Goal: Transaction & Acquisition: Obtain resource

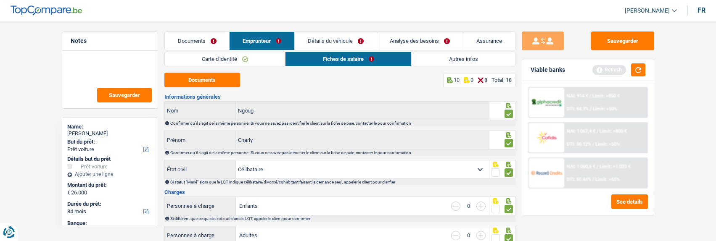
select select "car"
select select "84"
select select "cofidis"
select select "single"
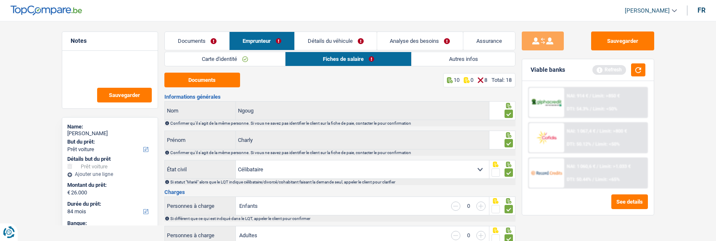
select select "BE"
select select "publicEmployee"
select select "netSalary"
select select "mealVouchers"
select select "BE"
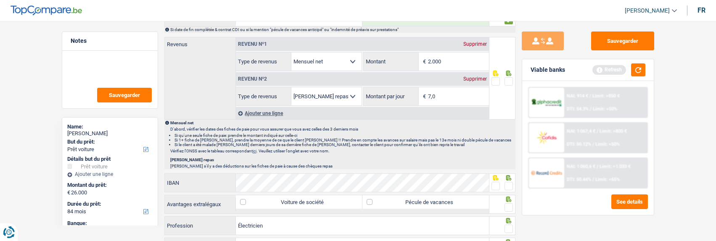
click at [509, 182] on span at bounding box center [508, 186] width 8 height 8
click at [0, 0] on input "radio" at bounding box center [0, 0] width 0 height 0
click at [461, 205] on label "Pécule de vacances" at bounding box center [425, 201] width 126 height 13
click at [461, 205] on input "Pécule de vacances" at bounding box center [425, 201] width 126 height 13
checkbox input "true"
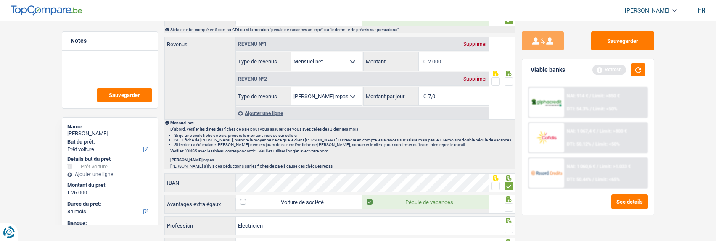
click at [511, 207] on span at bounding box center [508, 207] width 8 height 8
click at [0, 0] on input "radio" at bounding box center [0, 0] width 0 height 0
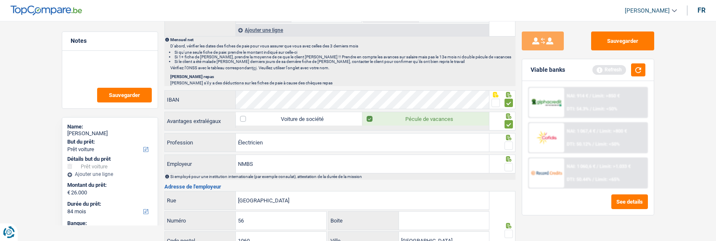
scroll to position [546, 0]
click at [510, 140] on div at bounding box center [508, 145] width 8 height 11
click at [509, 145] on div at bounding box center [508, 145] width 8 height 11
click at [509, 145] on span at bounding box center [508, 145] width 8 height 8
click at [0, 0] on input "radio" at bounding box center [0, 0] width 0 height 0
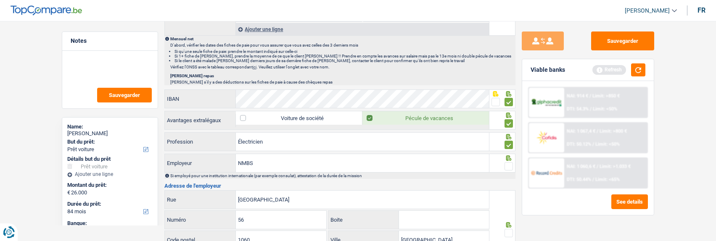
click at [506, 163] on span at bounding box center [508, 166] width 8 height 8
click at [0, 0] on input "radio" at bounding box center [0, 0] width 0 height 0
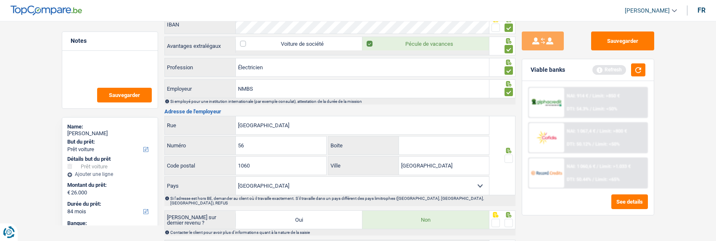
scroll to position [630, 0]
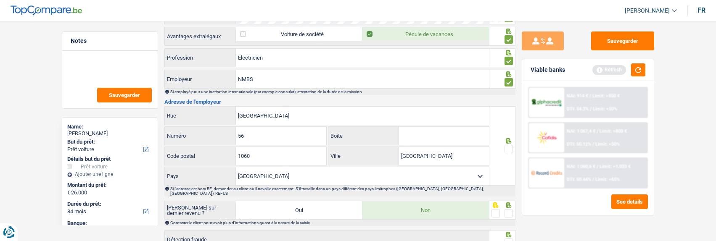
click at [511, 146] on span at bounding box center [508, 149] width 8 height 8
click at [0, 0] on input "radio" at bounding box center [0, 0] width 0 height 0
click at [505, 209] on span at bounding box center [508, 213] width 8 height 8
click at [0, 0] on input "radio" at bounding box center [0, 0] width 0 height 0
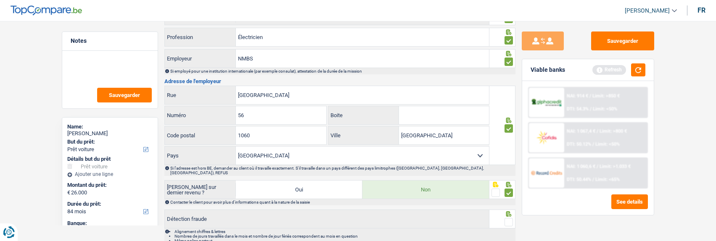
scroll to position [686, 0]
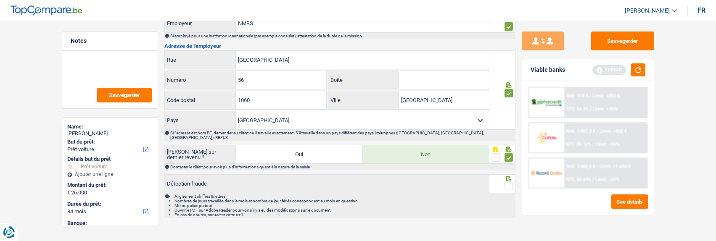
click at [507, 183] on span at bounding box center [508, 187] width 8 height 8
click at [0, 0] on input "radio" at bounding box center [0, 0] width 0 height 0
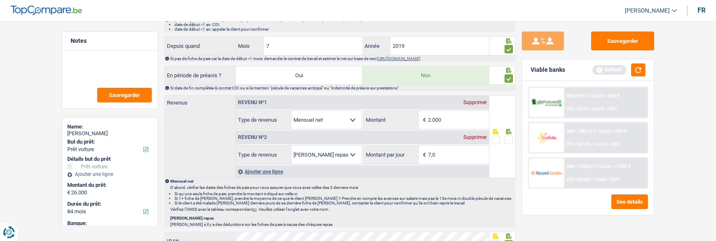
scroll to position [392, 0]
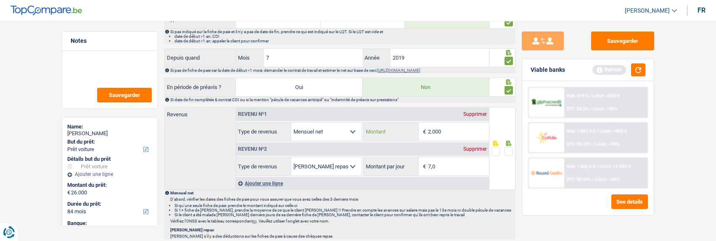
click at [458, 131] on input "2.000" at bounding box center [458, 132] width 61 height 18
type input "2.231"
click at [506, 150] on span at bounding box center [508, 151] width 8 height 8
click at [0, 0] on input "radio" at bounding box center [0, 0] width 0 height 0
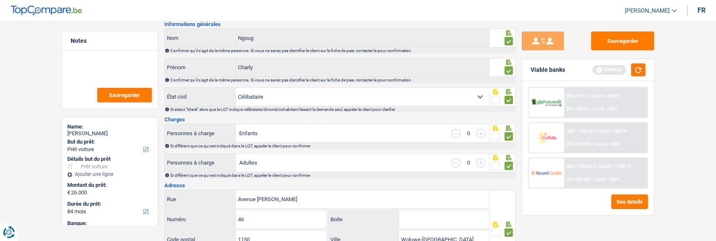
scroll to position [0, 0]
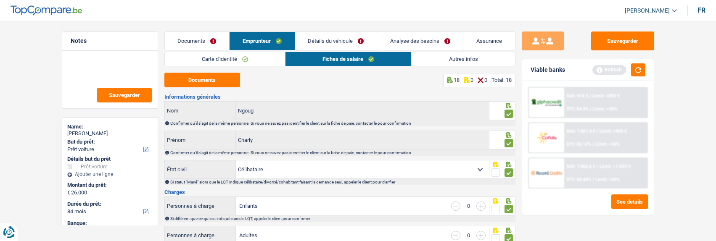
click at [481, 63] on link "Autres infos" at bounding box center [462, 59] width 103 height 14
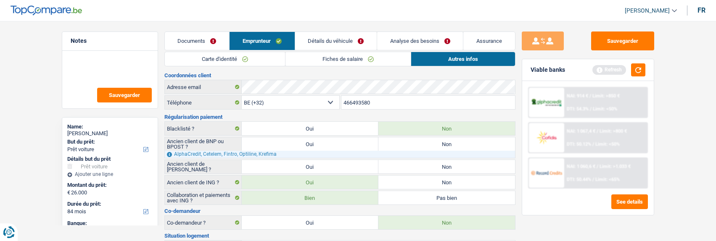
click at [341, 43] on link "Détails du véhicule" at bounding box center [336, 41] width 82 height 18
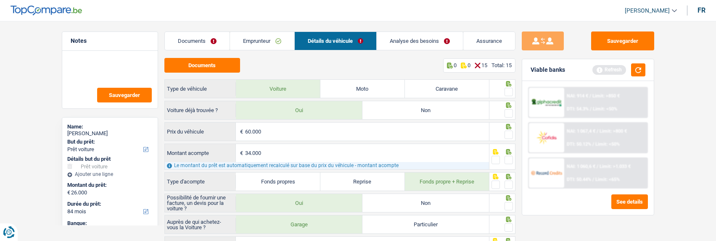
drag, startPoint x: 507, startPoint y: 90, endPoint x: 503, endPoint y: 95, distance: 6.3
click at [505, 92] on span at bounding box center [508, 92] width 8 height 8
click at [0, 0] on input "radio" at bounding box center [0, 0] width 0 height 0
click at [233, 65] on button "Documents" at bounding box center [202, 65] width 76 height 15
click at [205, 42] on link "Documents" at bounding box center [197, 41] width 65 height 18
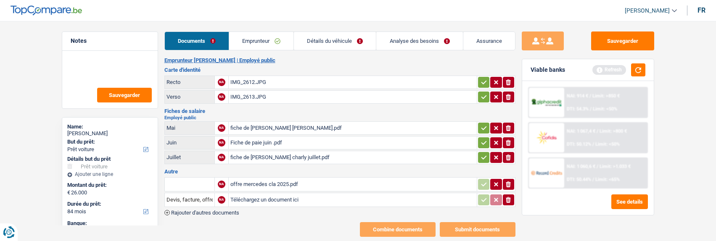
click at [194, 182] on input "text" at bounding box center [189, 184] width 46 height 13
click at [206, 196] on li "Devis, facture, offre, bon de commande" at bounding box center [220, 201] width 103 height 11
type input "Devis, facture, offre, bon de commande"
click at [507, 197] on icon "ionicons-v5-e" at bounding box center [508, 200] width 7 height 8
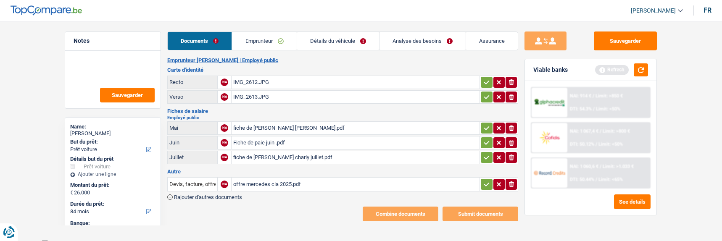
click at [483, 180] on icon "button" at bounding box center [486, 184] width 7 height 8
click at [484, 153] on icon "button" at bounding box center [486, 157] width 7 height 8
click at [486, 139] on icon "button" at bounding box center [486, 143] width 7 height 8
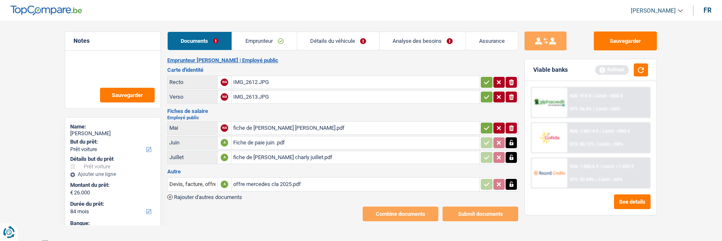
click at [482, 123] on button "button" at bounding box center [486, 128] width 11 height 11
click at [484, 93] on icon "button" at bounding box center [486, 97] width 7 height 8
click at [484, 79] on icon "button" at bounding box center [486, 82] width 7 height 8
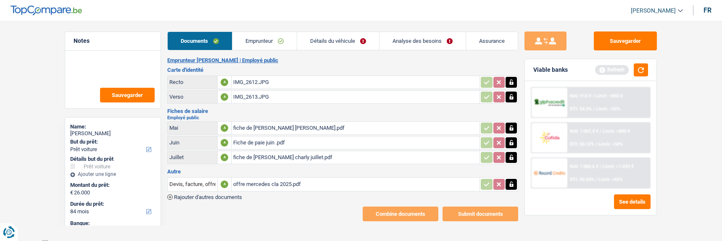
click at [353, 39] on link "Détails du véhicule" at bounding box center [338, 41] width 82 height 18
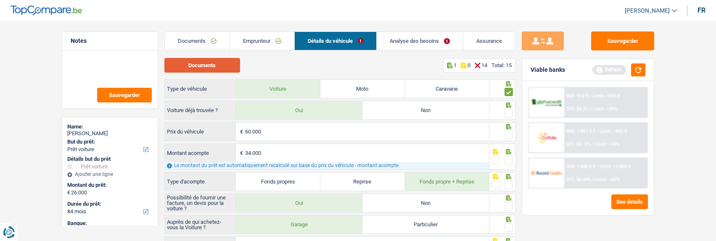
click at [203, 61] on button "Documents" at bounding box center [202, 65] width 76 height 15
click at [647, 67] on div "Viable banks Refresh" at bounding box center [588, 70] width 132 height 22
click at [509, 180] on div at bounding box center [508, 185] width 8 height 11
click at [511, 156] on span at bounding box center [508, 160] width 8 height 8
click at [0, 0] on input "radio" at bounding box center [0, 0] width 0 height 0
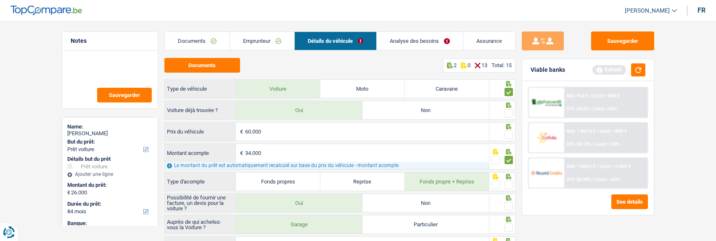
drag, startPoint x: 508, startPoint y: 133, endPoint x: 514, endPoint y: 114, distance: 19.8
click at [509, 131] on span at bounding box center [508, 135] width 8 height 8
click at [0, 0] on input "radio" at bounding box center [0, 0] width 0 height 0
click at [508, 109] on span at bounding box center [508, 113] width 8 height 8
click at [0, 0] on input "radio" at bounding box center [0, 0] width 0 height 0
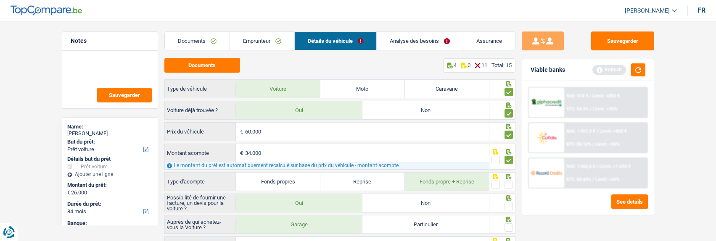
click at [506, 181] on span at bounding box center [508, 185] width 8 height 8
click at [0, 0] on input "radio" at bounding box center [0, 0] width 0 height 0
click at [507, 205] on span at bounding box center [508, 206] width 8 height 8
click at [0, 0] on input "radio" at bounding box center [0, 0] width 0 height 0
click at [508, 227] on span at bounding box center [508, 228] width 8 height 8
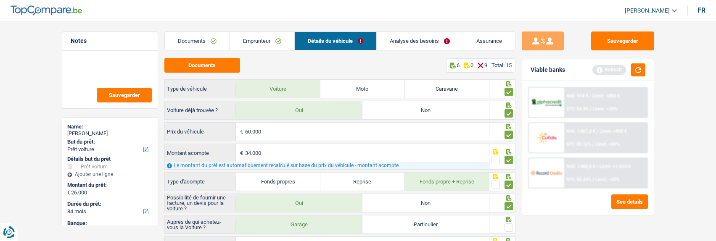
click at [0, 0] on input "radio" at bounding box center [0, 0] width 0 height 0
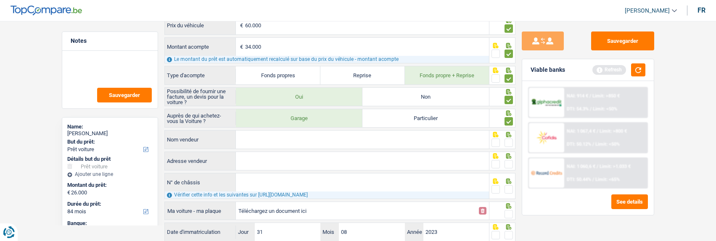
scroll to position [126, 0]
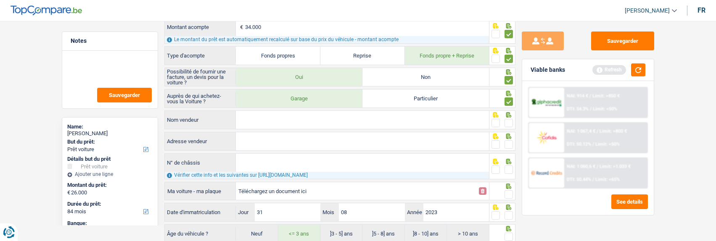
drag, startPoint x: 276, startPoint y: 118, endPoint x: 335, endPoint y: 123, distance: 59.9
click at [277, 117] on input "Nom vendeur" at bounding box center [362, 120] width 253 height 18
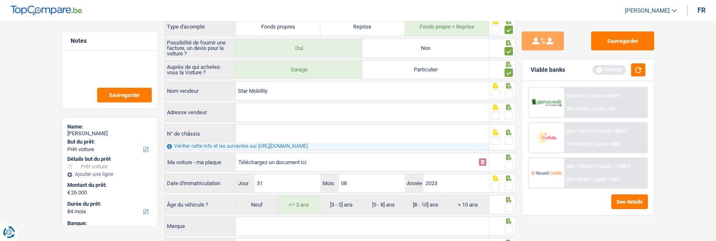
scroll to position [197, 0]
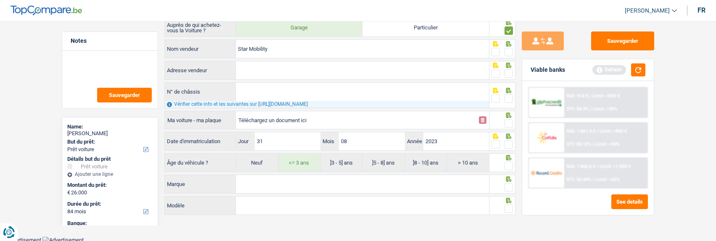
click at [311, 47] on input "Star Mobility" at bounding box center [362, 49] width 253 height 18
type input "Star Mobility Center Wemmel"
click at [513, 50] on div at bounding box center [502, 48] width 26 height 19
click at [345, 70] on input "Adresse vendeur" at bounding box center [362, 70] width 253 height 18
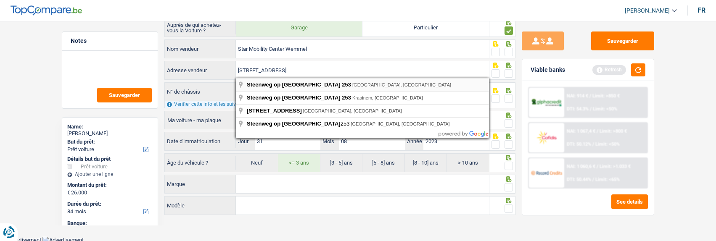
type input "Chaussée de Bruxelles; 253; 1780; Wemmel; BE"
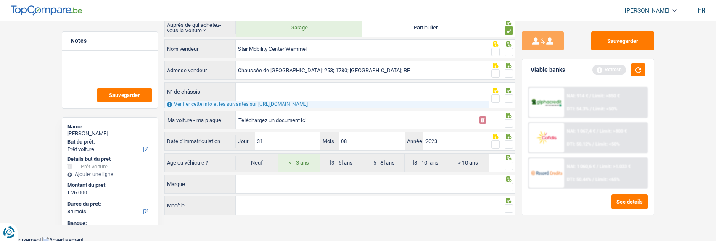
click at [507, 69] on span at bounding box center [508, 73] width 8 height 8
click at [0, 0] on input "radio" at bounding box center [0, 0] width 0 height 0
drag, startPoint x: 504, startPoint y: 46, endPoint x: 500, endPoint y: 51, distance: 6.3
click at [504, 48] on span at bounding box center [508, 52] width 8 height 8
click at [0, 0] on input "radio" at bounding box center [0, 0] width 0 height 0
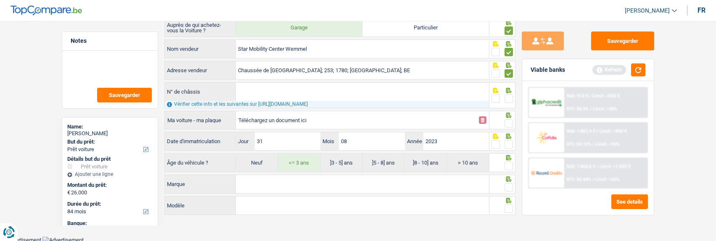
click at [492, 95] on span at bounding box center [495, 99] width 8 height 8
click at [0, 0] on input "radio" at bounding box center [0, 0] width 0 height 0
click at [509, 122] on span at bounding box center [508, 123] width 8 height 8
click at [0, 0] on input "radio" at bounding box center [0, 0] width 0 height 0
click at [508, 140] on span at bounding box center [508, 144] width 8 height 8
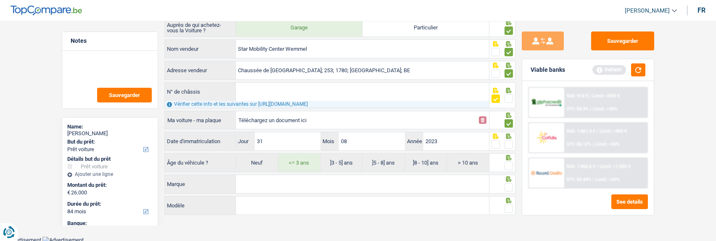
click at [0, 0] on input "radio" at bounding box center [0, 0] width 0 height 0
drag, startPoint x: 506, startPoint y: 162, endPoint x: 467, endPoint y: 179, distance: 42.9
click at [505, 163] on span at bounding box center [508, 166] width 8 height 8
click at [0, 0] on input "radio" at bounding box center [0, 0] width 0 height 0
click at [429, 187] on input "Marque" at bounding box center [362, 184] width 253 height 18
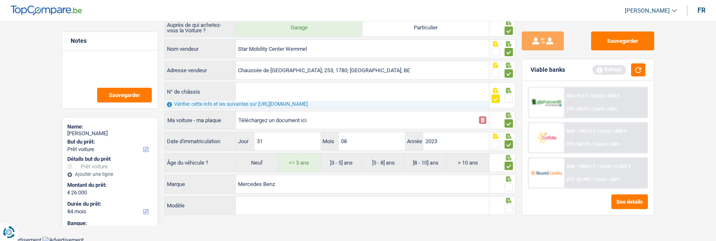
type input "Mercedes Benz"
click at [357, 206] on input "Modèle" at bounding box center [362, 206] width 253 height 18
type input "Class E 200 Star Edition"
click at [512, 188] on span at bounding box center [508, 187] width 8 height 8
click at [0, 0] on input "radio" at bounding box center [0, 0] width 0 height 0
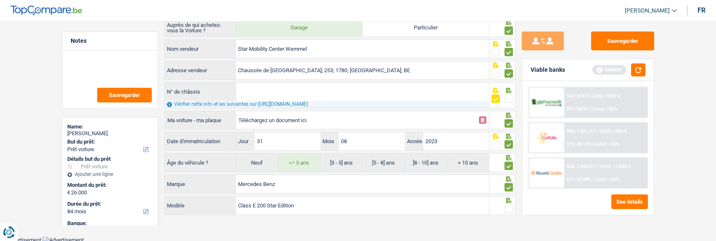
click at [508, 207] on span at bounding box center [508, 209] width 8 height 8
click at [0, 0] on input "radio" at bounding box center [0, 0] width 0 height 0
click at [637, 68] on button "button" at bounding box center [638, 69] width 14 height 13
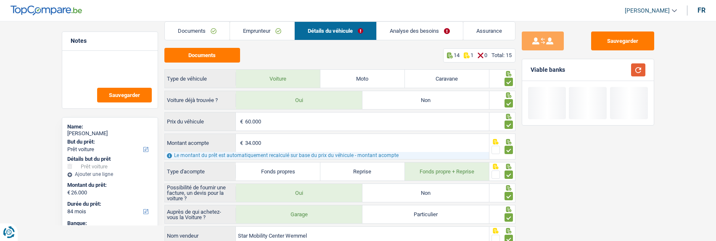
scroll to position [0, 0]
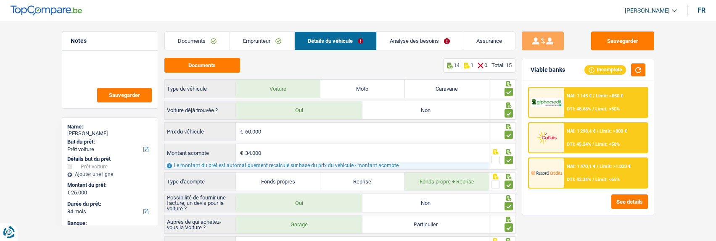
click at [427, 40] on link "Analyse des besoins" at bounding box center [419, 41] width 86 height 18
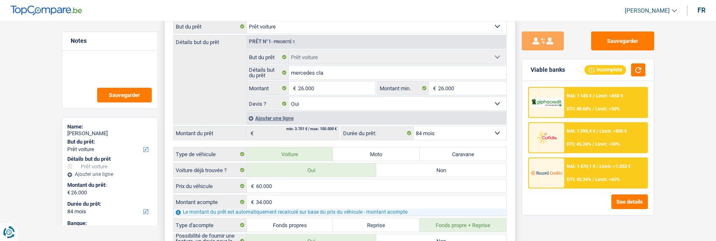
scroll to position [126, 0]
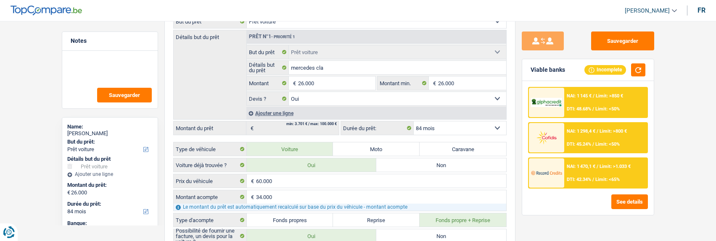
click at [594, 134] on div "NAI: 1 298,4 € / Limit: >800 € DTI: 45.24% / Limit: <50%" at bounding box center [605, 137] width 83 height 29
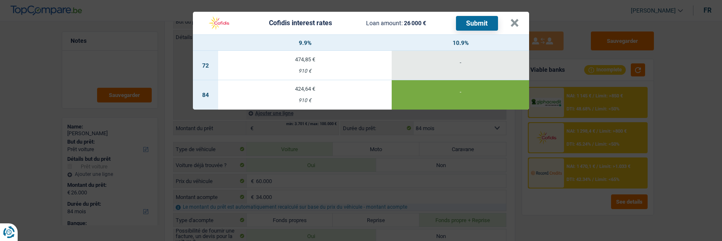
click at [311, 89] on td "424,64 € 910 €" at bounding box center [305, 94] width 174 height 29
type input "9,90"
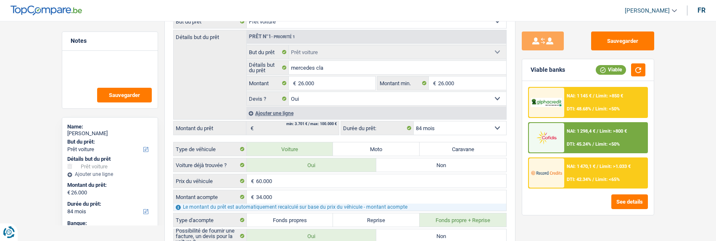
click at [599, 133] on span "Limit: >800 €" at bounding box center [612, 131] width 27 height 5
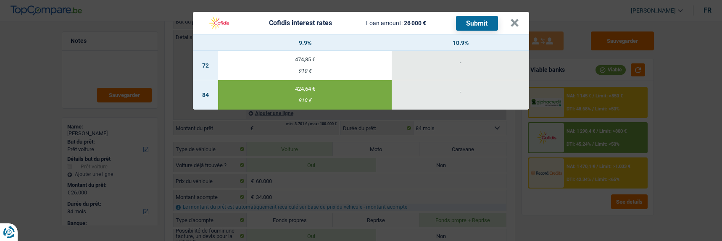
click at [478, 24] on button "Submit" at bounding box center [477, 23] width 42 height 15
click at [519, 19] on button "×" at bounding box center [514, 23] width 9 height 8
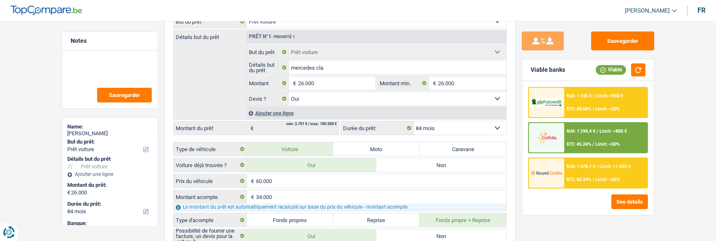
drag, startPoint x: 596, startPoint y: 100, endPoint x: 595, endPoint y: 104, distance: 4.2
click at [595, 104] on div "NAI: 1 145 € / Limit: >850 € DTI: 48.68% / Limit: <50%" at bounding box center [605, 102] width 83 height 29
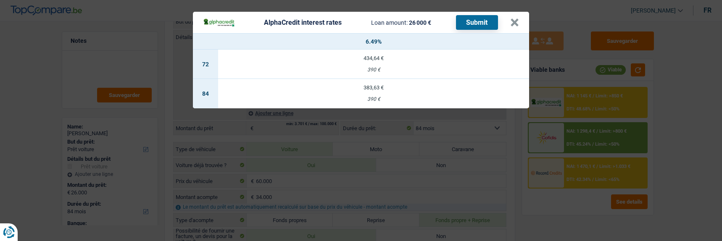
click at [382, 97] on div "390 €" at bounding box center [373, 99] width 311 height 5
select select "alphacredit"
type input "6,49"
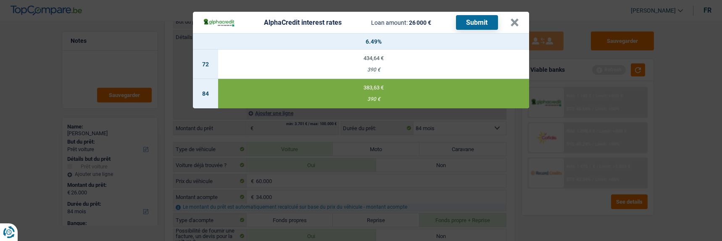
click at [473, 17] on button "Submit" at bounding box center [477, 22] width 42 height 15
click at [517, 21] on button "×" at bounding box center [514, 22] width 9 height 8
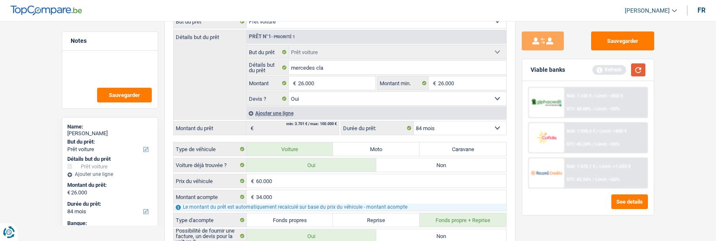
click at [637, 70] on button "button" at bounding box center [638, 69] width 14 height 13
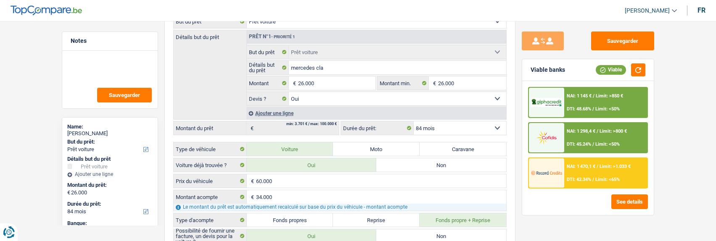
click at [583, 187] on div "NAI: 1 470,1 € / Limit: >1.033 € DTI: 42.34% / Limit: <65%" at bounding box center [605, 172] width 83 height 29
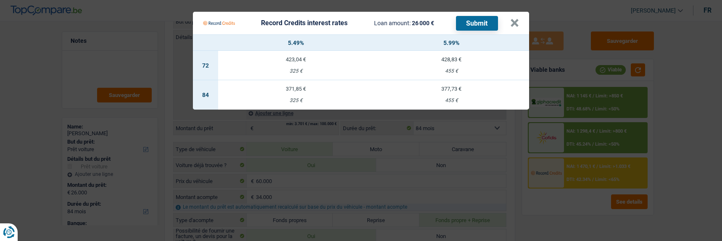
click at [291, 88] on td "371,85 € 325 €" at bounding box center [295, 94] width 155 height 29
select select "record credits"
type input "5,49"
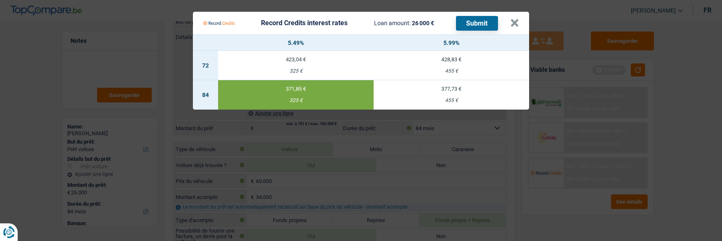
click at [487, 21] on button "Submit" at bounding box center [477, 23] width 42 height 15
click at [517, 19] on button "×" at bounding box center [514, 23] width 9 height 8
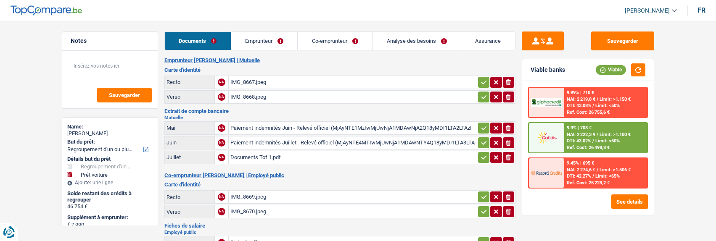
select select "refinancing"
select select "car"
select select "120"
click at [275, 39] on link "Emprunteur" at bounding box center [264, 41] width 66 height 18
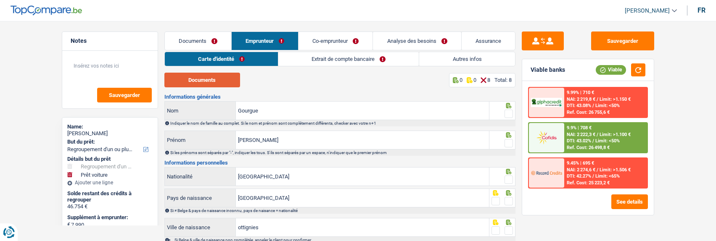
click at [216, 80] on button "Documents" at bounding box center [202, 80] width 76 height 15
click at [506, 110] on span at bounding box center [508, 114] width 8 height 8
click at [0, 0] on input "radio" at bounding box center [0, 0] width 0 height 0
click at [509, 139] on span at bounding box center [508, 143] width 8 height 8
click at [0, 0] on input "radio" at bounding box center [0, 0] width 0 height 0
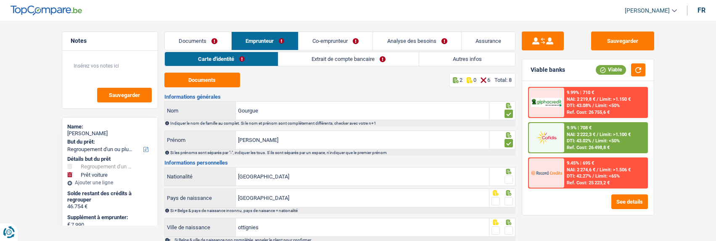
click at [508, 175] on div at bounding box center [508, 180] width 8 height 11
click at [508, 176] on span at bounding box center [508, 180] width 8 height 8
click at [0, 0] on input "radio" at bounding box center [0, 0] width 0 height 0
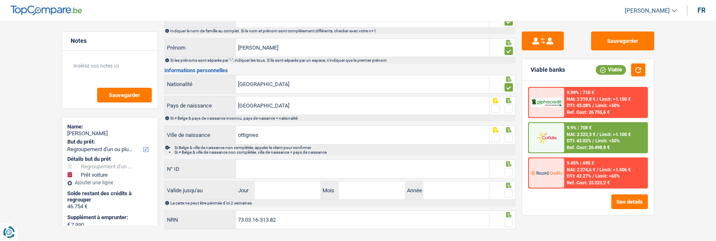
scroll to position [107, 0]
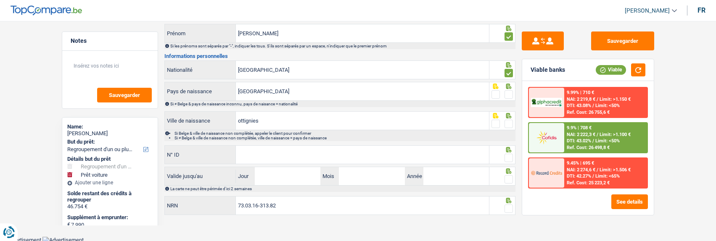
click at [509, 92] on span at bounding box center [508, 94] width 8 height 8
click at [0, 0] on input "radio" at bounding box center [0, 0] width 0 height 0
click at [509, 122] on span at bounding box center [508, 124] width 8 height 8
click at [0, 0] on input "radio" at bounding box center [0, 0] width 0 height 0
click at [268, 159] on input "N° ID" at bounding box center [362, 155] width 253 height 18
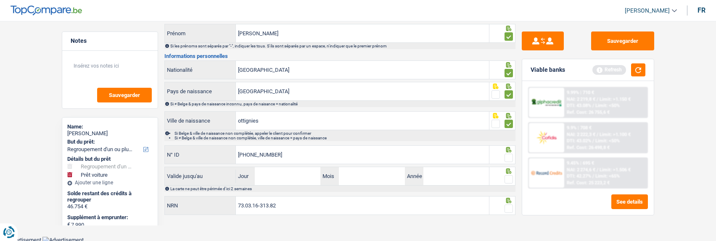
type input "592-5353164-09"
click at [511, 157] on span at bounding box center [508, 158] width 8 height 8
click at [0, 0] on input "radio" at bounding box center [0, 0] width 0 height 0
drag, startPoint x: 255, startPoint y: 171, endPoint x: 260, endPoint y: 171, distance: 4.7
click at [259, 171] on input "Jour" at bounding box center [288, 176] width 66 height 18
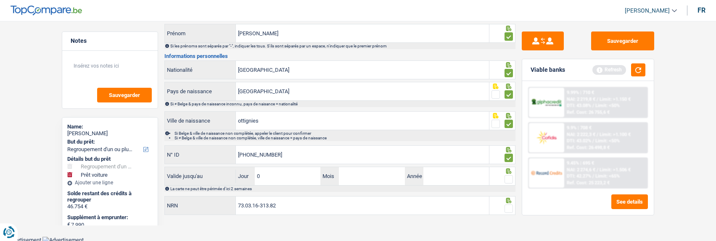
type input "08"
type input "02"
type input "2027"
click at [507, 179] on span at bounding box center [508, 179] width 8 height 8
click at [0, 0] on input "radio" at bounding box center [0, 0] width 0 height 0
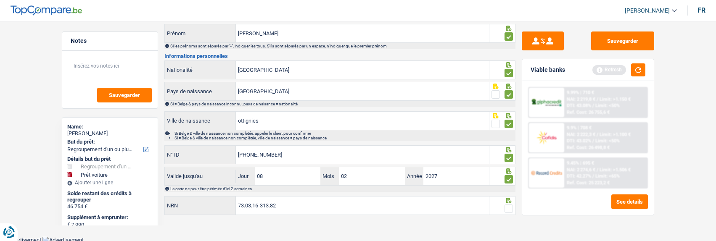
click at [510, 210] on span at bounding box center [508, 209] width 8 height 8
click at [0, 0] on input "radio" at bounding box center [0, 0] width 0 height 0
click at [640, 70] on button "button" at bounding box center [638, 69] width 14 height 13
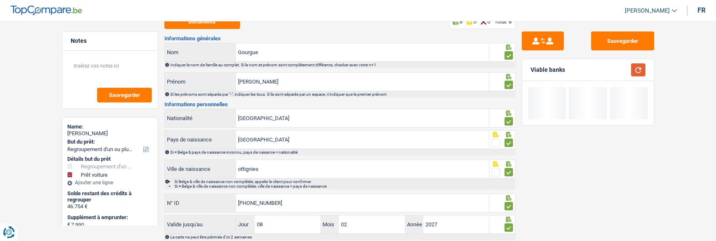
scroll to position [0, 0]
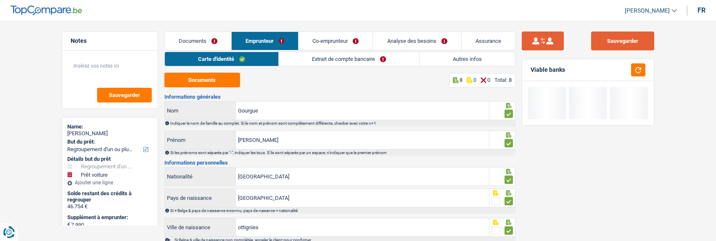
drag, startPoint x: 627, startPoint y: 37, endPoint x: 524, endPoint y: 46, distance: 104.1
click at [606, 46] on button "Sauvegarder" at bounding box center [622, 41] width 63 height 19
click at [326, 59] on link "Extrait de compte bancaire" at bounding box center [349, 59] width 140 height 14
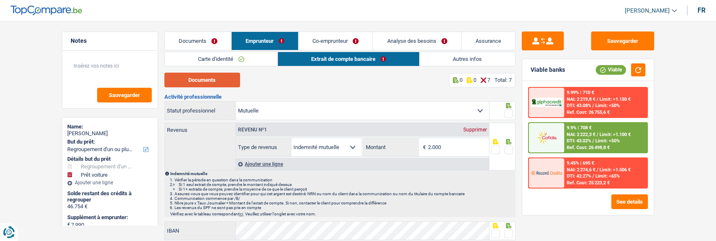
click at [207, 80] on button "Documents" at bounding box center [202, 80] width 76 height 15
click at [445, 144] on input "2.000" at bounding box center [458, 147] width 61 height 18
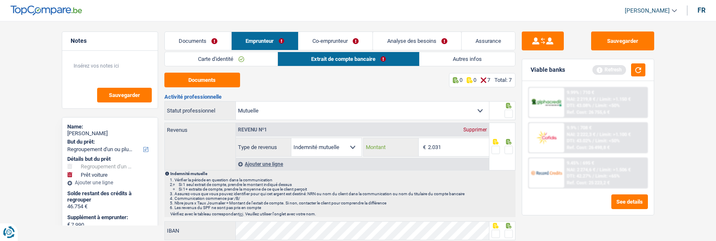
type input "2.031"
drag, startPoint x: 509, startPoint y: 113, endPoint x: 502, endPoint y: 144, distance: 31.8
click at [508, 114] on span at bounding box center [508, 114] width 8 height 8
click at [0, 0] on input "radio" at bounding box center [0, 0] width 0 height 0
click at [507, 148] on span at bounding box center [508, 150] width 8 height 8
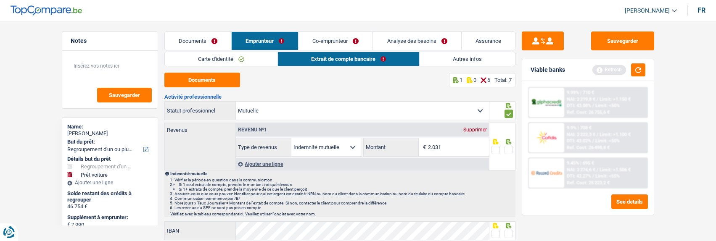
click at [0, 0] on input "radio" at bounding box center [0, 0] width 0 height 0
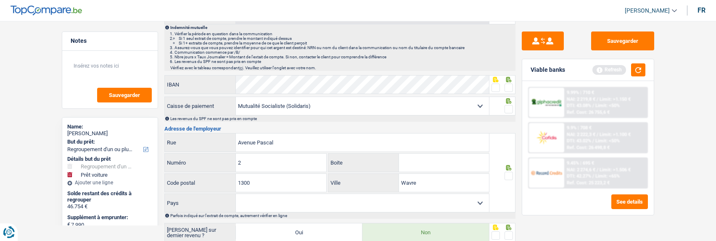
scroll to position [168, 0]
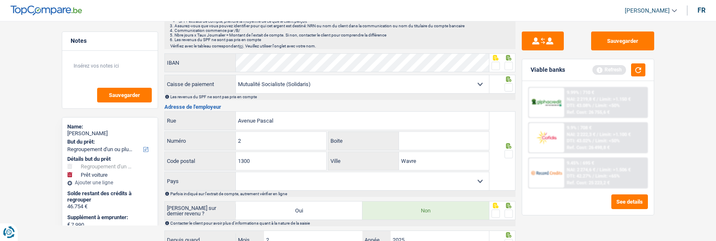
click at [498, 65] on span at bounding box center [495, 66] width 8 height 8
click at [0, 0] on input "radio" at bounding box center [0, 0] width 0 height 0
click at [508, 83] on span at bounding box center [508, 87] width 8 height 8
click at [0, 0] on input "radio" at bounding box center [0, 0] width 0 height 0
click at [512, 154] on span at bounding box center [508, 154] width 8 height 8
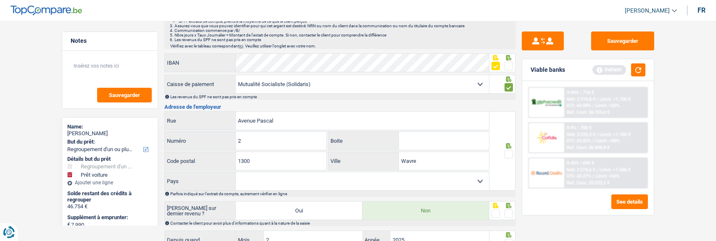
click at [0, 0] on input "radio" at bounding box center [0, 0] width 0 height 0
drag, startPoint x: 295, startPoint y: 123, endPoint x: 142, endPoint y: 142, distance: 154.6
click at [147, 140] on div "Notes Sauvegarder Name: Christophe Gourgue But du prêt: Confort maison: meubles…" at bounding box center [357, 83] width 605 height 441
type input "Chaussée de Mons"
type input "228"
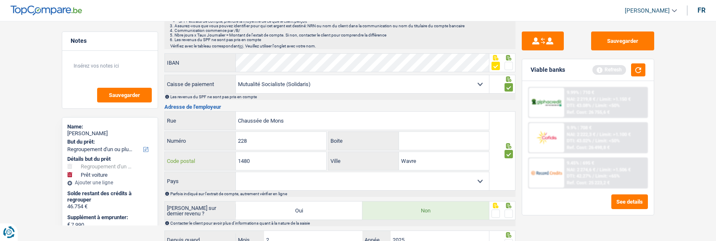
type input "1480"
type input "Tubize"
click at [367, 181] on select "Belgique Luxembourg Sélectionner une option" at bounding box center [362, 181] width 253 height 18
select select "BE"
click at [236, 172] on select "Belgique Luxembourg Sélectionner une option" at bounding box center [362, 181] width 253 height 18
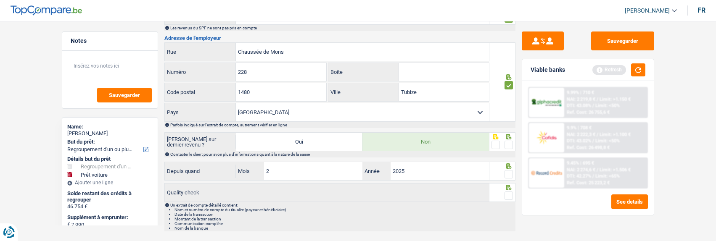
scroll to position [255, 0]
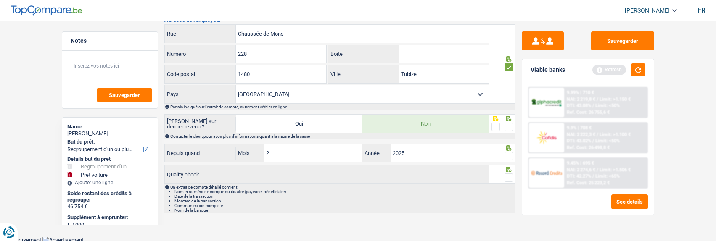
click at [513, 126] on div at bounding box center [502, 123] width 26 height 19
click at [508, 124] on span at bounding box center [508, 127] width 8 height 8
click at [0, 0] on input "radio" at bounding box center [0, 0] width 0 height 0
drag, startPoint x: 506, startPoint y: 155, endPoint x: 506, endPoint y: 161, distance: 5.9
click at [506, 157] on span at bounding box center [508, 156] width 8 height 8
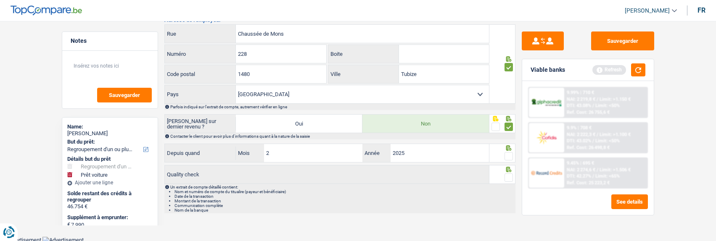
click at [0, 0] on input "radio" at bounding box center [0, 0] width 0 height 0
click at [511, 176] on span at bounding box center [508, 178] width 8 height 8
click at [0, 0] on input "radio" at bounding box center [0, 0] width 0 height 0
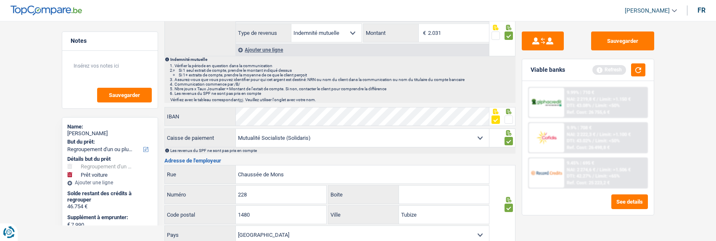
scroll to position [0, 0]
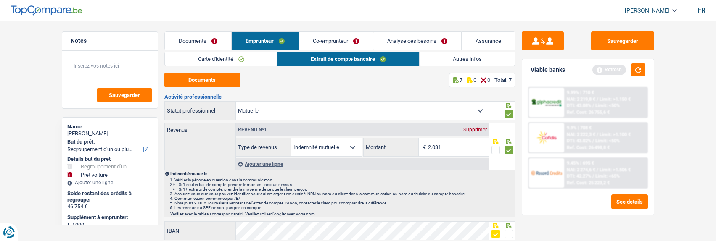
click at [481, 58] on link "Autres infos" at bounding box center [466, 59] width 95 height 14
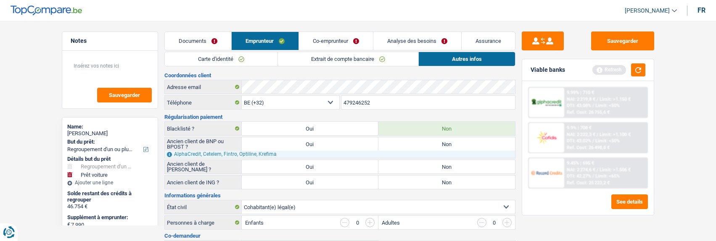
click at [330, 42] on link "Co-emprunteur" at bounding box center [336, 41] width 74 height 18
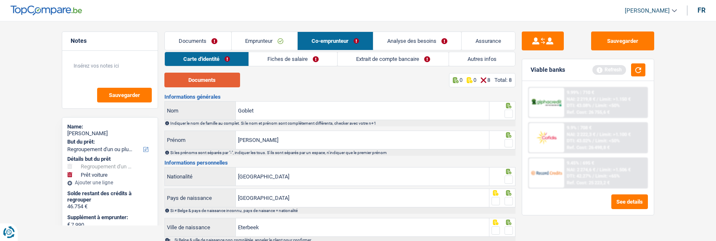
click at [221, 76] on button "Documents" at bounding box center [202, 80] width 76 height 15
click at [509, 113] on span at bounding box center [508, 114] width 8 height 8
click at [0, 0] on input "radio" at bounding box center [0, 0] width 0 height 0
drag, startPoint x: 250, startPoint y: 136, endPoint x: 273, endPoint y: 146, distance: 25.4
click at [250, 137] on input "Valerie" at bounding box center [362, 140] width 253 height 18
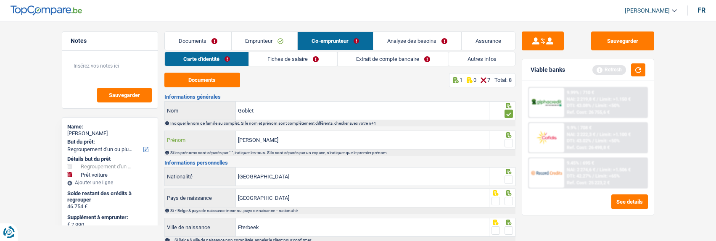
type input "Valérie"
click at [511, 143] on span at bounding box center [508, 143] width 8 height 8
click at [0, 0] on input "radio" at bounding box center [0, 0] width 0 height 0
drag, startPoint x: 507, startPoint y: 178, endPoint x: 508, endPoint y: 185, distance: 7.3
click at [508, 180] on span at bounding box center [508, 180] width 8 height 8
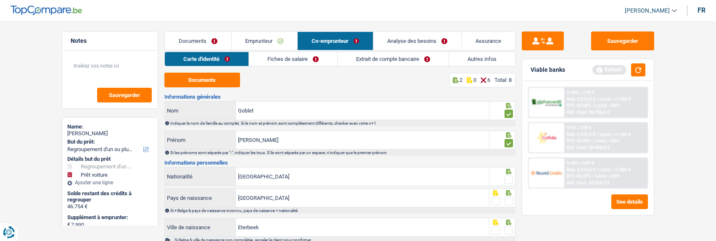
click at [0, 0] on input "radio" at bounding box center [0, 0] width 0 height 0
click at [508, 200] on span at bounding box center [508, 201] width 8 height 8
click at [0, 0] on input "radio" at bounding box center [0, 0] width 0 height 0
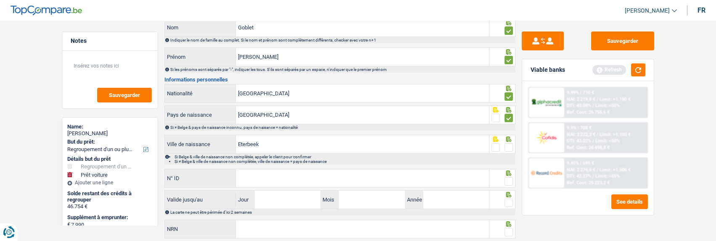
scroll to position [84, 0]
drag, startPoint x: 510, startPoint y: 143, endPoint x: 507, endPoint y: 147, distance: 4.5
click at [509, 143] on span at bounding box center [508, 146] width 8 height 8
click at [0, 0] on input "radio" at bounding box center [0, 0] width 0 height 0
click at [388, 184] on input "N° ID" at bounding box center [362, 178] width 253 height 18
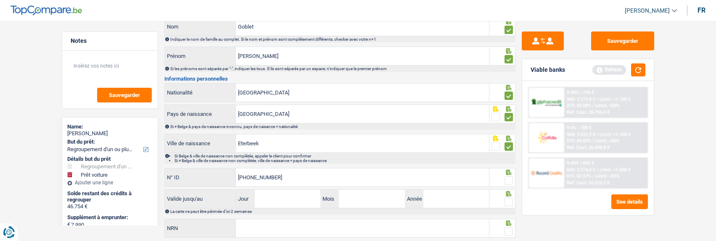
type input "595-0112242-31"
click at [508, 179] on span at bounding box center [508, 180] width 8 height 8
click at [0, 0] on input "radio" at bounding box center [0, 0] width 0 height 0
click at [290, 200] on input "Jour" at bounding box center [288, 199] width 66 height 18
type input "20"
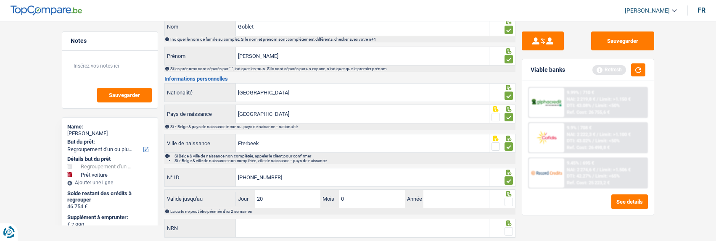
type input "01"
type input "2031"
click at [506, 202] on span at bounding box center [508, 202] width 8 height 8
click at [0, 0] on input "radio" at bounding box center [0, 0] width 0 height 0
click at [306, 220] on input "NRN" at bounding box center [362, 228] width 253 height 18
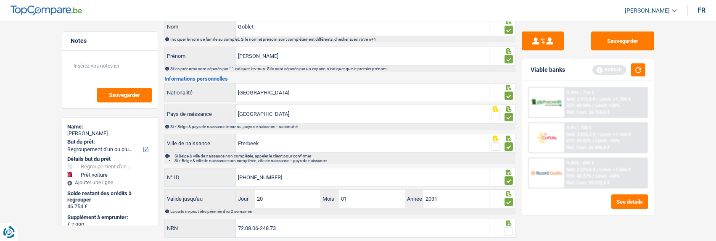
type input "72.08.06-248.73"
click at [512, 229] on span at bounding box center [508, 231] width 8 height 8
click at [0, 0] on input "radio" at bounding box center [0, 0] width 0 height 0
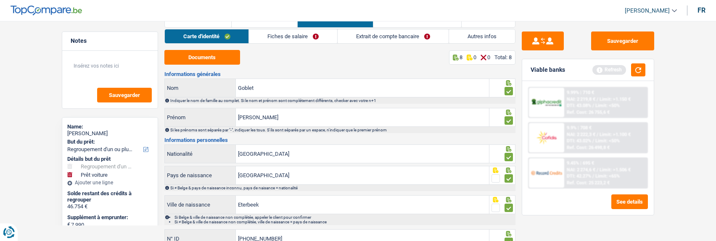
scroll to position [0, 0]
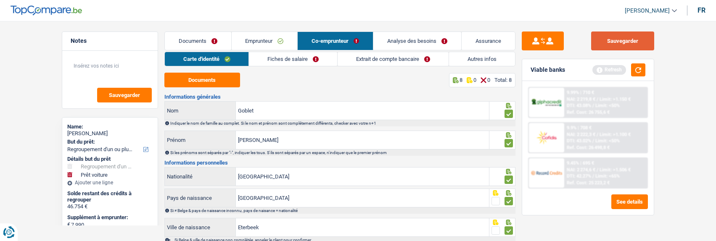
drag, startPoint x: 621, startPoint y: 36, endPoint x: 589, endPoint y: 39, distance: 31.7
click at [620, 38] on button "Sauvegarder" at bounding box center [622, 41] width 63 height 19
click at [284, 58] on link "Fiches de salaire" at bounding box center [293, 59] width 88 height 14
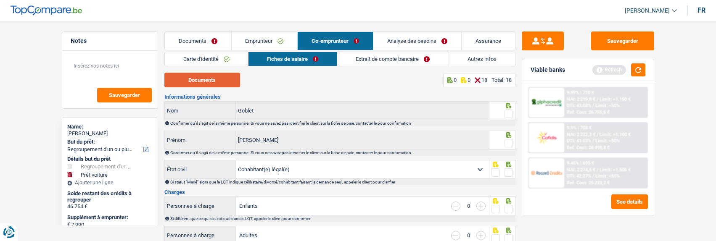
click at [221, 81] on button "Documents" at bounding box center [202, 80] width 76 height 15
drag, startPoint x: 508, startPoint y: 113, endPoint x: 511, endPoint y: 133, distance: 20.9
click at [507, 114] on span at bounding box center [508, 114] width 8 height 8
click at [0, 0] on input "radio" at bounding box center [0, 0] width 0 height 0
click at [511, 141] on span at bounding box center [508, 143] width 8 height 8
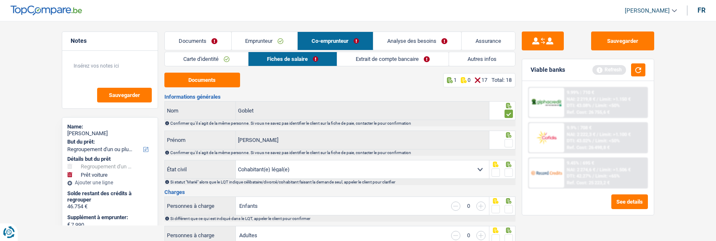
click at [0, 0] on input "radio" at bounding box center [0, 0] width 0 height 0
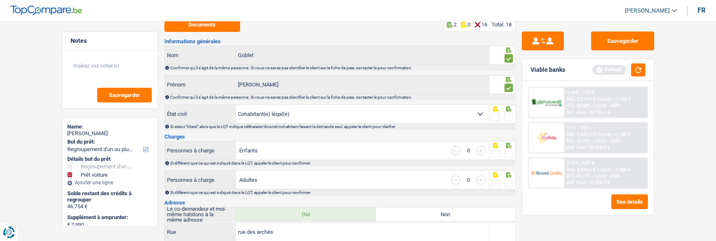
scroll to position [84, 0]
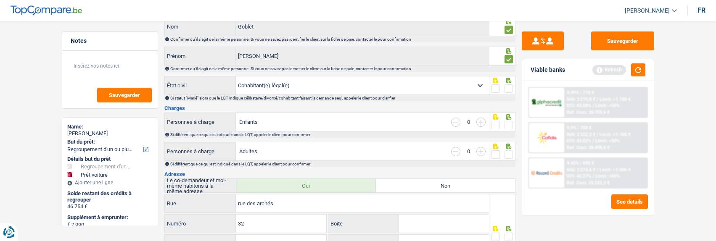
click at [506, 87] on span at bounding box center [508, 88] width 8 height 8
click at [0, 0] on input "radio" at bounding box center [0, 0] width 0 height 0
click at [507, 125] on span at bounding box center [508, 125] width 8 height 8
click at [0, 0] on input "radio" at bounding box center [0, 0] width 0 height 0
click at [509, 150] on span at bounding box center [508, 154] width 8 height 8
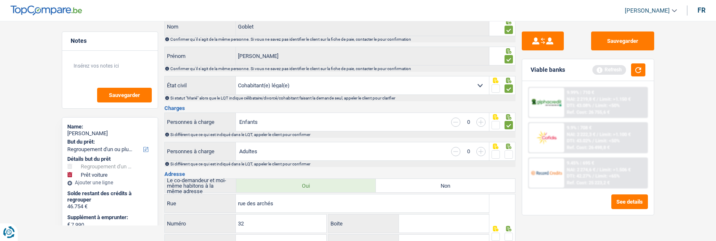
click at [0, 0] on input "radio" at bounding box center [0, 0] width 0 height 0
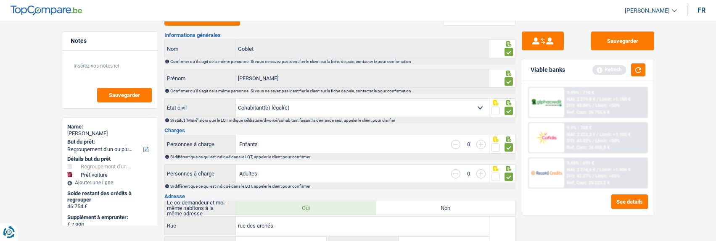
scroll to position [0, 0]
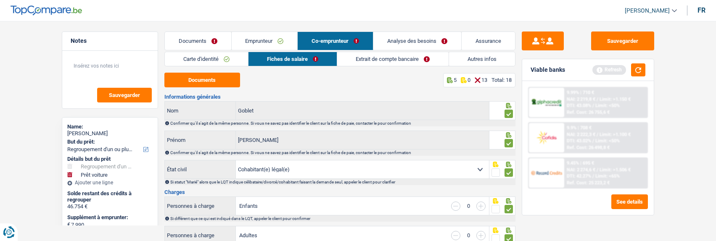
click at [202, 41] on link "Documents" at bounding box center [198, 41] width 66 height 18
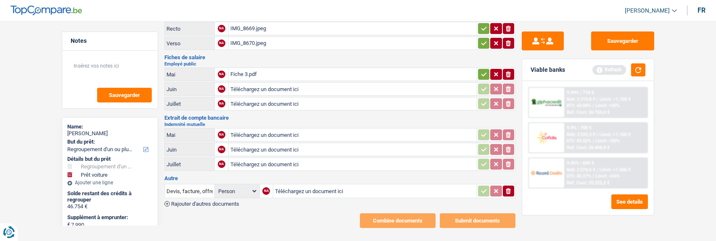
scroll to position [171, 0]
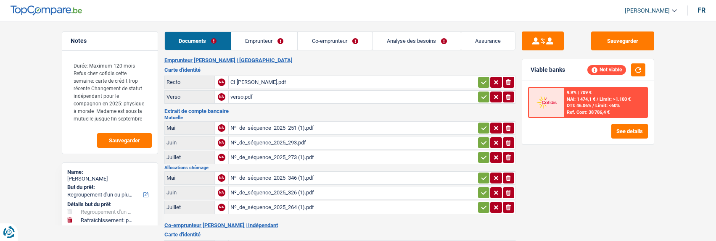
select select "refinancing"
select select "houseOrGarden"
select select "144"
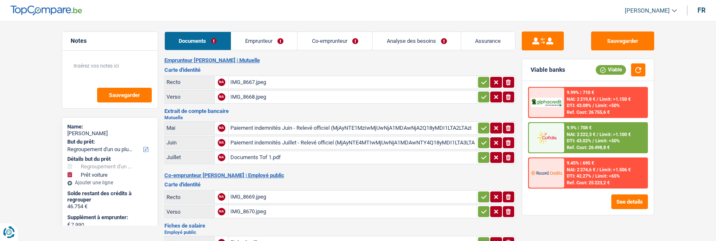
select select "refinancing"
select select "car"
select select "120"
click at [434, 43] on link "Analyse des besoins" at bounding box center [416, 41] width 88 height 18
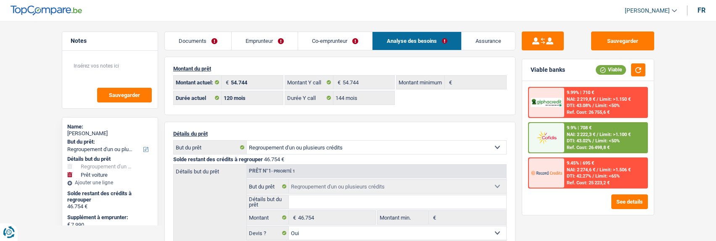
click at [339, 43] on link "Co-emprunteur" at bounding box center [335, 41] width 74 height 18
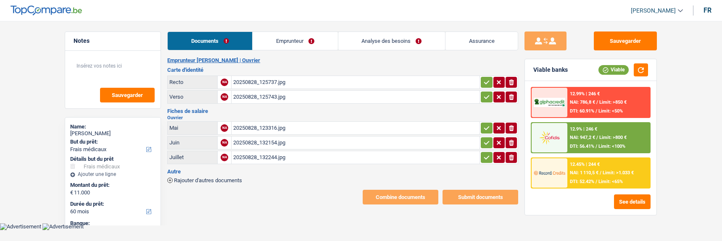
select select "medical"
select select "60"
click at [293, 46] on link "Emprunteur" at bounding box center [295, 41] width 85 height 18
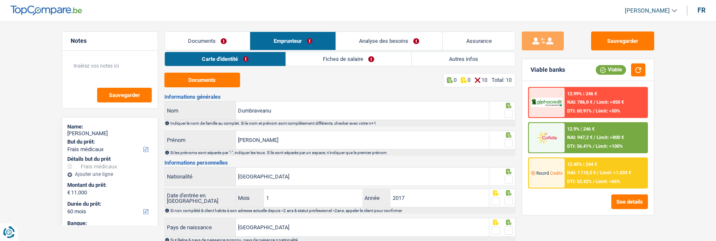
click at [249, 65] on link "Carte d'identité" at bounding box center [225, 59] width 121 height 14
click at [247, 60] on link "Carte d'identité" at bounding box center [225, 59] width 121 height 14
click at [220, 84] on button "Documents" at bounding box center [202, 80] width 76 height 15
click at [511, 110] on span at bounding box center [508, 114] width 8 height 8
click at [0, 0] on input "radio" at bounding box center [0, 0] width 0 height 0
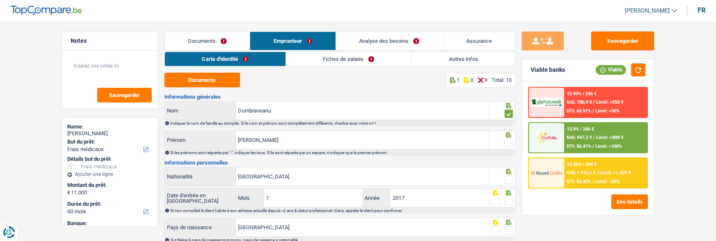
click at [512, 142] on span at bounding box center [508, 143] width 8 height 8
click at [0, 0] on input "radio" at bounding box center [0, 0] width 0 height 0
click at [321, 142] on input "Ana-Maria" at bounding box center [362, 140] width 253 height 18
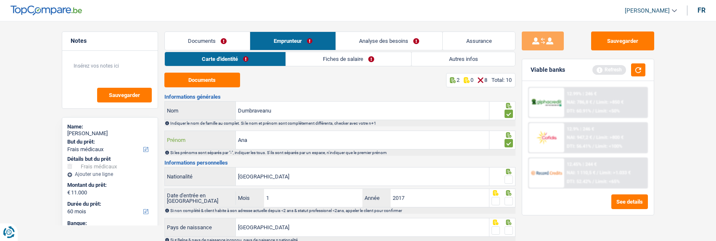
type input "Ana"
click at [511, 176] on span at bounding box center [508, 180] width 8 height 8
click at [0, 0] on input "radio" at bounding box center [0, 0] width 0 height 0
click at [507, 200] on span at bounding box center [508, 201] width 8 height 8
click at [0, 0] on input "radio" at bounding box center [0, 0] width 0 height 0
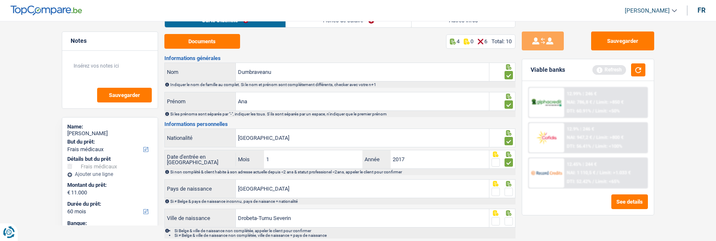
scroll to position [84, 0]
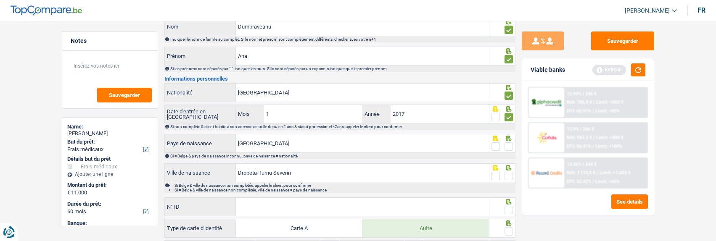
click at [508, 145] on span at bounding box center [508, 146] width 8 height 8
click at [0, 0] on input "radio" at bounding box center [0, 0] width 0 height 0
click at [508, 173] on span at bounding box center [508, 176] width 8 height 8
click at [0, 0] on input "radio" at bounding box center [0, 0] width 0 height 0
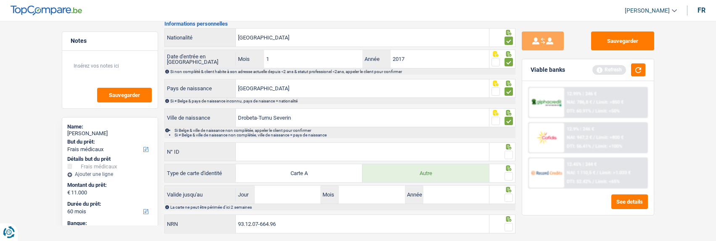
scroll to position [158, 0]
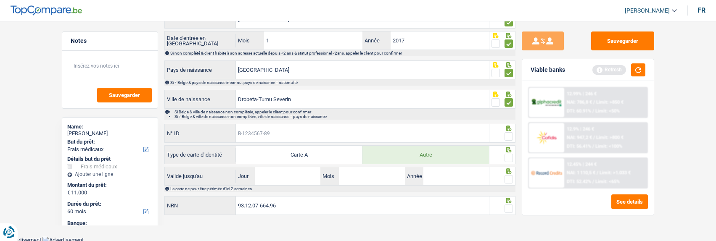
click at [329, 127] on input "N° ID" at bounding box center [362, 133] width 253 height 18
type input "B-5699500-71"
drag, startPoint x: 509, startPoint y: 137, endPoint x: 508, endPoint y: 143, distance: 5.7
click at [509, 139] on span at bounding box center [508, 136] width 8 height 8
click at [0, 0] on input "radio" at bounding box center [0, 0] width 0 height 0
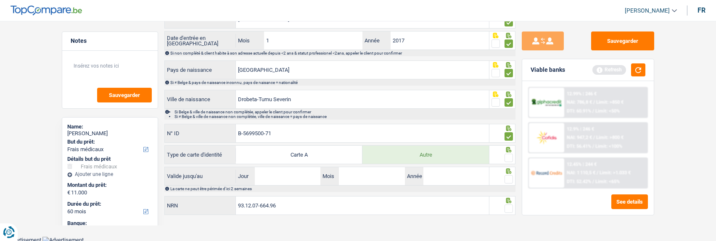
click at [511, 157] on div at bounding box center [508, 158] width 8 height 11
click at [511, 157] on span at bounding box center [508, 158] width 8 height 8
click at [0, 0] on input "radio" at bounding box center [0, 0] width 0 height 0
click at [304, 175] on input "Jour" at bounding box center [288, 176] width 66 height 18
type input "27"
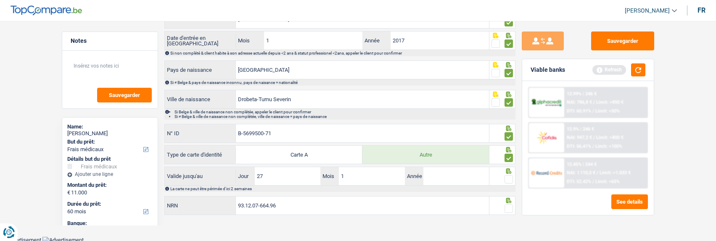
type input "12"
type input "2026"
click at [512, 182] on span at bounding box center [508, 179] width 8 height 8
click at [0, 0] on input "radio" at bounding box center [0, 0] width 0 height 0
click at [507, 208] on span at bounding box center [508, 209] width 8 height 8
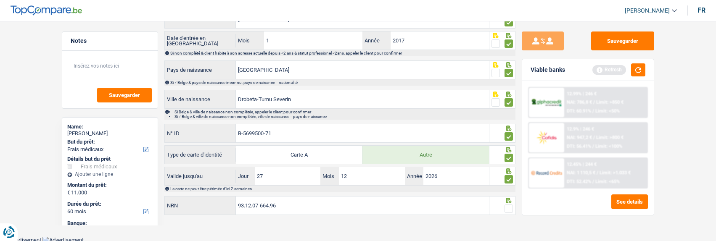
click at [0, 0] on input "radio" at bounding box center [0, 0] width 0 height 0
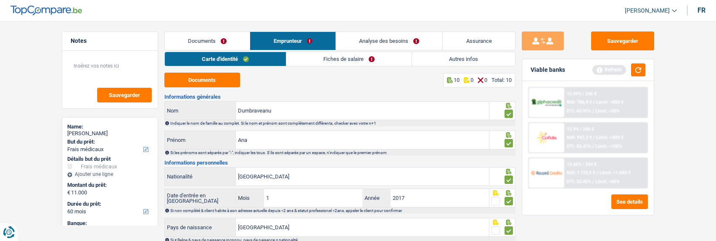
click at [370, 62] on link "Fiches de salaire" at bounding box center [348, 59] width 125 height 14
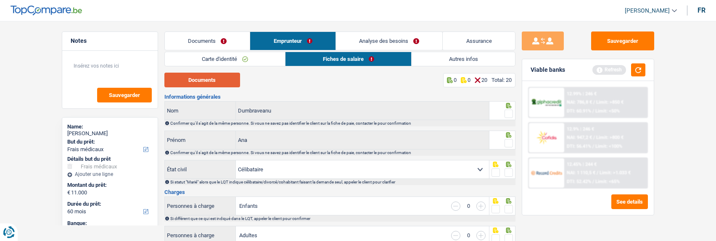
click at [206, 78] on button "Documents" at bounding box center [202, 80] width 76 height 15
drag, startPoint x: 508, startPoint y: 112, endPoint x: 510, endPoint y: 119, distance: 7.3
click at [508, 114] on span at bounding box center [508, 114] width 8 height 8
click at [0, 0] on input "radio" at bounding box center [0, 0] width 0 height 0
click at [508, 140] on span at bounding box center [508, 143] width 8 height 8
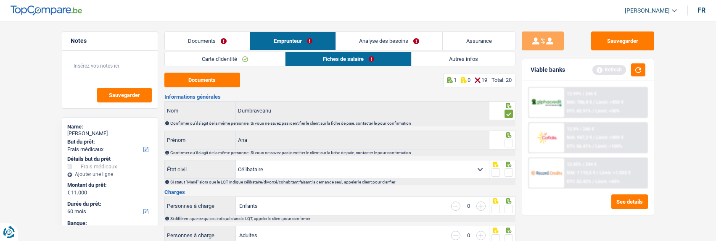
click at [0, 0] on input "radio" at bounding box center [0, 0] width 0 height 0
click at [188, 44] on link "Documents" at bounding box center [207, 41] width 85 height 18
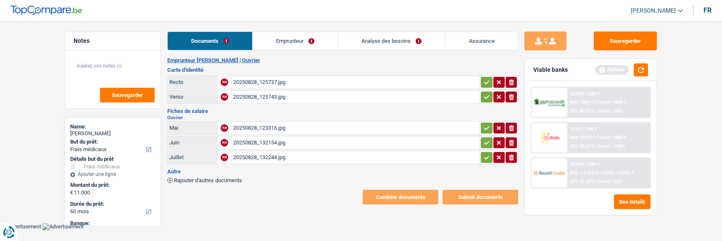
click at [308, 39] on link "Emprunteur" at bounding box center [295, 41] width 85 height 18
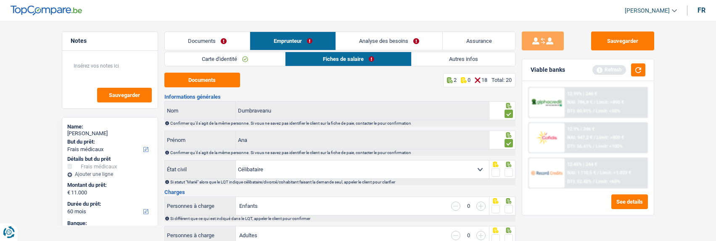
click at [232, 58] on link "Carte d'identité" at bounding box center [225, 59] width 121 height 14
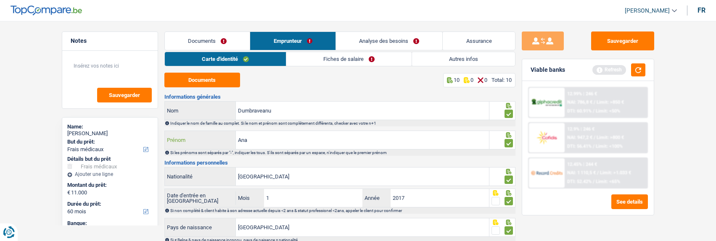
click at [264, 144] on input "Ana" at bounding box center [362, 140] width 253 height 18
type input "Ana-Maria"
click at [358, 61] on link "Fiches de salaire" at bounding box center [348, 59] width 125 height 14
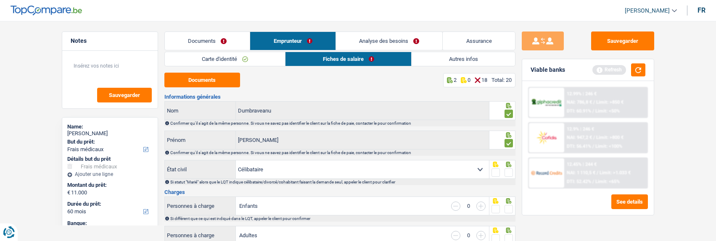
click at [477, 166] on select "Célibataire Marié(e) Cohabitant(e) légal(e) Divorcé(e) Veuf(ve) Séparé (de fait…" at bounding box center [362, 170] width 253 height 18
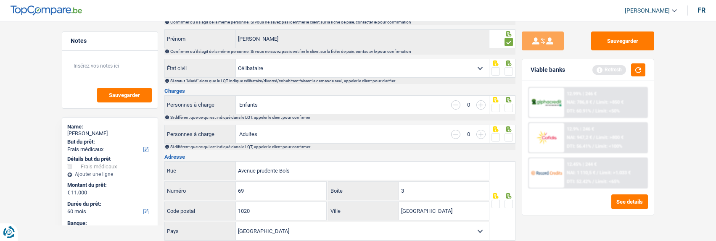
scroll to position [126, 0]
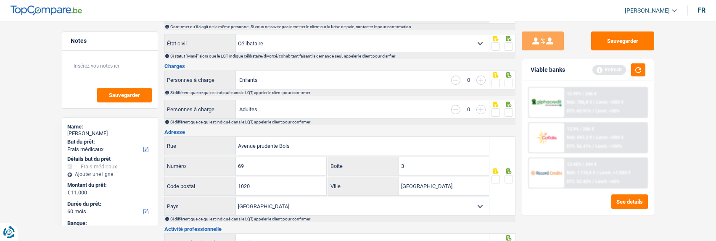
click at [510, 82] on span at bounding box center [508, 83] width 8 height 8
click at [0, 0] on input "radio" at bounding box center [0, 0] width 0 height 0
click at [508, 108] on span at bounding box center [508, 112] width 8 height 8
click at [0, 0] on input "radio" at bounding box center [0, 0] width 0 height 0
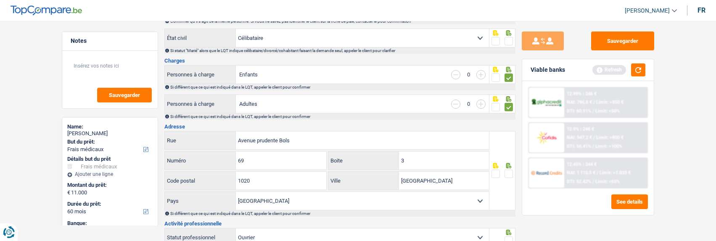
scroll to position [168, 0]
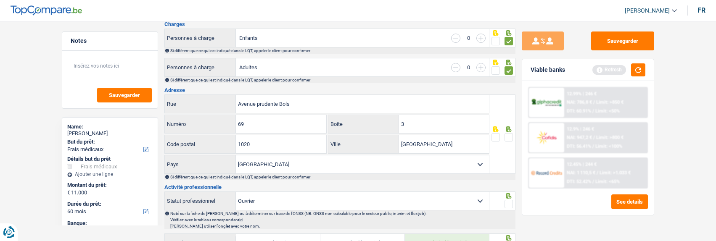
click at [508, 137] on span at bounding box center [508, 137] width 8 height 8
click at [0, 0] on input "radio" at bounding box center [0, 0] width 0 height 0
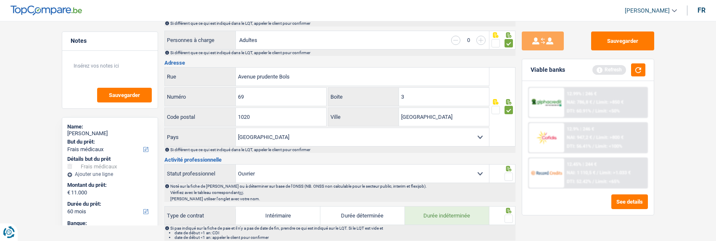
scroll to position [210, 0]
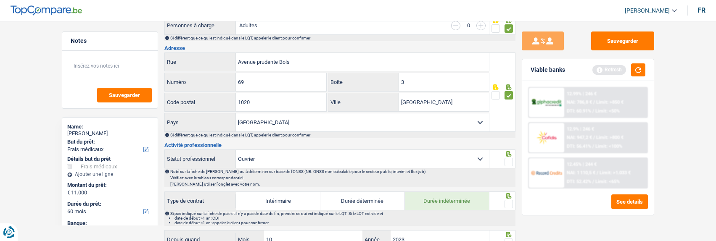
click at [507, 161] on span at bounding box center [508, 162] width 8 height 8
click at [0, 0] on input "radio" at bounding box center [0, 0] width 0 height 0
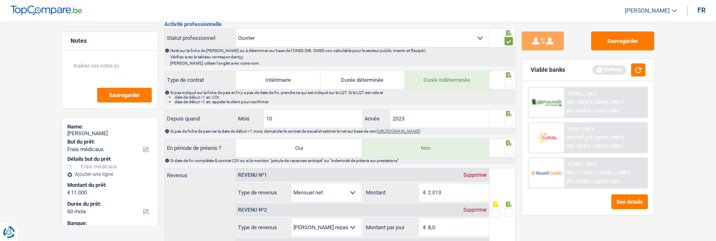
scroll to position [336, 0]
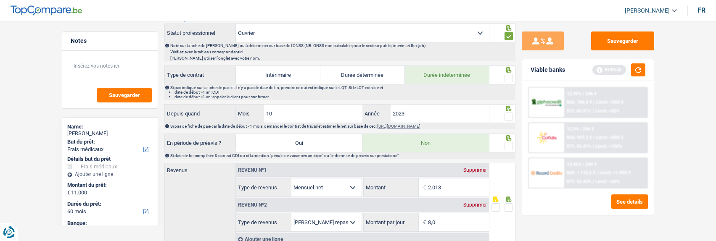
click at [511, 75] on span at bounding box center [508, 78] width 8 height 8
click at [0, 0] on input "radio" at bounding box center [0, 0] width 0 height 0
click at [507, 143] on span at bounding box center [508, 146] width 8 height 8
click at [0, 0] on input "radio" at bounding box center [0, 0] width 0 height 0
click at [307, 115] on input "10" at bounding box center [313, 114] width 99 height 18
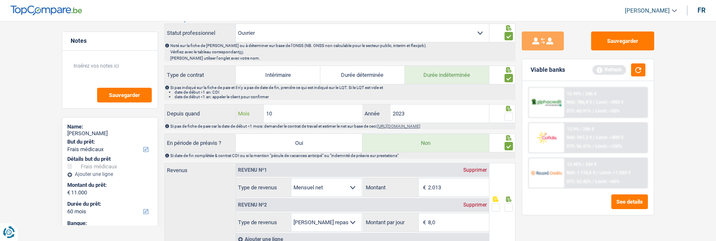
type input "1"
type input "10"
drag, startPoint x: 508, startPoint y: 115, endPoint x: 503, endPoint y: 115, distance: 4.6
click at [507, 115] on span at bounding box center [508, 117] width 8 height 8
click at [0, 0] on input "radio" at bounding box center [0, 0] width 0 height 0
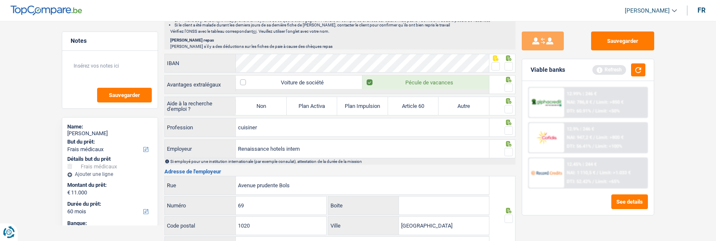
scroll to position [588, 0]
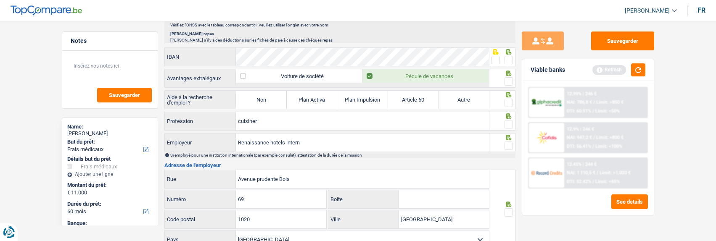
click at [510, 59] on span at bounding box center [508, 60] width 8 height 8
click at [0, 0] on input "radio" at bounding box center [0, 0] width 0 height 0
drag, startPoint x: 508, startPoint y: 77, endPoint x: 479, endPoint y: 99, distance: 36.6
click at [506, 77] on span at bounding box center [508, 81] width 8 height 8
click at [0, 0] on input "radio" at bounding box center [0, 0] width 0 height 0
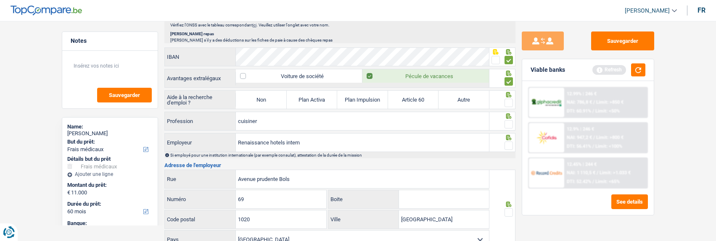
click at [252, 92] on label "Non" at bounding box center [261, 100] width 50 height 18
click at [252, 92] on input "Non" at bounding box center [261, 100] width 50 height 18
radio input "true"
click at [506, 99] on span at bounding box center [508, 103] width 8 height 8
click at [0, 0] on input "radio" at bounding box center [0, 0] width 0 height 0
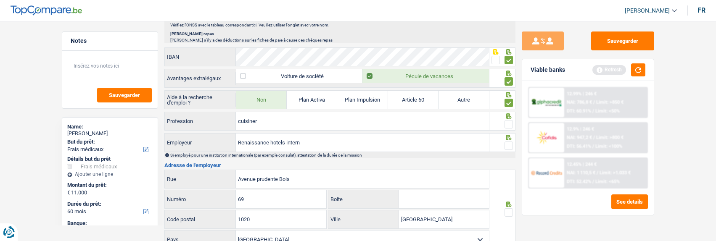
click at [510, 124] on span at bounding box center [508, 124] width 8 height 8
click at [0, 0] on input "radio" at bounding box center [0, 0] width 0 height 0
click at [508, 142] on span at bounding box center [508, 146] width 8 height 8
click at [0, 0] on input "radio" at bounding box center [0, 0] width 0 height 0
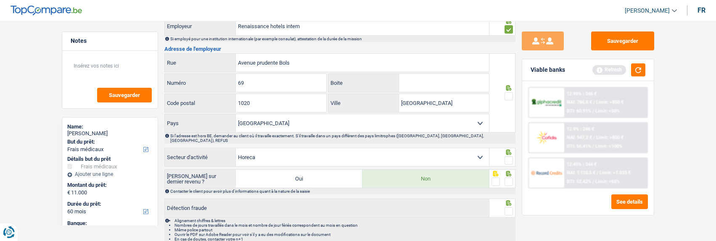
scroll to position [714, 0]
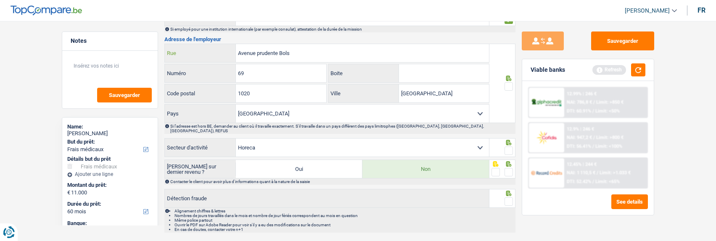
drag, startPoint x: 306, startPoint y: 49, endPoint x: 132, endPoint y: 41, distance: 173.7
type input "Rue des colonies"
click at [291, 79] on input "69" at bounding box center [281, 73] width 90 height 18
type input "6"
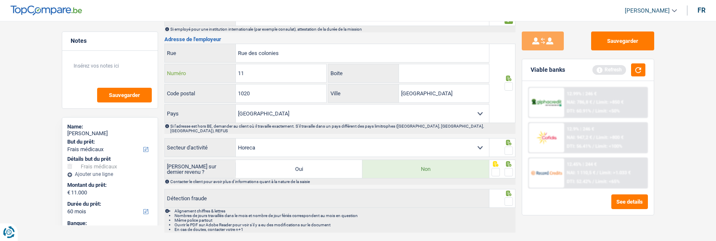
type input "11"
click at [281, 95] on input "1020" at bounding box center [281, 93] width 90 height 18
type input "1000"
click at [506, 85] on span at bounding box center [508, 86] width 8 height 8
click at [0, 0] on input "radio" at bounding box center [0, 0] width 0 height 0
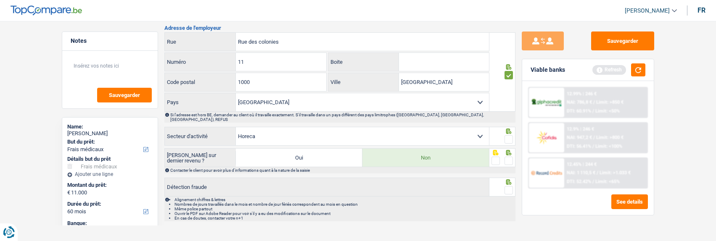
scroll to position [729, 0]
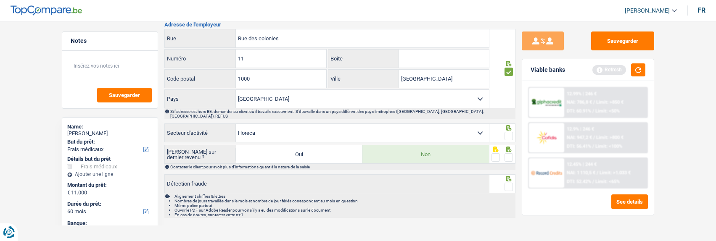
click at [508, 132] on span at bounding box center [508, 136] width 8 height 8
click at [0, 0] on input "radio" at bounding box center [0, 0] width 0 height 0
click at [509, 153] on span at bounding box center [508, 157] width 8 height 8
click at [0, 0] on input "radio" at bounding box center [0, 0] width 0 height 0
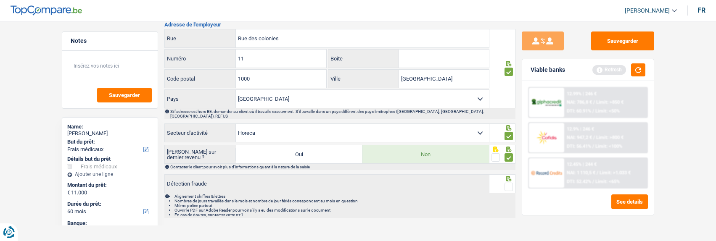
click at [509, 183] on span at bounding box center [508, 187] width 8 height 8
click at [0, 0] on input "radio" at bounding box center [0, 0] width 0 height 0
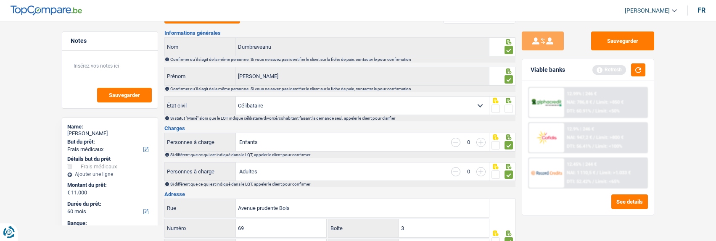
scroll to position [0, 0]
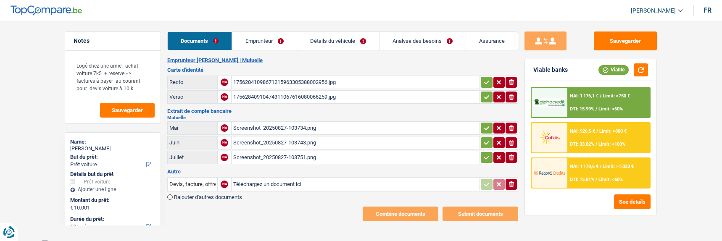
select select "car"
select select "60"
select select "record credits"
click at [273, 45] on link "Emprunteur" at bounding box center [264, 41] width 64 height 18
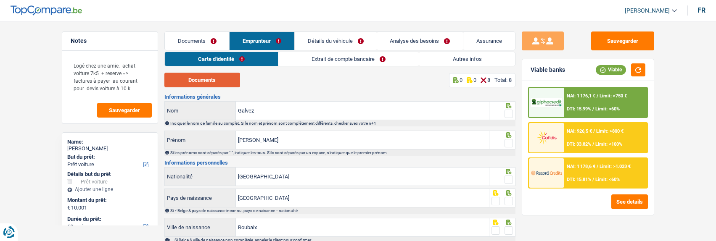
click at [200, 84] on button "Documents" at bounding box center [202, 80] width 76 height 15
click at [231, 84] on button "Documents" at bounding box center [202, 80] width 76 height 15
click at [508, 110] on span at bounding box center [508, 114] width 8 height 8
click at [0, 0] on input "radio" at bounding box center [0, 0] width 0 height 0
click at [508, 142] on span at bounding box center [508, 143] width 8 height 8
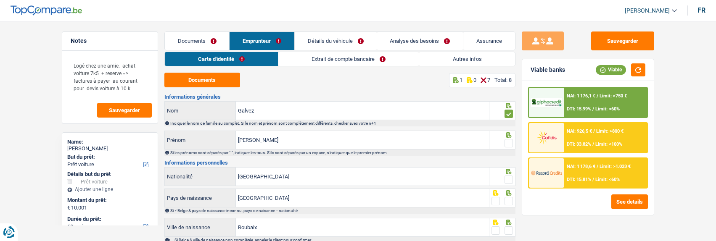
click at [0, 0] on input "radio" at bounding box center [0, 0] width 0 height 0
click at [508, 179] on span at bounding box center [508, 180] width 8 height 8
click at [0, 0] on input "radio" at bounding box center [0, 0] width 0 height 0
click at [510, 198] on span at bounding box center [508, 201] width 8 height 8
click at [0, 0] on input "radio" at bounding box center [0, 0] width 0 height 0
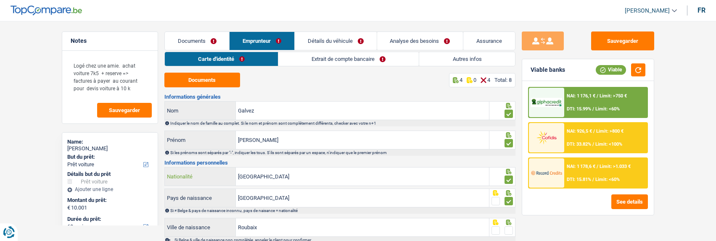
click at [393, 173] on input "[GEOGRAPHIC_DATA]" at bounding box center [362, 177] width 253 height 18
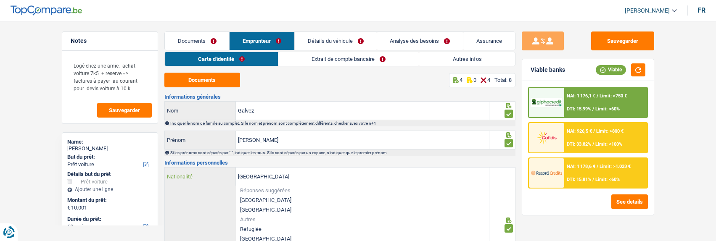
type input "Belgiquef"
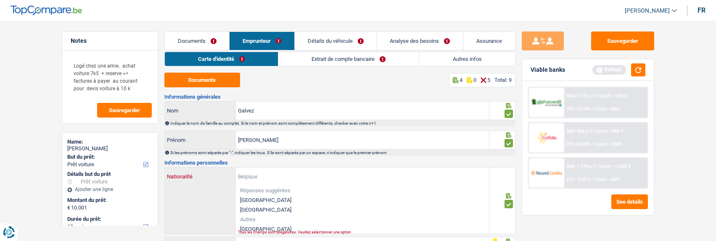
type input "r"
click at [262, 227] on li "[GEOGRAPHIC_DATA]" at bounding box center [362, 229] width 253 height 10
type input "[GEOGRAPHIC_DATA]"
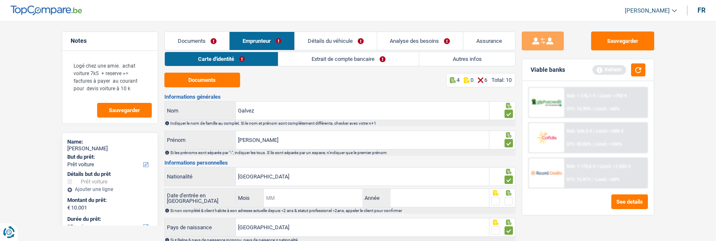
click at [312, 197] on input "Mois" at bounding box center [313, 198] width 99 height 18
type input "01"
type input "0"
click at [312, 197] on input "01" at bounding box center [313, 198] width 99 height 18
type input "07"
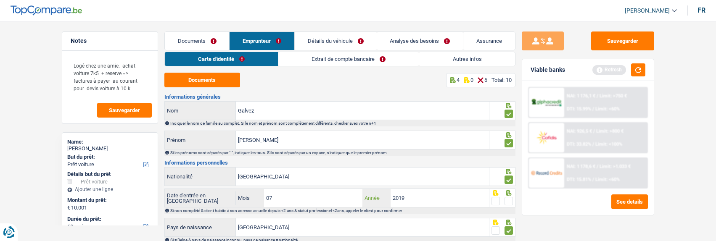
type input "2019"
click at [495, 198] on span at bounding box center [495, 201] width 8 height 8
click at [0, 0] on input "radio" at bounding box center [0, 0] width 0 height 0
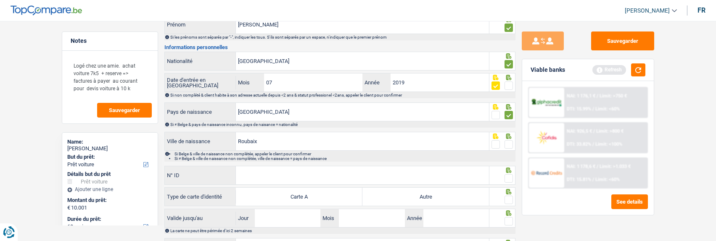
scroll to position [126, 0]
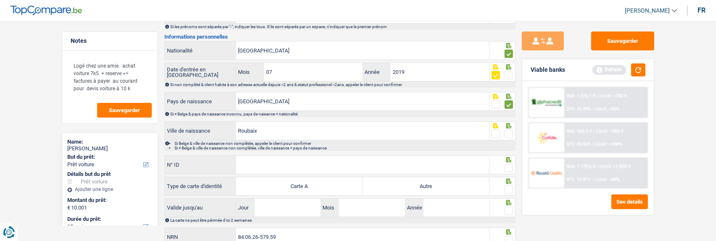
click at [506, 133] on span at bounding box center [508, 134] width 8 height 8
click at [0, 0] on input "radio" at bounding box center [0, 0] width 0 height 0
click at [321, 171] on input "N° ID" at bounding box center [362, 165] width 253 height 18
type input "B-6100213-77"
click at [510, 165] on span at bounding box center [508, 168] width 8 height 8
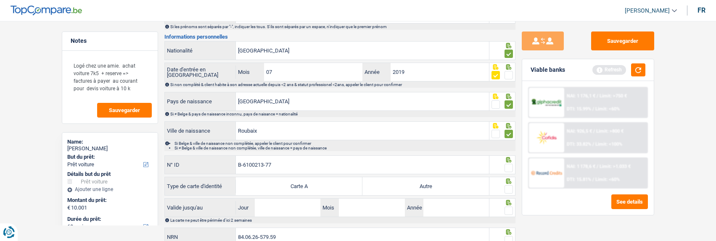
click at [0, 0] on input "radio" at bounding box center [0, 0] width 0 height 0
click at [441, 184] on label "Autre" at bounding box center [425, 186] width 126 height 18
click at [441, 184] on input "Autre" at bounding box center [425, 186] width 126 height 18
radio input "true"
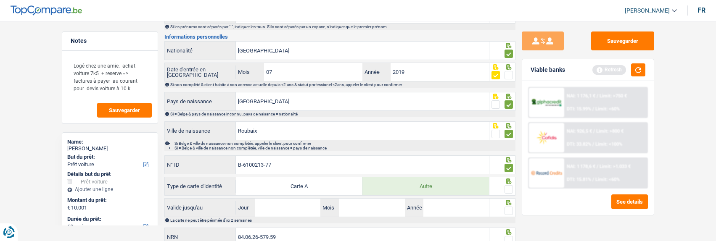
drag, startPoint x: 507, startPoint y: 187, endPoint x: 477, endPoint y: 192, distance: 30.4
click at [505, 190] on span at bounding box center [508, 189] width 8 height 8
click at [0, 0] on input "radio" at bounding box center [0, 0] width 0 height 0
click at [290, 208] on input "Jour" at bounding box center [288, 208] width 66 height 18
type input "18"
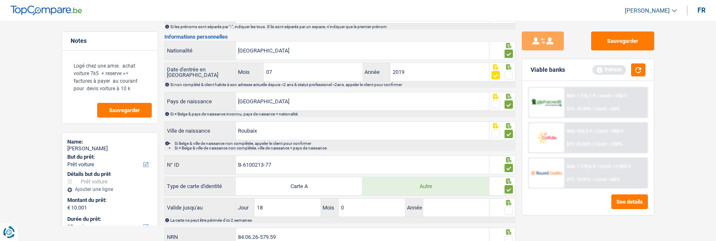
type input "07"
type input "2029"
click at [513, 207] on div at bounding box center [502, 207] width 26 height 19
click at [509, 209] on span at bounding box center [508, 211] width 8 height 8
click at [0, 0] on input "radio" at bounding box center [0, 0] width 0 height 0
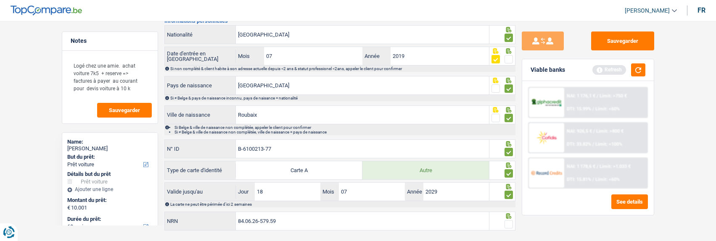
scroll to position [158, 0]
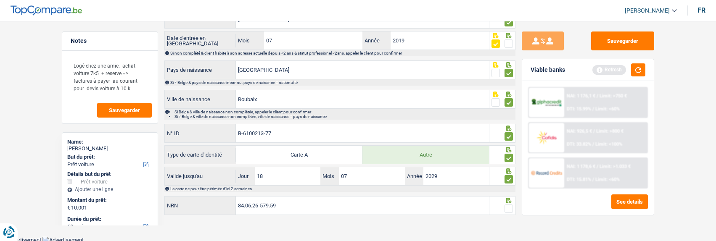
click at [510, 208] on span at bounding box center [508, 209] width 8 height 8
click at [0, 0] on input "radio" at bounding box center [0, 0] width 0 height 0
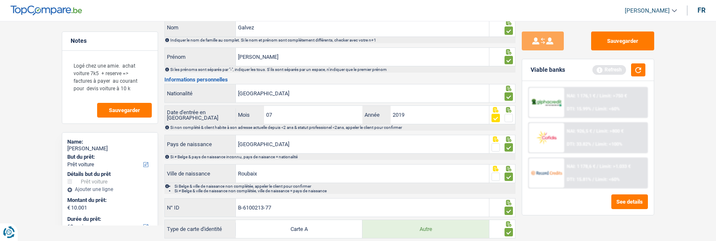
scroll to position [0, 0]
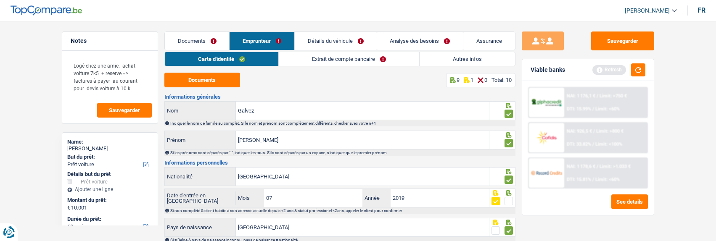
click at [336, 58] on link "Extrait de compte bancaire" at bounding box center [349, 59] width 140 height 14
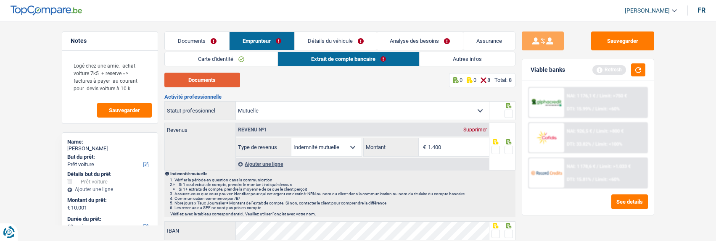
click at [212, 85] on button "Documents" at bounding box center [202, 80] width 76 height 15
click at [214, 84] on button "Documents" at bounding box center [202, 80] width 76 height 15
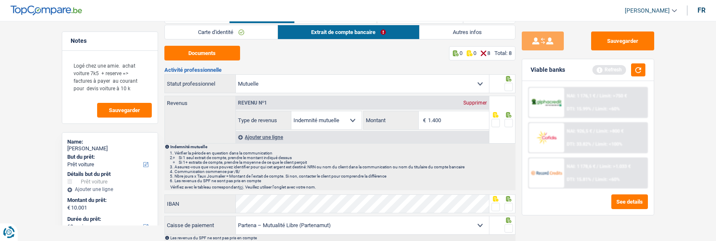
scroll to position [42, 0]
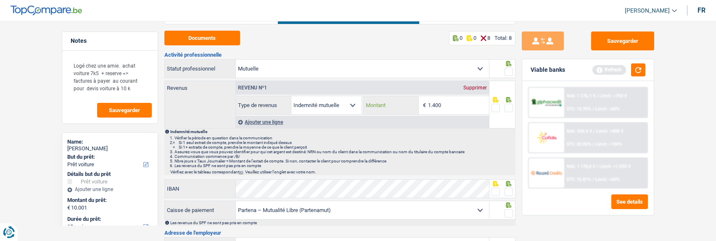
click at [453, 102] on input "1.400" at bounding box center [458, 105] width 61 height 18
type input "1.382"
click at [509, 107] on span at bounding box center [508, 108] width 8 height 8
click at [0, 0] on input "radio" at bounding box center [0, 0] width 0 height 0
click at [506, 67] on div at bounding box center [508, 72] width 8 height 11
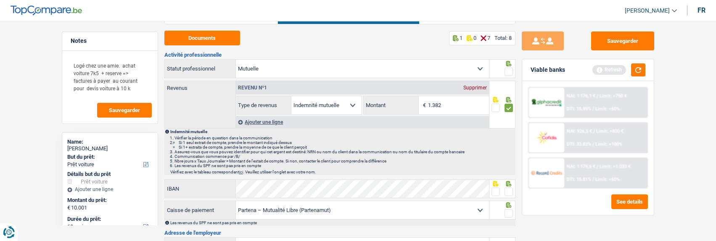
click at [505, 188] on span at bounding box center [508, 192] width 8 height 8
click at [0, 0] on input "radio" at bounding box center [0, 0] width 0 height 0
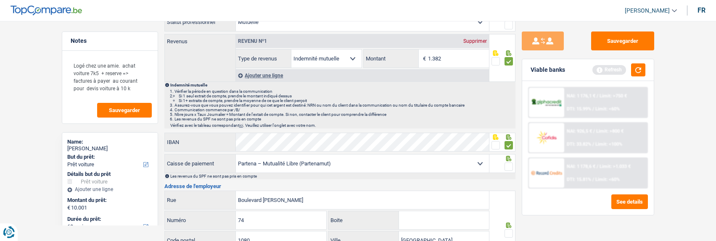
scroll to position [168, 0]
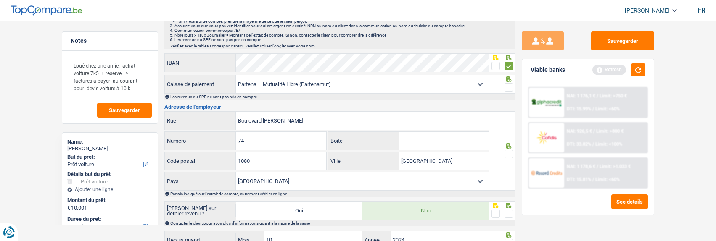
click at [508, 84] on span at bounding box center [508, 87] width 8 height 8
click at [0, 0] on input "radio" at bounding box center [0, 0] width 0 height 0
click at [510, 152] on span at bounding box center [508, 154] width 8 height 8
click at [0, 0] on input "radio" at bounding box center [0, 0] width 0 height 0
click at [510, 213] on span at bounding box center [508, 214] width 8 height 8
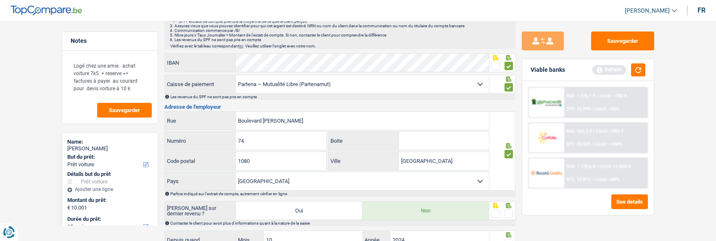
click at [0, 0] on input "radio" at bounding box center [0, 0] width 0 height 0
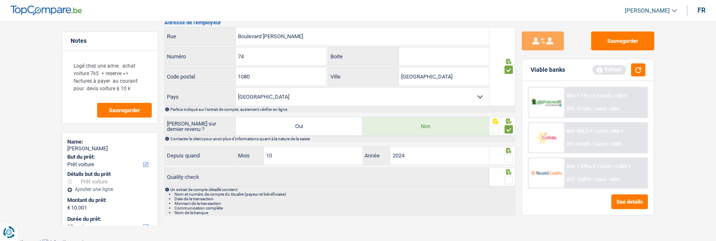
scroll to position [255, 0]
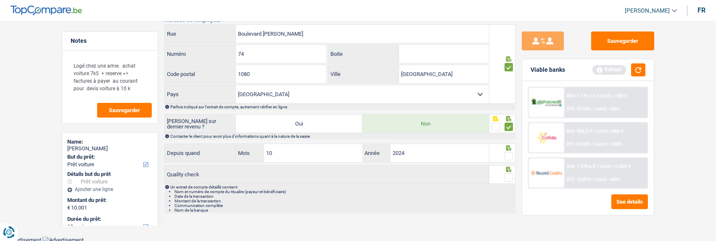
click at [506, 155] on span at bounding box center [508, 156] width 8 height 8
click at [0, 0] on input "radio" at bounding box center [0, 0] width 0 height 0
click at [506, 174] on span at bounding box center [508, 178] width 8 height 8
click at [0, 0] on input "radio" at bounding box center [0, 0] width 0 height 0
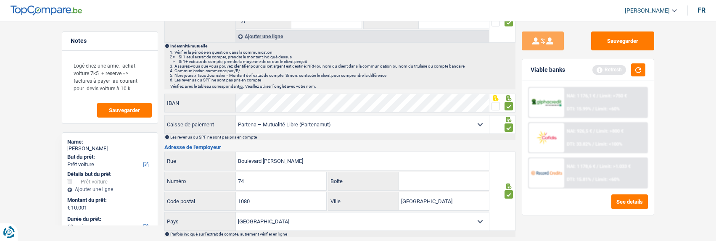
scroll to position [0, 0]
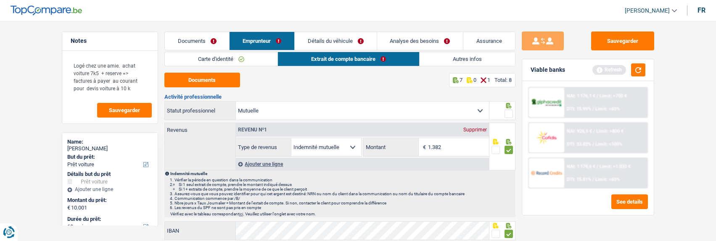
click at [509, 115] on span at bounding box center [508, 114] width 8 height 8
click at [0, 0] on input "radio" at bounding box center [0, 0] width 0 height 0
click at [622, 42] on button "Sauvegarder" at bounding box center [622, 41] width 63 height 19
click at [466, 61] on link "Autres infos" at bounding box center [466, 59] width 95 height 14
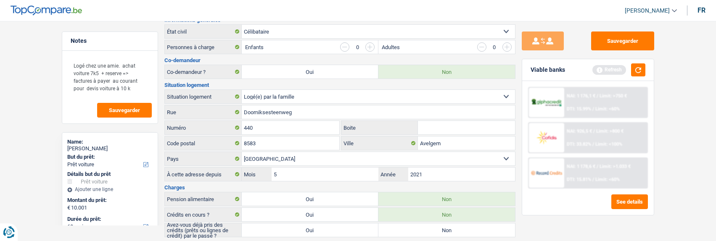
scroll to position [210, 0]
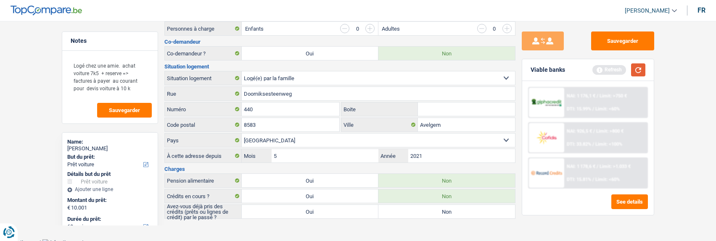
click at [640, 70] on button "button" at bounding box center [638, 69] width 14 height 13
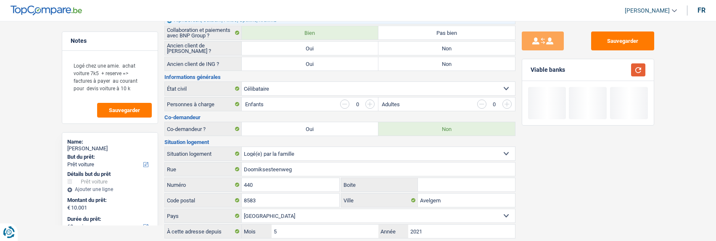
scroll to position [0, 0]
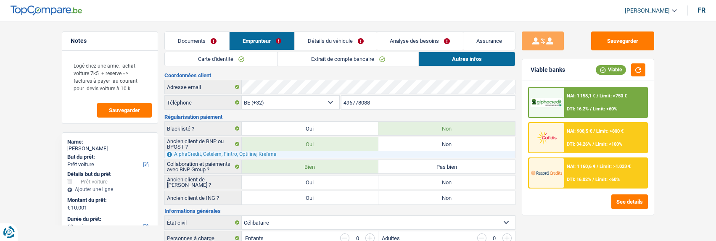
click at [342, 41] on link "Détails du véhicule" at bounding box center [336, 41] width 82 height 18
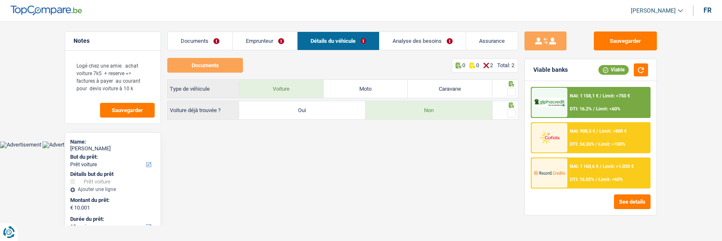
drag, startPoint x: 513, startPoint y: 88, endPoint x: 511, endPoint y: 101, distance: 13.7
click at [512, 89] on span at bounding box center [511, 92] width 8 height 8
click at [0, 0] on input "radio" at bounding box center [0, 0] width 0 height 0
click at [511, 109] on span at bounding box center [511, 113] width 8 height 8
click at [0, 0] on input "radio" at bounding box center [0, 0] width 0 height 0
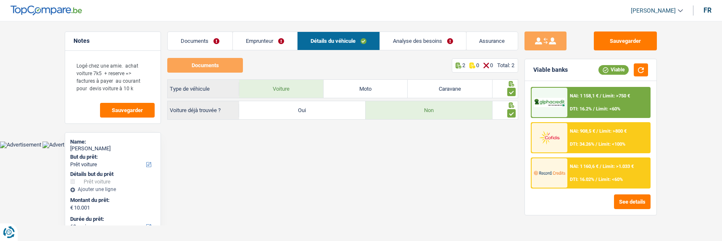
click at [436, 38] on link "Analyse des besoins" at bounding box center [423, 41] width 86 height 18
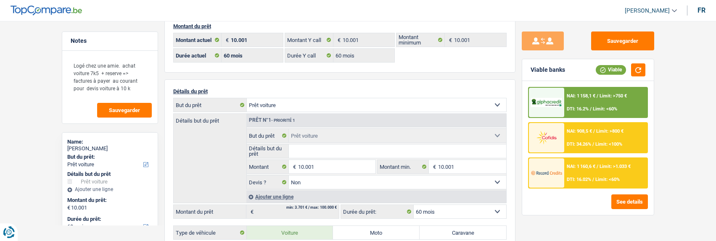
scroll to position [42, 0]
click at [590, 137] on div "NAI: 908,5 € / Limit: >800 € DTI: 34.26% / Limit: <100%" at bounding box center [605, 137] width 83 height 29
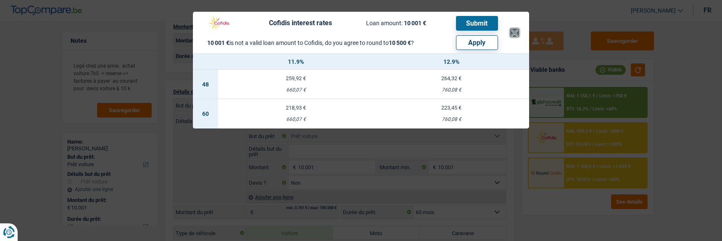
click at [515, 29] on button "×" at bounding box center [514, 33] width 9 height 8
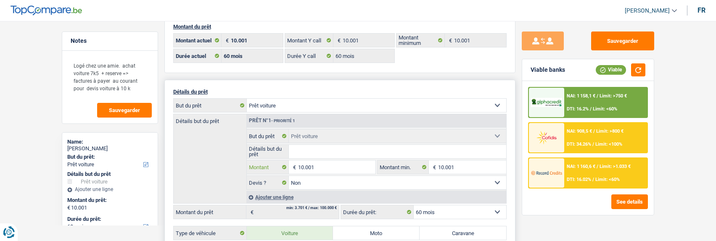
click at [322, 169] on input "10.001" at bounding box center [336, 167] width 77 height 13
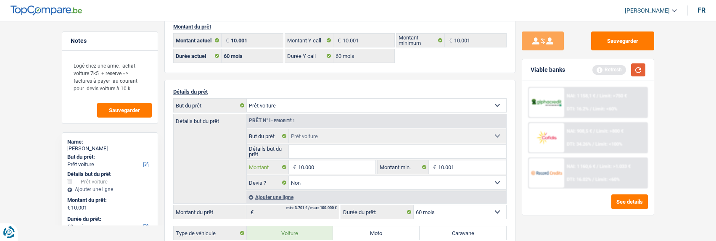
type input "10.000"
select select "48"
type input "10.000"
select select "48"
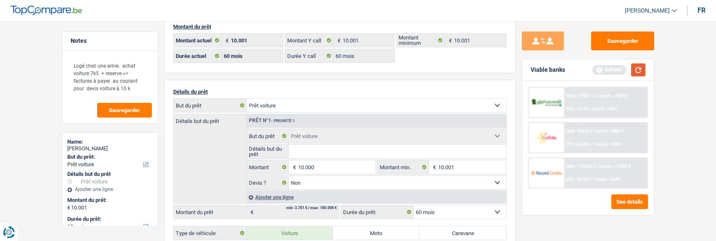
type input "10.000"
select select "48"
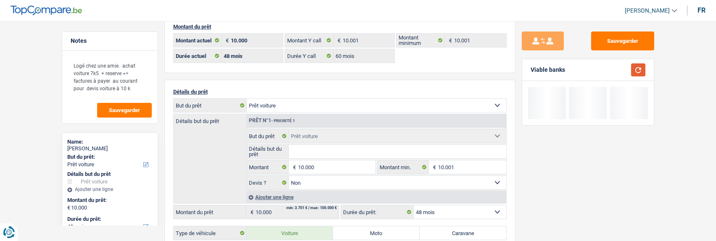
click at [636, 69] on button "button" at bounding box center [638, 69] width 14 height 13
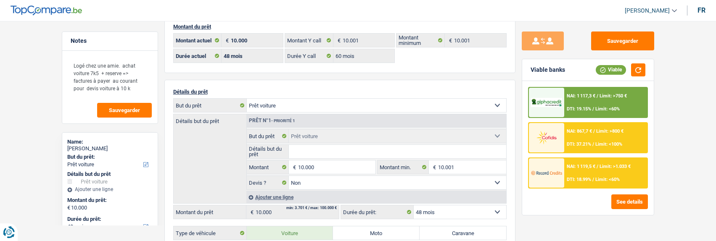
click at [603, 141] on div "NAI: 867,7 € / Limit: >800 € DTI: 37.21% / Limit: <100%" at bounding box center [605, 137] width 83 height 29
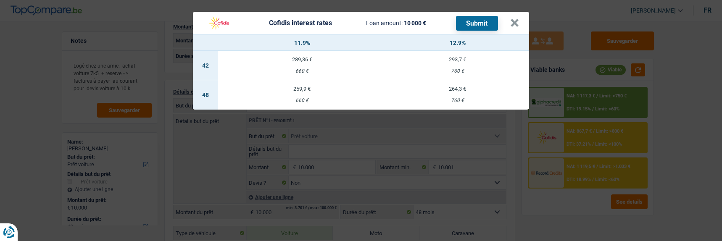
click at [292, 86] on div "259,9 €" at bounding box center [302, 88] width 168 height 5
select select "cofidis"
type input "11,90"
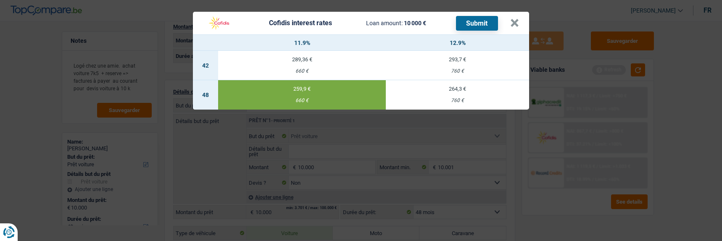
click at [482, 20] on button "Submit" at bounding box center [477, 23] width 42 height 15
click at [513, 19] on button "×" at bounding box center [514, 23] width 9 height 8
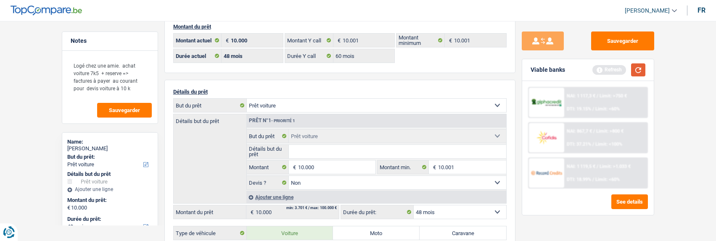
click at [637, 66] on button "button" at bounding box center [638, 69] width 14 height 13
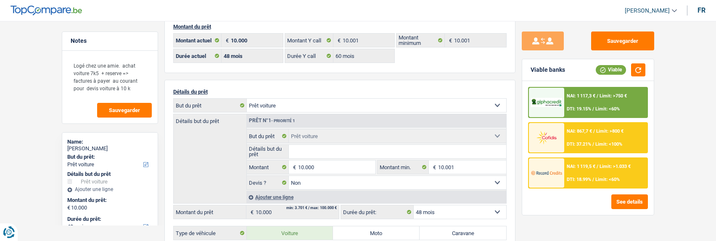
click at [596, 106] on div "NAI: 1 117,3 € / Limit: >750 € DTI: 19.15% / Limit: <60%" at bounding box center [605, 102] width 83 height 29
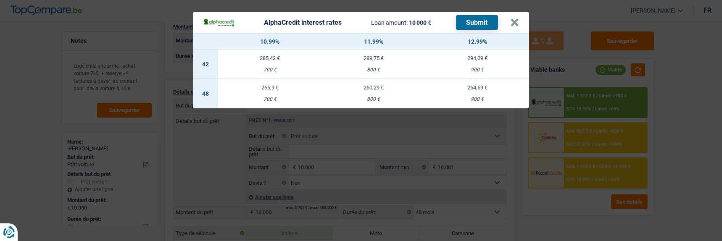
click at [274, 88] on td "255,9 € 700 €" at bounding box center [270, 93] width 104 height 29
select select "alphacredit"
type input "10,99"
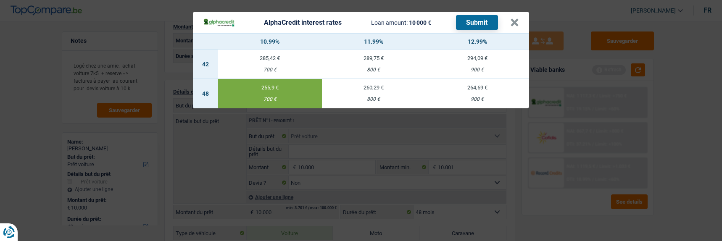
click at [476, 18] on button "Submit" at bounding box center [477, 22] width 42 height 15
click at [518, 22] on button "×" at bounding box center [514, 22] width 9 height 8
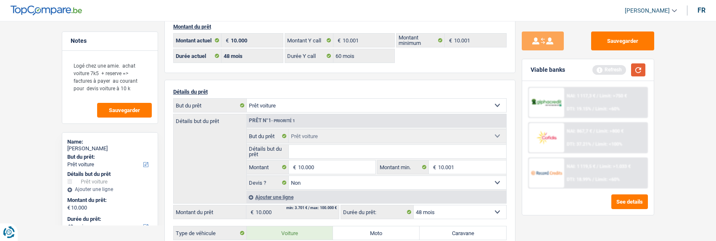
click at [635, 72] on button "button" at bounding box center [638, 69] width 14 height 13
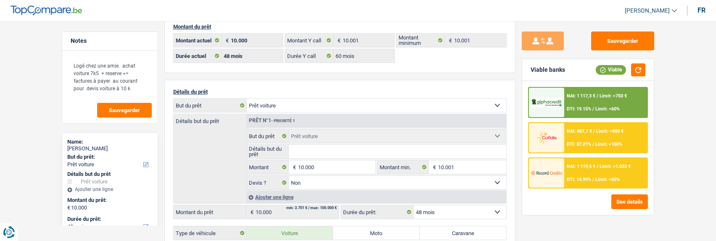
click at [584, 173] on div "NAI: 1 119,5 € / Limit: >1.033 € DTI: 18.99% / Limit: <60%" at bounding box center [605, 172] width 83 height 29
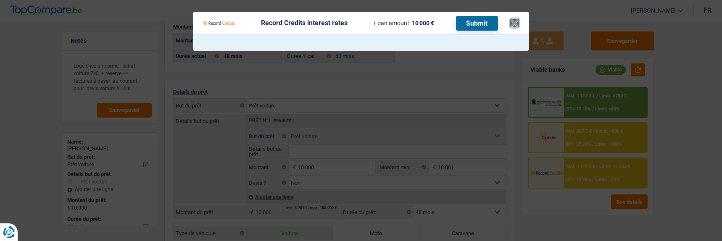
click at [516, 21] on button "×" at bounding box center [514, 23] width 9 height 8
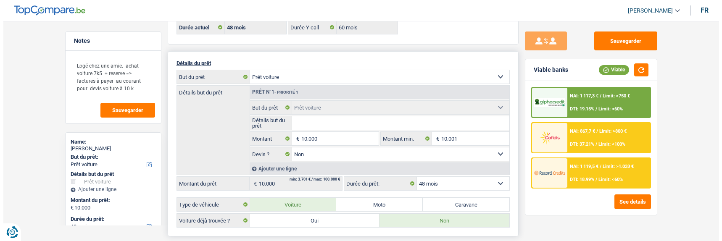
scroll to position [168, 0]
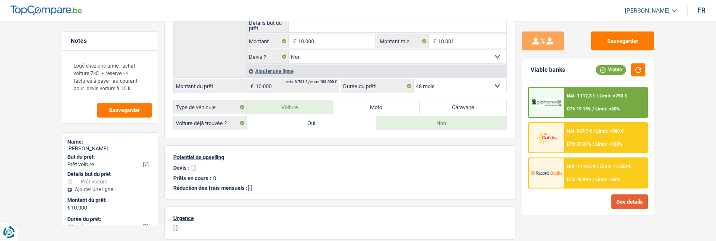
click at [633, 200] on button "See details" at bounding box center [629, 202] width 37 height 15
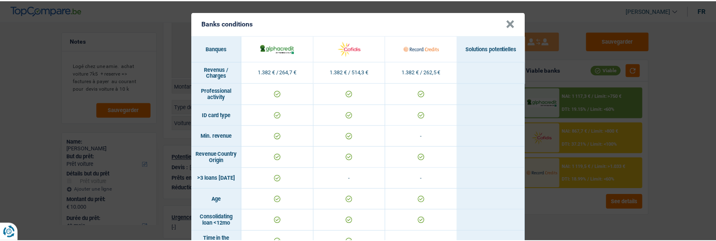
scroll to position [0, 0]
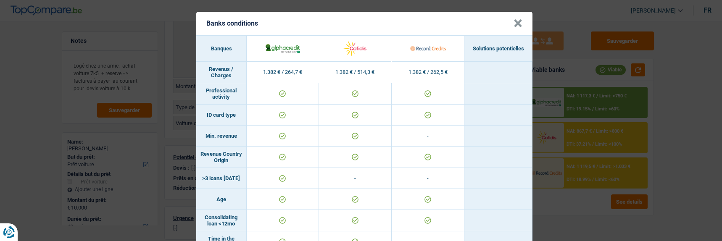
click at [668, 142] on div "Banks conditions × Banques Solutions potentielles Revenus / Charges 1.382 € / 2…" at bounding box center [361, 120] width 722 height 241
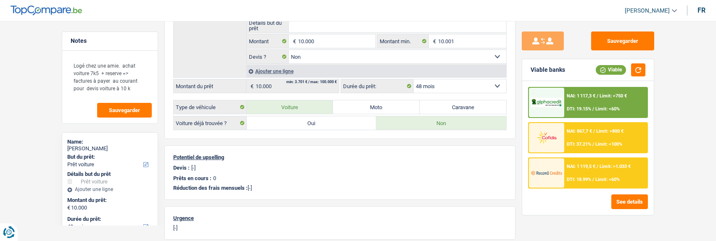
click at [596, 171] on div "NAI: 1 119,5 € / Limit: >1.033 € DTI: 18.99% / Limit: <60%" at bounding box center [605, 172] width 83 height 29
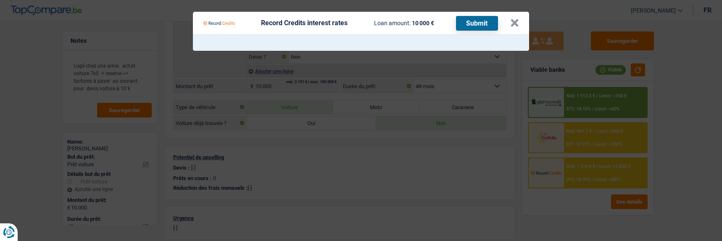
click at [596, 171] on Credits "Record Credits interest rates Loan amount: 10 000 € Submit ×" at bounding box center [361, 120] width 722 height 241
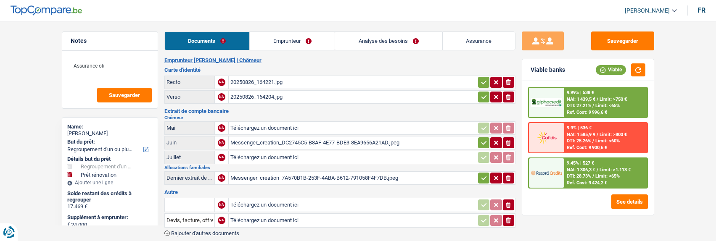
select select "refinancing"
select select "renovation"
select select "120"
select select "record credits"
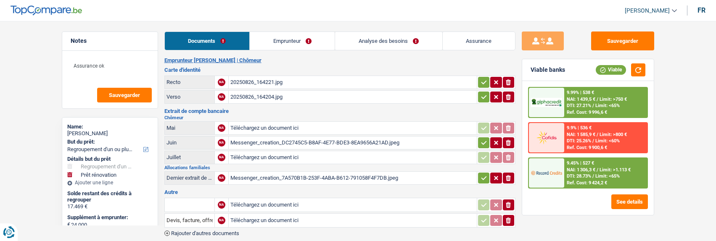
click at [288, 42] on link "Emprunteur" at bounding box center [292, 41] width 85 height 18
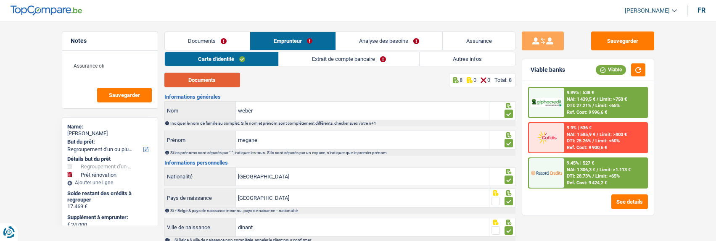
click at [218, 78] on button "Documents" at bounding box center [202, 80] width 76 height 15
click at [329, 62] on link "Extrait de compte bancaire" at bounding box center [349, 59] width 140 height 14
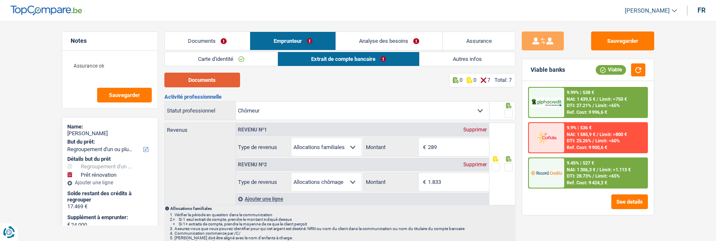
click at [220, 79] on button "Documents" at bounding box center [202, 80] width 76 height 15
click at [201, 39] on link "Documents" at bounding box center [207, 41] width 85 height 18
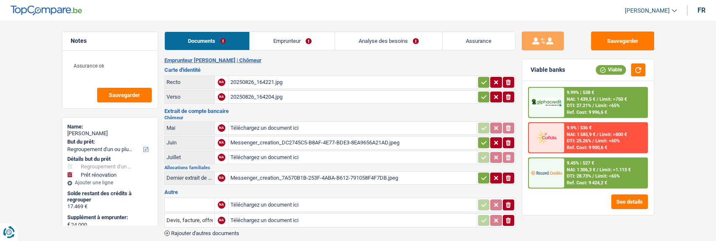
click at [298, 40] on link "Emprunteur" at bounding box center [292, 41] width 85 height 18
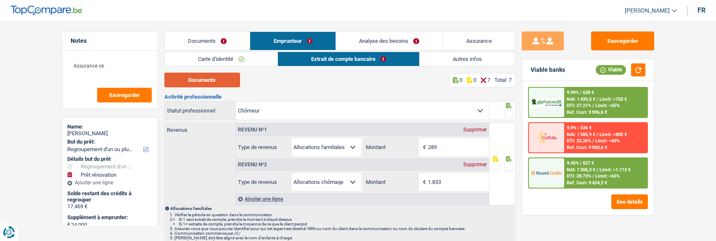
click at [217, 81] on button "Documents" at bounding box center [202, 80] width 76 height 15
click at [216, 44] on link "Documents" at bounding box center [207, 41] width 85 height 18
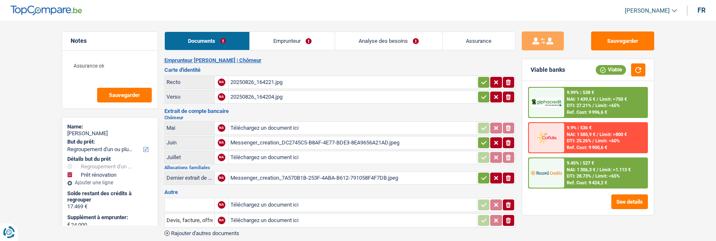
click at [512, 139] on button "ionicons-v5-e" at bounding box center [508, 142] width 11 height 11
type input "C:\fakepath\BE96000438760605-2025-7-31-UT44XHUHHS51.pdf"
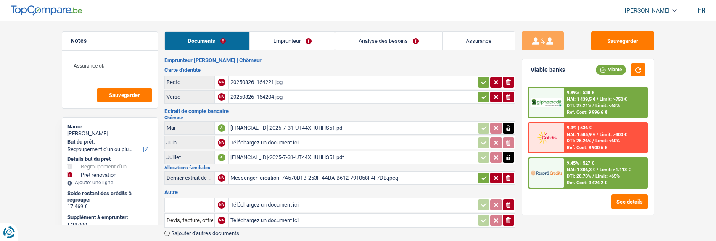
click at [507, 124] on icon "button" at bounding box center [508, 128] width 7 height 8
click at [509, 126] on icon "button" at bounding box center [508, 128] width 5 height 6
type input "C:\fakepath\BE96000438760605-2025-6-2-UT447TFHKEAU.pdf"
click at [397, 39] on link "Analyse des besoins" at bounding box center [388, 41] width 107 height 18
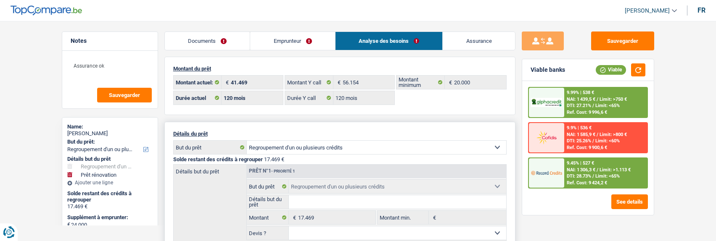
click at [416, 145] on select "Confort maison: meubles, textile, peinture, électroménager, outillage non-profe…" at bounding box center [376, 147] width 259 height 13
click at [236, 44] on link "Documents" at bounding box center [207, 41] width 85 height 18
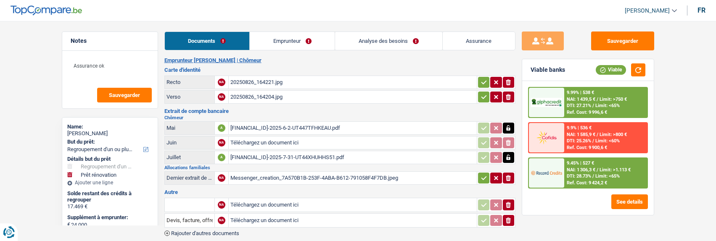
type input "C:\fakepath\BE96000438760605-2025-7-1-UT44TXX4TPUR.pdf"
click at [488, 77] on button "button" at bounding box center [483, 82] width 11 height 11
click at [481, 93] on icon "button" at bounding box center [483, 97] width 7 height 8
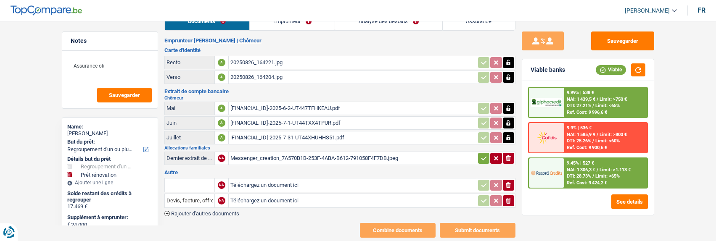
scroll to position [36, 0]
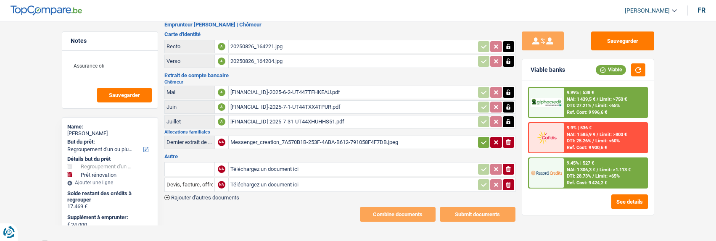
click at [512, 142] on button "ionicons-v5-e" at bounding box center [508, 142] width 11 height 11
click at [328, 136] on input "Téléchargez un document ici" at bounding box center [352, 142] width 245 height 13
type input "C:\fakepath\BE96000438760605-2025-7-7-UT44IDT4BBKV.pdf"
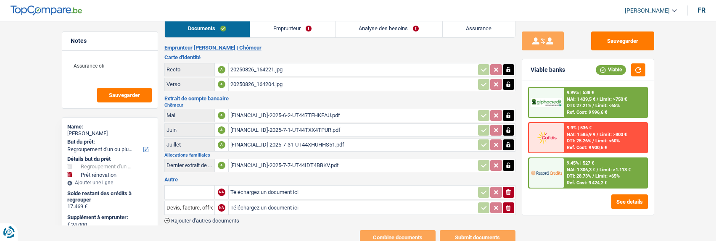
scroll to position [0, 0]
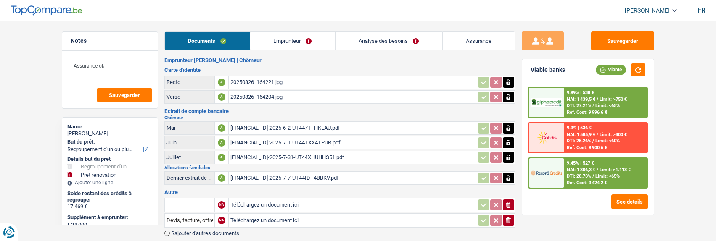
click at [298, 38] on link "Emprunteur" at bounding box center [292, 41] width 85 height 18
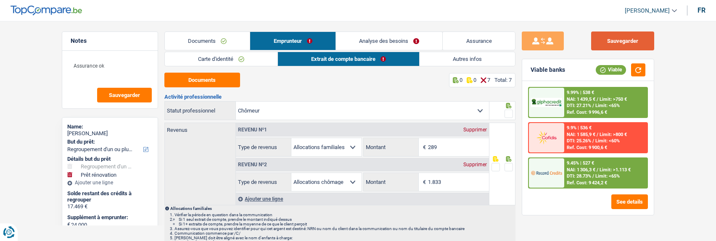
click at [641, 38] on button "Sauvegarder" at bounding box center [622, 41] width 63 height 19
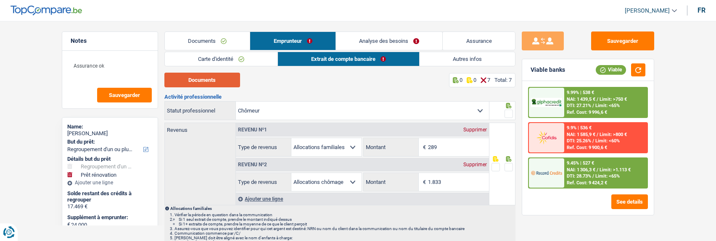
click at [190, 83] on button "Documents" at bounding box center [202, 80] width 76 height 15
drag, startPoint x: 457, startPoint y: 176, endPoint x: 411, endPoint y: 169, distance: 46.5
click at [411, 169] on div "Revenu nº2 Supprimer Allocation d'handicap Allocations chômage Allocations fami…" at bounding box center [362, 174] width 253 height 35
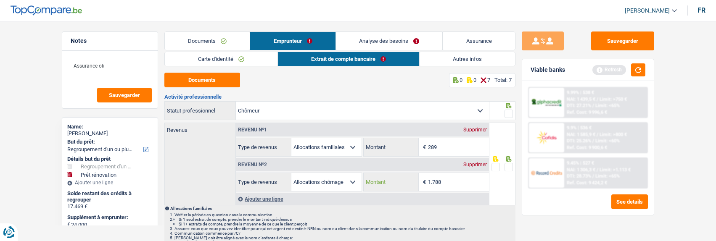
type input "1.788"
click at [464, 148] on input "289" at bounding box center [458, 147] width 61 height 18
type input "285"
click at [507, 163] on span at bounding box center [508, 167] width 8 height 8
click at [0, 0] on input "radio" at bounding box center [0, 0] width 0 height 0
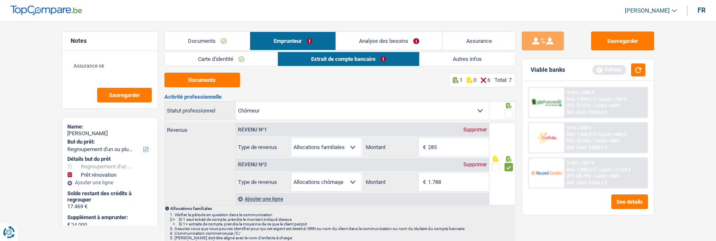
click at [504, 110] on span at bounding box center [508, 114] width 8 height 8
click at [0, 0] on input "radio" at bounding box center [0, 0] width 0 height 0
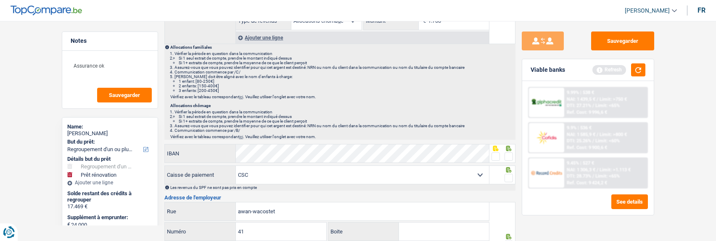
scroll to position [168, 0]
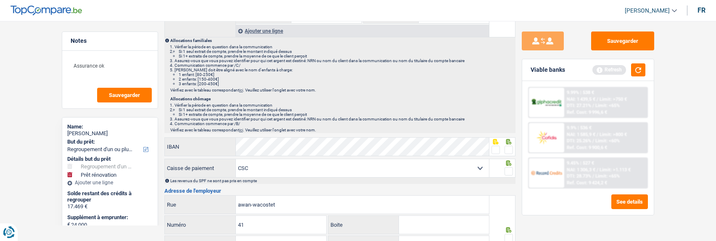
drag, startPoint x: 507, startPoint y: 146, endPoint x: 507, endPoint y: 152, distance: 6.3
click at [507, 146] on span at bounding box center [508, 150] width 8 height 8
click at [0, 0] on input "radio" at bounding box center [0, 0] width 0 height 0
click at [509, 169] on span at bounding box center [508, 171] width 8 height 8
click at [0, 0] on input "radio" at bounding box center [0, 0] width 0 height 0
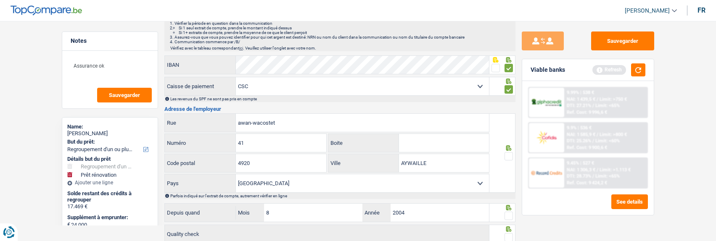
scroll to position [252, 0]
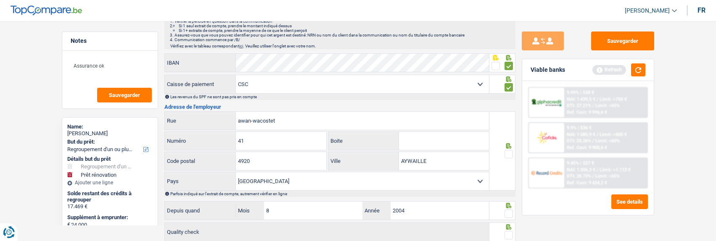
click at [507, 152] on span at bounding box center [508, 154] width 8 height 8
click at [0, 0] on input "radio" at bounding box center [0, 0] width 0 height 0
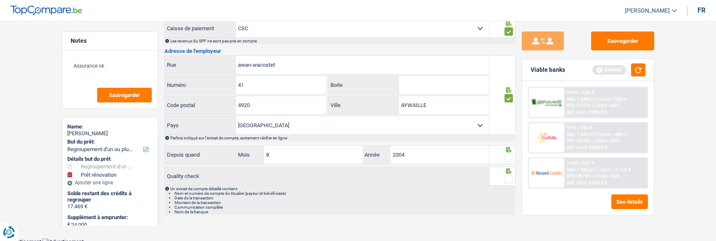
scroll to position [310, 0]
click at [506, 155] on span at bounding box center [508, 156] width 8 height 8
click at [0, 0] on input "radio" at bounding box center [0, 0] width 0 height 0
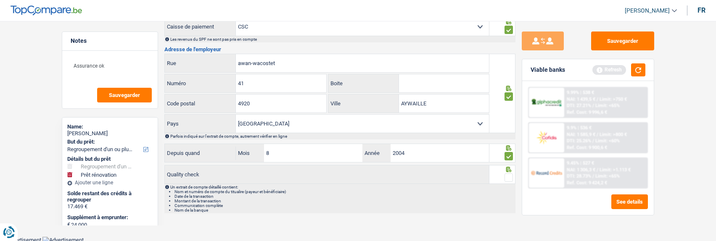
click at [507, 174] on span at bounding box center [508, 178] width 8 height 8
click at [0, 0] on input "radio" at bounding box center [0, 0] width 0 height 0
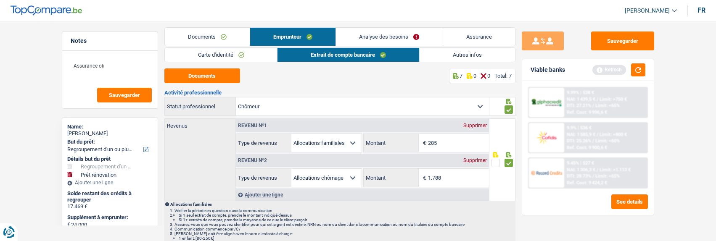
scroll to position [0, 0]
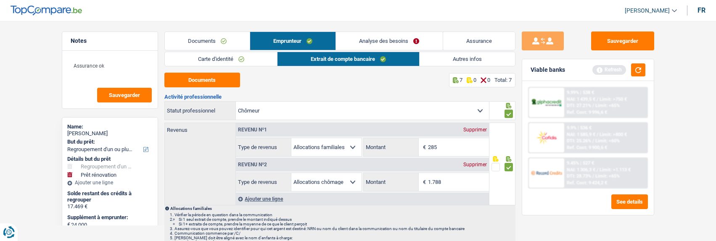
click at [451, 58] on link "Autres infos" at bounding box center [466, 59] width 95 height 14
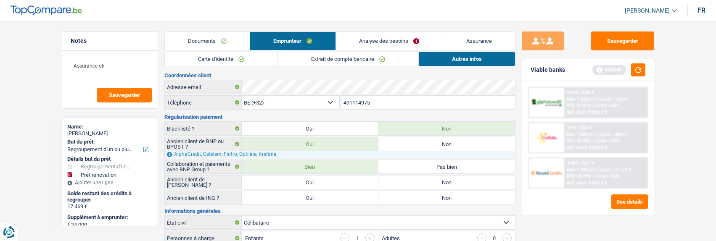
click at [340, 58] on link "Extrait de compte bancaire" at bounding box center [348, 59] width 140 height 14
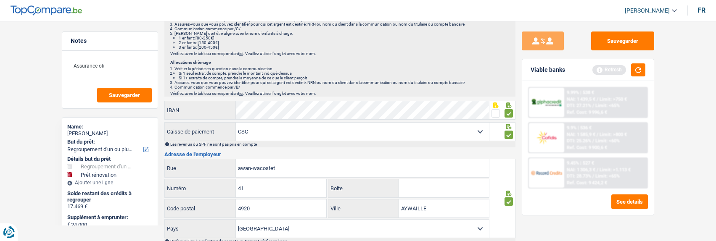
scroll to position [294, 0]
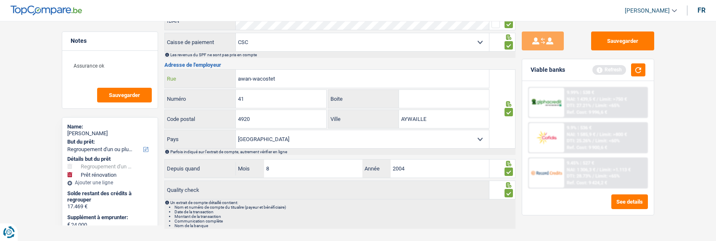
drag, startPoint x: 308, startPoint y: 78, endPoint x: 220, endPoint y: 78, distance: 87.8
click at [220, 78] on div "awan-wacostet Rue" at bounding box center [327, 79] width 324 height 18
type input "Chaussée de louvain"
click at [291, 104] on input "41" at bounding box center [281, 99] width 90 height 18
type input "4"
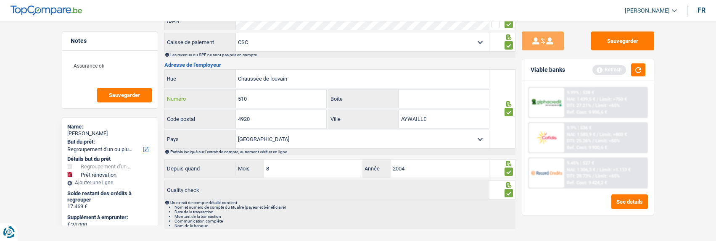
type input "510"
drag, startPoint x: 289, startPoint y: 116, endPoint x: 202, endPoint y: 123, distance: 87.2
click at [202, 123] on div "4920 Code postal" at bounding box center [246, 119] width 162 height 18
type input "5004"
drag, startPoint x: 431, startPoint y: 118, endPoint x: 383, endPoint y: 117, distance: 47.5
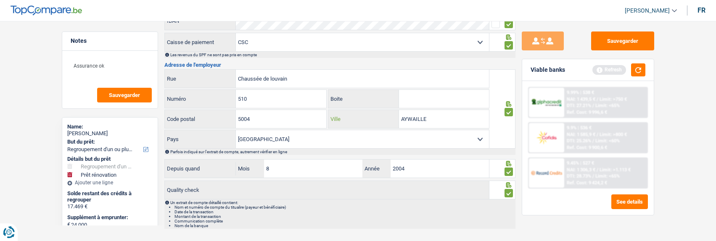
click at [383, 117] on div "AYWAILLE Ville" at bounding box center [408, 119] width 161 height 18
click at [406, 118] on input "bouge" at bounding box center [444, 119] width 90 height 18
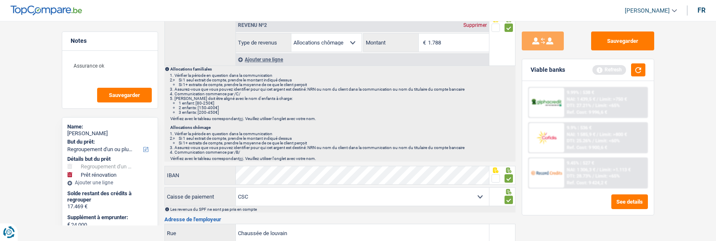
scroll to position [0, 0]
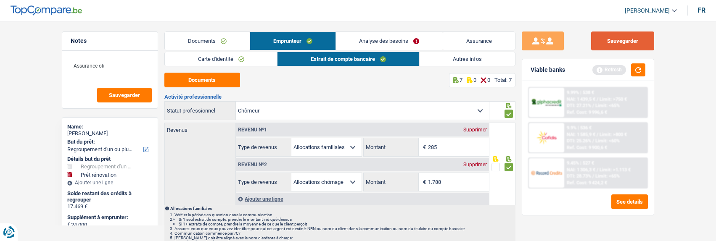
type input "Bouge"
drag, startPoint x: 636, startPoint y: 42, endPoint x: 606, endPoint y: 42, distance: 29.8
click at [632, 42] on button "Sauvegarder" at bounding box center [622, 41] width 63 height 19
click at [462, 61] on link "Autres infos" at bounding box center [466, 59] width 95 height 14
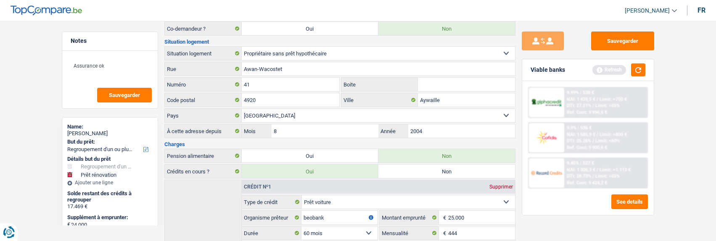
scroll to position [229, 0]
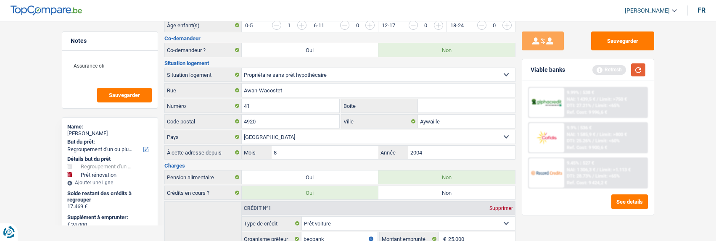
drag, startPoint x: 637, startPoint y: 70, endPoint x: 568, endPoint y: 84, distance: 69.8
click at [635, 74] on button "button" at bounding box center [638, 69] width 14 height 13
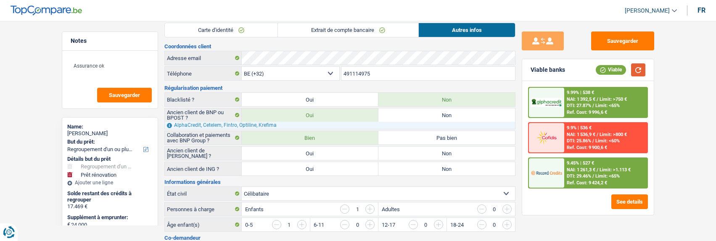
scroll to position [0, 0]
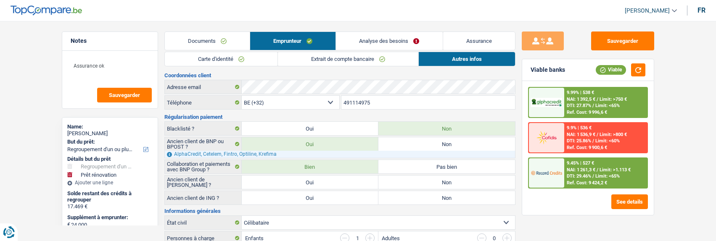
click at [394, 46] on link "Analyse des besoins" at bounding box center [389, 41] width 106 height 18
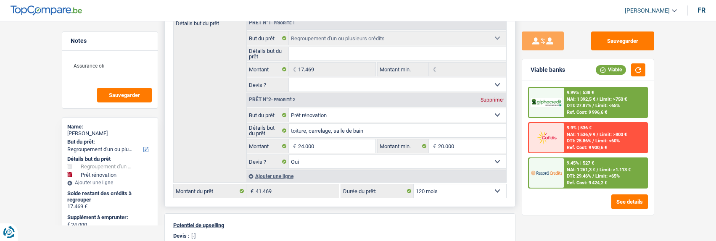
scroll to position [168, 0]
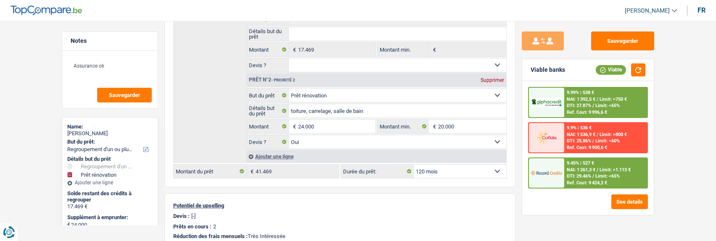
click at [582, 170] on span "NAI: 1 261,3 €" at bounding box center [580, 169] width 29 height 5
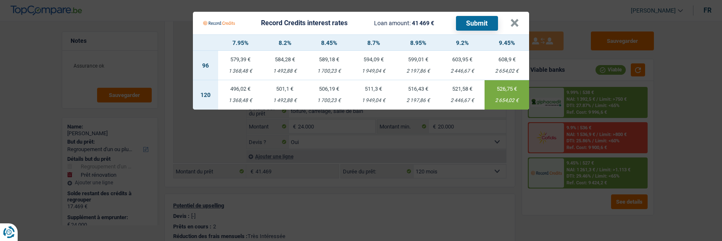
click at [320, 86] on div "506,19 €" at bounding box center [329, 88] width 45 height 5
type input "8,45"
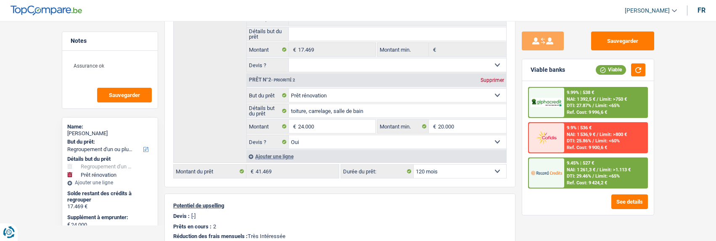
click at [555, 174] on img at bounding box center [546, 173] width 31 height 16
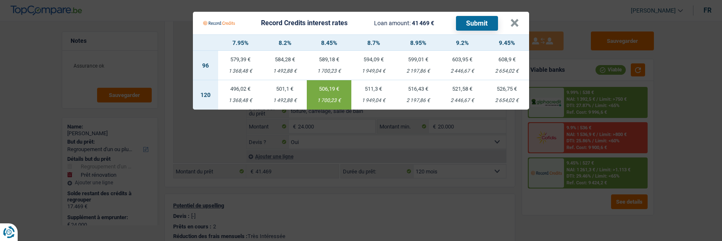
click at [474, 25] on button "Submit" at bounding box center [477, 23] width 42 height 15
click at [513, 19] on button "×" at bounding box center [514, 23] width 9 height 8
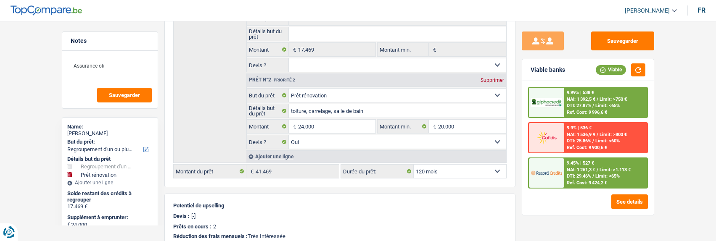
click at [579, 97] on div "9.99% | 538 € NAI: 1 392,5 € / Limit: >750 € DTI: 27.87% / Limit: <65% Ref. Cos…" at bounding box center [605, 102] width 83 height 29
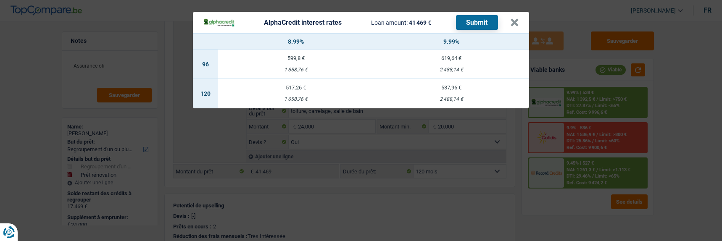
click at [298, 97] on div "1 658,76 €" at bounding box center [295, 99] width 155 height 5
select select "alphacredit"
type input "8,99"
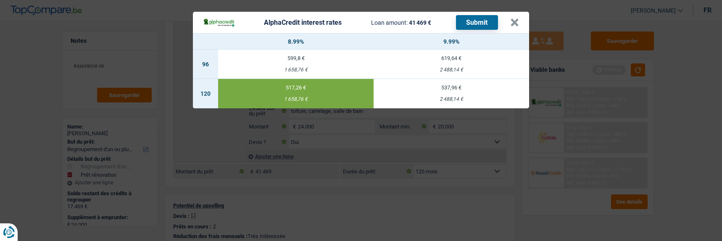
click at [483, 15] on button "Submit" at bounding box center [477, 22] width 42 height 15
click at [516, 18] on button "×" at bounding box center [514, 22] width 9 height 8
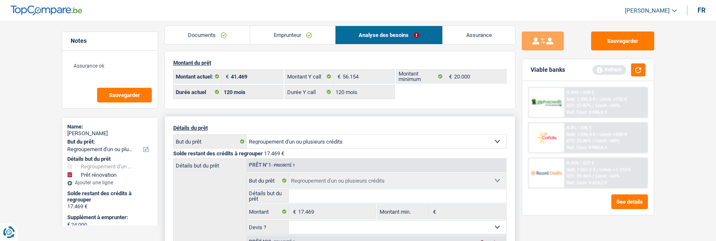
scroll to position [0, 0]
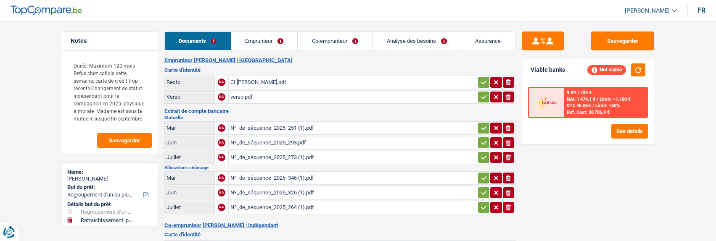
select select "refinancing"
select select "houseOrGarden"
select select "144"
click at [265, 41] on link "Emprunteur" at bounding box center [264, 41] width 66 height 18
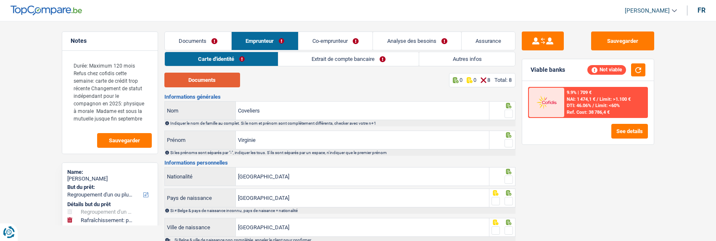
click at [219, 77] on button "Documents" at bounding box center [202, 80] width 76 height 15
click at [508, 110] on span at bounding box center [508, 114] width 8 height 8
click at [0, 0] on input "radio" at bounding box center [0, 0] width 0 height 0
click at [509, 139] on span at bounding box center [508, 143] width 8 height 8
click at [0, 0] on input "radio" at bounding box center [0, 0] width 0 height 0
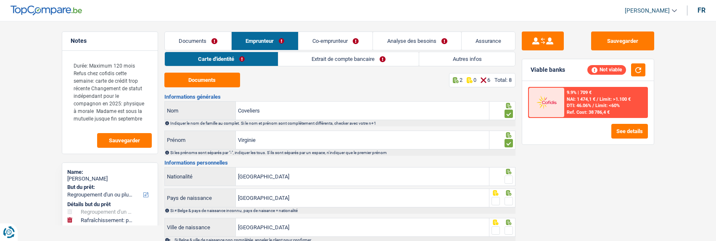
click at [507, 177] on span at bounding box center [508, 180] width 8 height 8
click at [0, 0] on input "radio" at bounding box center [0, 0] width 0 height 0
click at [510, 197] on span at bounding box center [508, 201] width 8 height 8
click at [0, 0] on input "radio" at bounding box center [0, 0] width 0 height 0
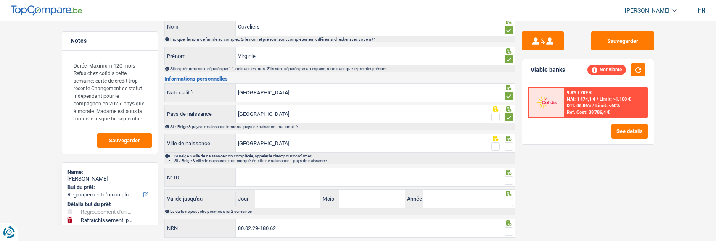
click at [511, 145] on span at bounding box center [508, 146] width 8 height 8
click at [0, 0] on input "radio" at bounding box center [0, 0] width 0 height 0
click at [409, 171] on input "N° ID" at bounding box center [362, 178] width 253 height 18
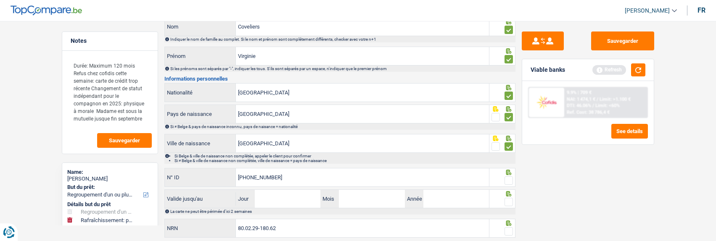
type input "[PHONE_NUMBER]"
click at [507, 179] on span at bounding box center [508, 180] width 8 height 8
click at [0, 0] on input "radio" at bounding box center [0, 0] width 0 height 0
click at [292, 196] on input "Jour" at bounding box center [288, 199] width 66 height 18
type input "17"
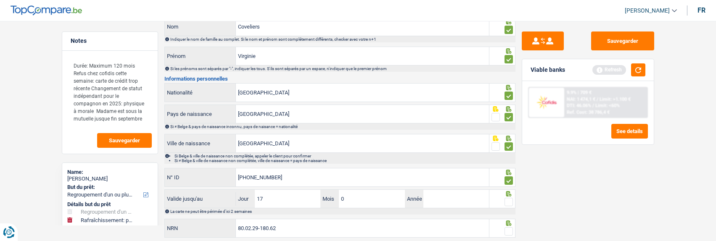
type input "07"
type input "2035"
click at [508, 200] on span at bounding box center [508, 202] width 8 height 8
click at [0, 0] on input "radio" at bounding box center [0, 0] width 0 height 0
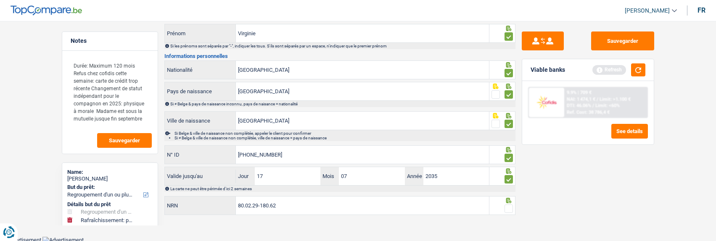
click at [508, 207] on span at bounding box center [508, 209] width 8 height 8
click at [0, 0] on input "radio" at bounding box center [0, 0] width 0 height 0
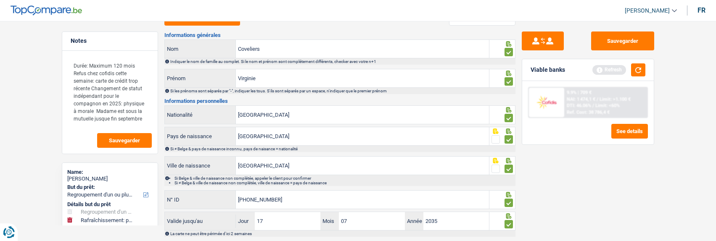
scroll to position [0, 0]
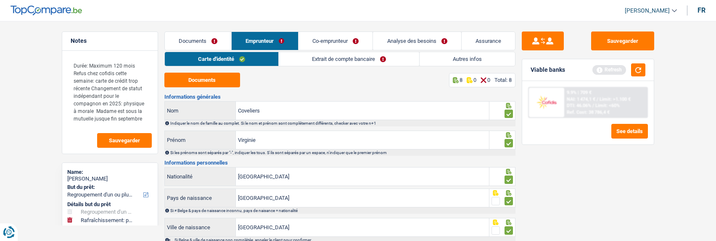
click at [339, 57] on link "Extrait de compte bancaire" at bounding box center [349, 59] width 140 height 14
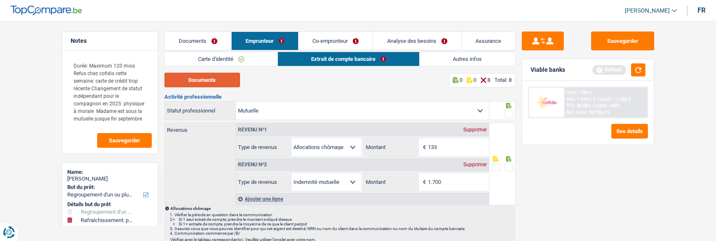
click at [220, 79] on button "Documents" at bounding box center [202, 80] width 76 height 15
click at [511, 111] on span at bounding box center [508, 114] width 8 height 8
click at [0, 0] on input "radio" at bounding box center [0, 0] width 0 height 0
click at [245, 58] on link "Carte d'identité" at bounding box center [221, 59] width 113 height 14
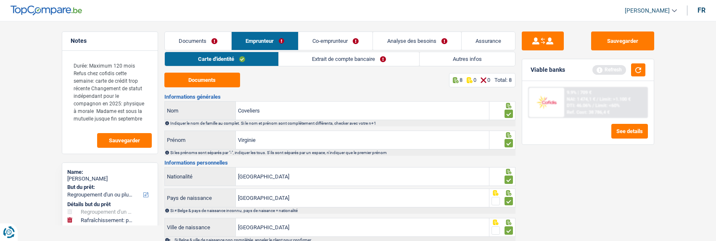
click at [350, 59] on link "Extrait de compte bancaire" at bounding box center [349, 59] width 140 height 14
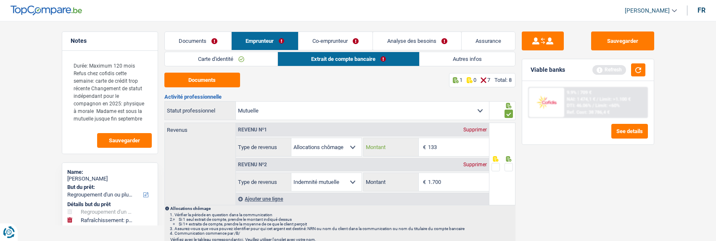
click at [451, 147] on input "133" at bounding box center [458, 147] width 61 height 18
type input "135"
click at [448, 178] on input "1.700" at bounding box center [458, 182] width 61 height 18
type input "1.546"
click at [511, 167] on span at bounding box center [508, 167] width 8 height 8
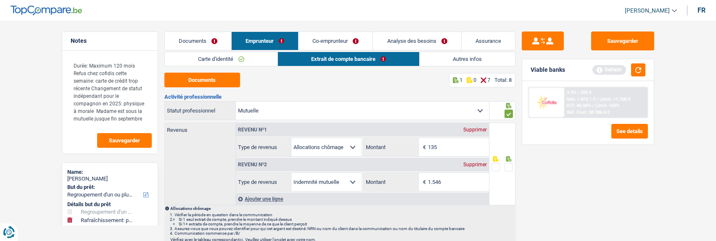
click at [0, 0] on input "radio" at bounding box center [0, 0] width 0 height 0
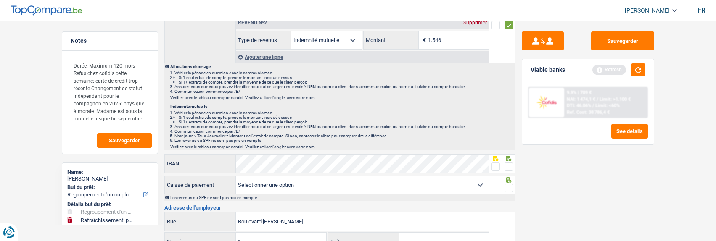
scroll to position [168, 0]
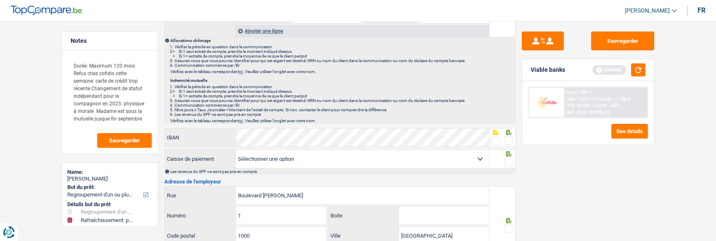
click at [505, 141] on span at bounding box center [508, 141] width 8 height 8
click at [0, 0] on input "radio" at bounding box center [0, 0] width 0 height 0
click at [408, 162] on select "Mutualité Chrétienne Mutualité Socialiste (Solidaris) SPF Sécurité Sociale Unio…" at bounding box center [362, 159] width 253 height 18
select select "partenamut"
click at [236, 150] on select "Mutualité Chrétienne Mutualité Socialiste (Solidaris) SPF Sécurité Sociale Unio…" at bounding box center [362, 159] width 253 height 18
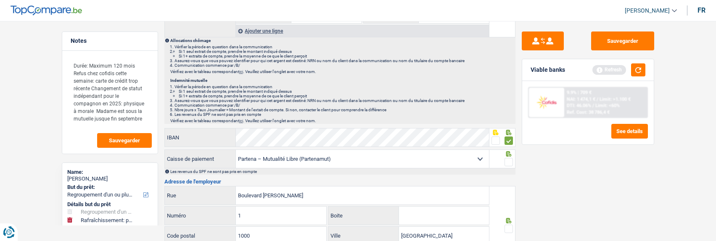
type input "Boulevard Louis Mettewie"
type input "74-76"
type input "1080"
click at [508, 162] on span at bounding box center [508, 162] width 8 height 8
click at [0, 0] on input "radio" at bounding box center [0, 0] width 0 height 0
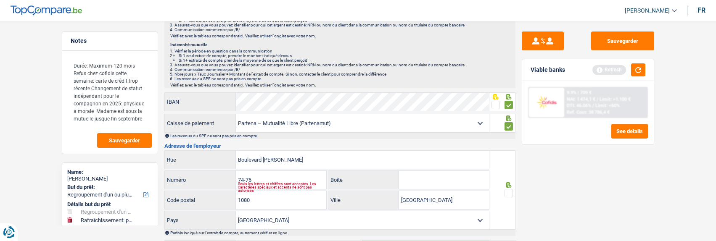
scroll to position [252, 0]
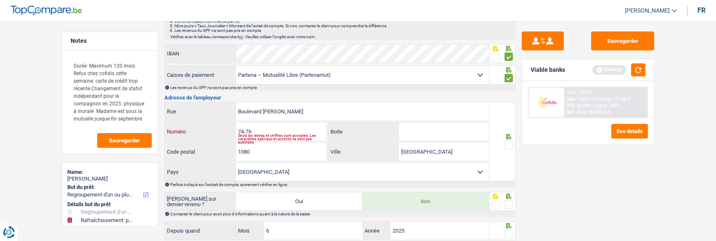
click at [245, 131] on input "74-76" at bounding box center [281, 132] width 90 height 18
click at [285, 137] on div "Seuls les lettres et chiffres sont acceptés. Les caractères spéciaux et accents…" at bounding box center [282, 138] width 88 height 3
click at [284, 124] on input "74-76" at bounding box center [281, 132] width 90 height 18
type input "74"
click at [506, 145] on span at bounding box center [508, 145] width 8 height 8
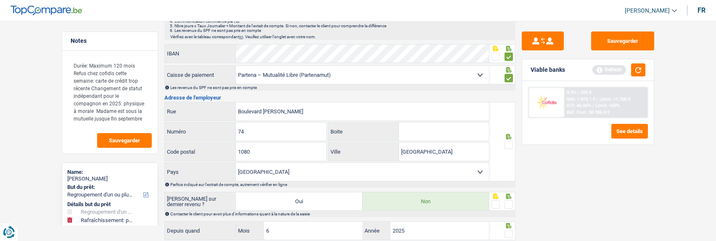
click at [0, 0] on input "radio" at bounding box center [0, 0] width 0 height 0
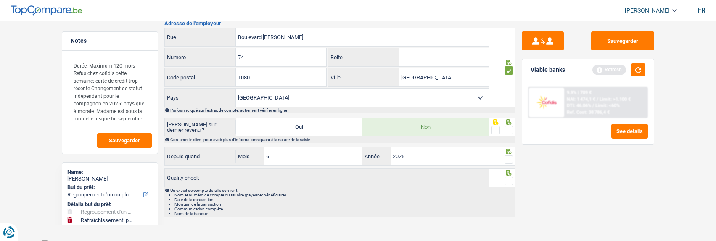
scroll to position [330, 0]
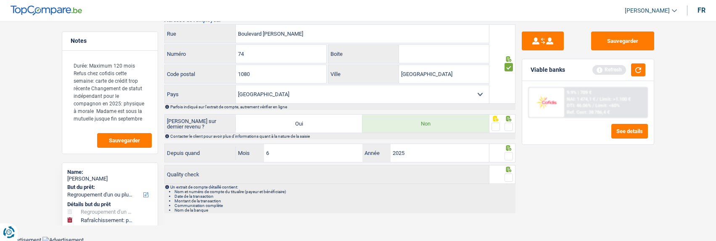
click at [511, 126] on span at bounding box center [508, 127] width 8 height 8
click at [0, 0] on input "radio" at bounding box center [0, 0] width 0 height 0
click at [507, 155] on span at bounding box center [508, 156] width 8 height 8
click at [0, 0] on input "radio" at bounding box center [0, 0] width 0 height 0
click at [507, 174] on span at bounding box center [508, 178] width 8 height 8
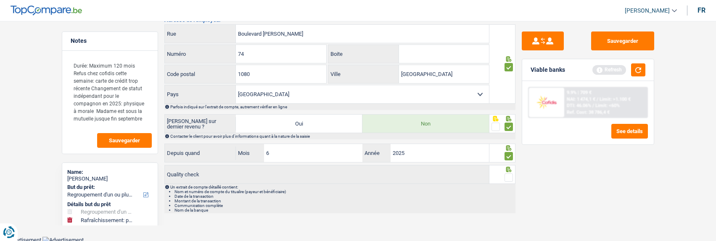
click at [0, 0] on input "radio" at bounding box center [0, 0] width 0 height 0
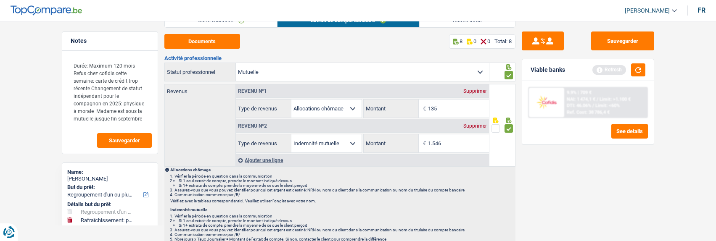
scroll to position [0, 0]
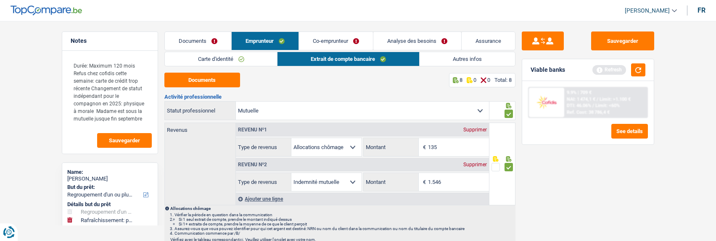
click at [344, 38] on link "Co-emprunteur" at bounding box center [336, 41] width 74 height 18
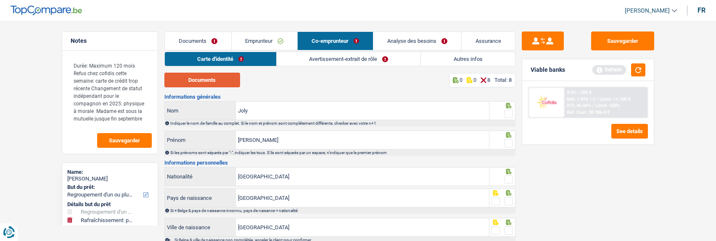
click at [216, 84] on button "Documents" at bounding box center [202, 80] width 76 height 15
drag, startPoint x: 506, startPoint y: 108, endPoint x: 507, endPoint y: 113, distance: 5.2
click at [507, 113] on div at bounding box center [508, 114] width 8 height 11
click at [508, 114] on span at bounding box center [508, 114] width 8 height 8
click at [0, 0] on input "radio" at bounding box center [0, 0] width 0 height 0
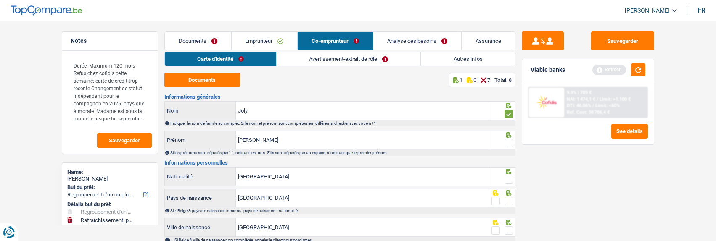
click at [508, 139] on span at bounding box center [508, 143] width 8 height 8
click at [0, 0] on input "radio" at bounding box center [0, 0] width 0 height 0
drag, startPoint x: 506, startPoint y: 180, endPoint x: 507, endPoint y: 185, distance: 5.5
click at [506, 182] on div at bounding box center [508, 180] width 8 height 11
click at [508, 197] on span at bounding box center [508, 201] width 8 height 8
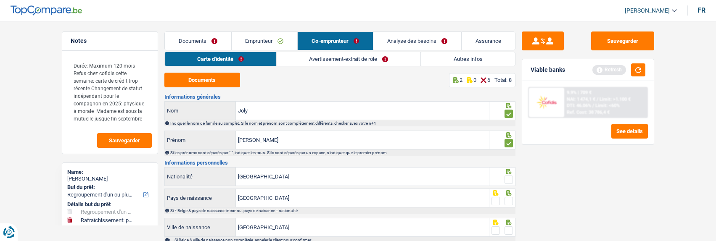
click at [0, 0] on input "radio" at bounding box center [0, 0] width 0 height 0
click at [507, 176] on span at bounding box center [508, 180] width 8 height 8
click at [0, 0] on input "radio" at bounding box center [0, 0] width 0 height 0
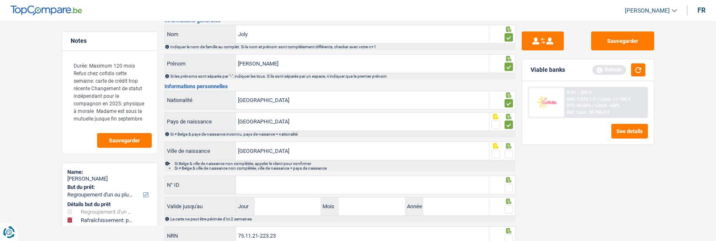
scroll to position [84, 0]
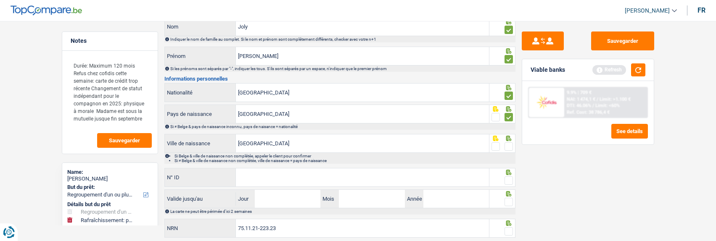
click at [511, 145] on span at bounding box center [508, 146] width 8 height 8
click at [0, 0] on input "radio" at bounding box center [0, 0] width 0 height 0
click at [449, 175] on input "N° ID" at bounding box center [362, 178] width 253 height 18
type input "595-4151203-09"
click at [510, 180] on span at bounding box center [508, 180] width 8 height 8
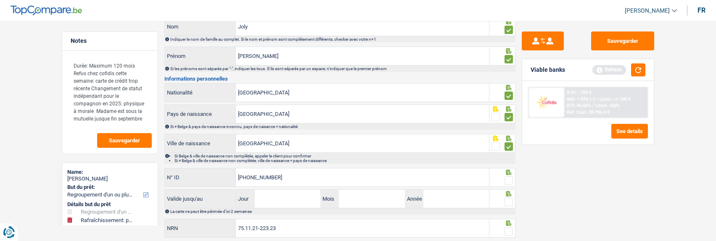
click at [0, 0] on input "radio" at bounding box center [0, 0] width 0 height 0
click at [303, 201] on input "Jour" at bounding box center [288, 199] width 66 height 18
type input "22"
type input "05"
type input "2035"
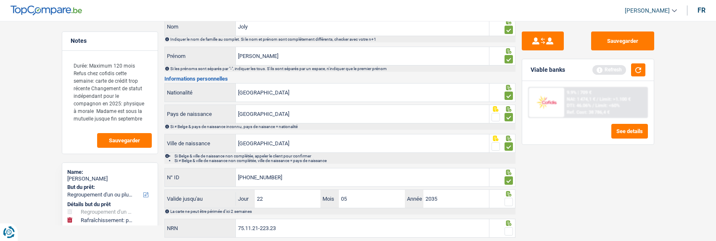
click at [511, 200] on span at bounding box center [508, 202] width 8 height 8
click at [0, 0] on input "radio" at bounding box center [0, 0] width 0 height 0
click at [509, 229] on span at bounding box center [508, 231] width 8 height 8
click at [0, 0] on input "radio" at bounding box center [0, 0] width 0 height 0
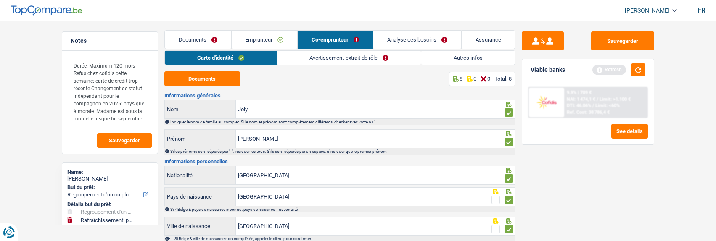
scroll to position [0, 0]
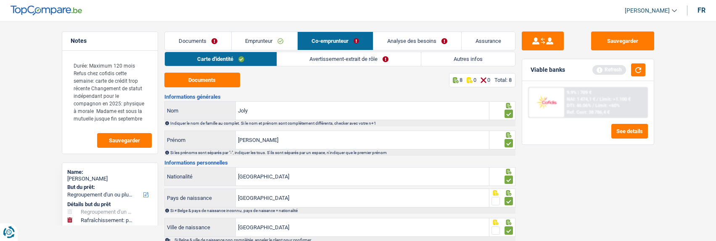
click at [361, 58] on link "Avertissement-extrait de rôle" at bounding box center [349, 59] width 144 height 14
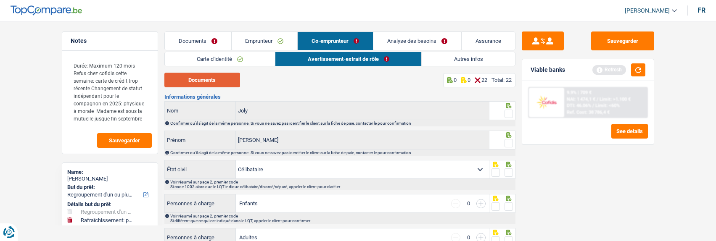
click at [204, 77] on button "Documents" at bounding box center [202, 80] width 76 height 15
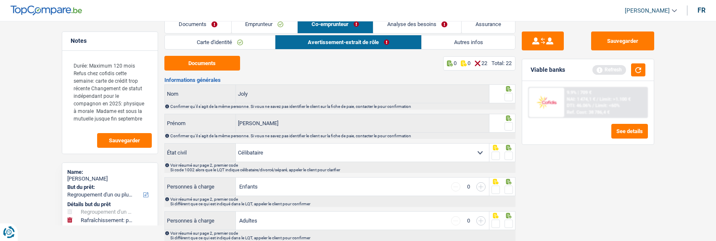
scroll to position [42, 0]
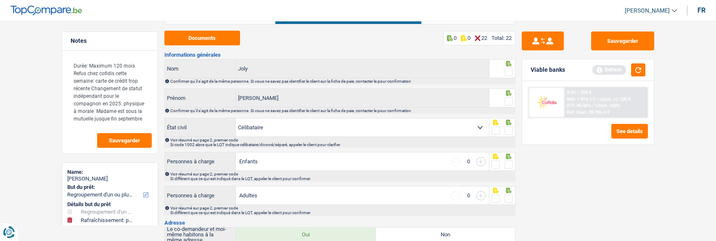
drag, startPoint x: 507, startPoint y: 68, endPoint x: 507, endPoint y: 79, distance: 10.5
click at [507, 69] on span at bounding box center [508, 72] width 8 height 8
click at [0, 0] on input "radio" at bounding box center [0, 0] width 0 height 0
click at [508, 97] on span at bounding box center [508, 101] width 8 height 8
click at [0, 0] on input "radio" at bounding box center [0, 0] width 0 height 0
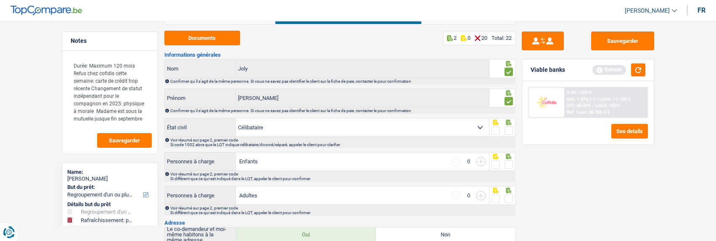
click at [508, 129] on span at bounding box center [508, 130] width 8 height 8
click at [0, 0] on input "radio" at bounding box center [0, 0] width 0 height 0
click at [508, 161] on span at bounding box center [508, 165] width 8 height 8
click at [0, 0] on input "radio" at bounding box center [0, 0] width 0 height 0
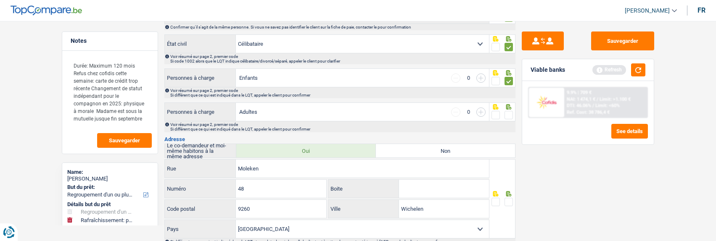
scroll to position [126, 0]
click at [507, 113] on span at bounding box center [508, 115] width 8 height 8
click at [0, 0] on input "radio" at bounding box center [0, 0] width 0 height 0
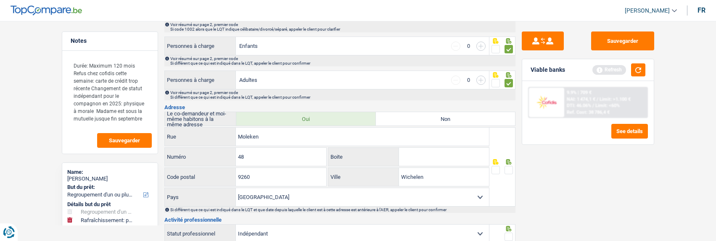
scroll to position [252, 0]
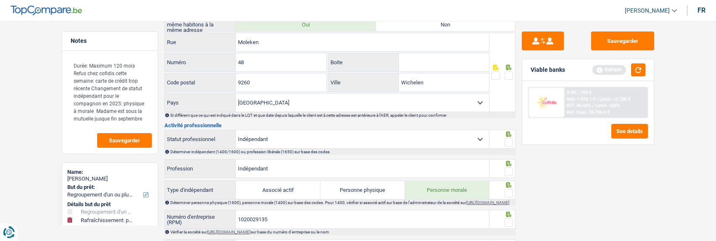
click at [507, 72] on span at bounding box center [508, 75] width 8 height 8
click at [0, 0] on input "radio" at bounding box center [0, 0] width 0 height 0
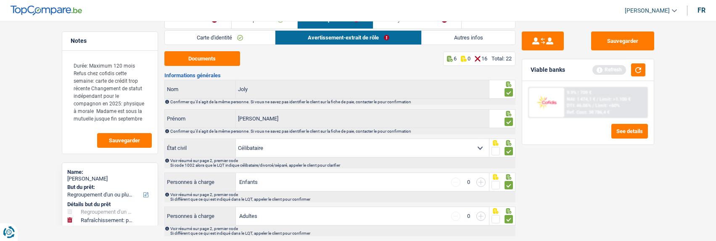
scroll to position [0, 0]
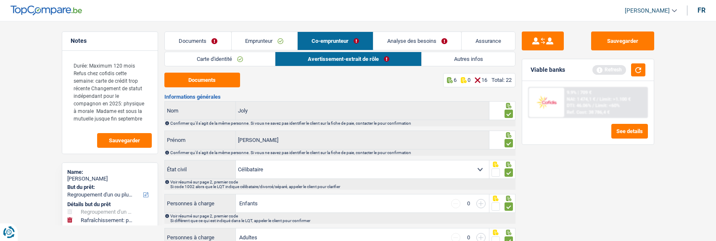
click at [271, 38] on link "Emprunteur" at bounding box center [265, 41] width 66 height 18
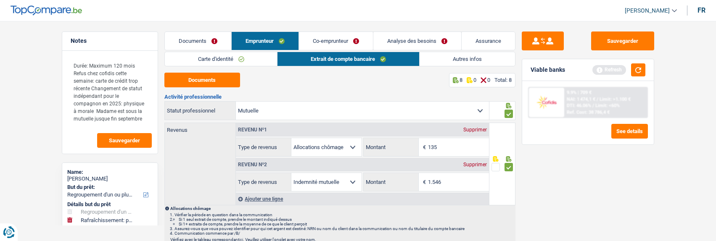
click at [258, 57] on link "Carte d'identité" at bounding box center [221, 59] width 113 height 14
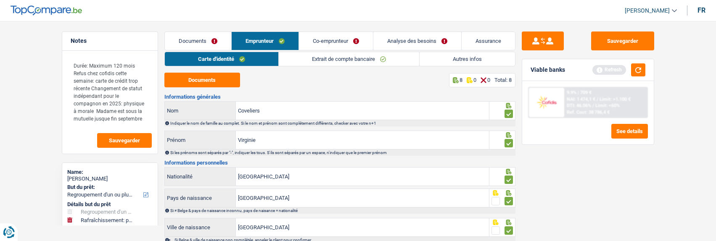
click at [337, 61] on link "Extrait de compte bancaire" at bounding box center [349, 59] width 140 height 14
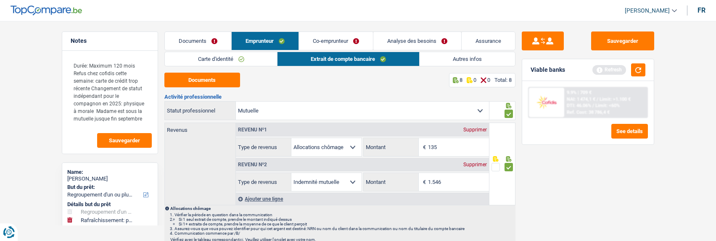
click at [463, 63] on link "Autres infos" at bounding box center [466, 59] width 95 height 14
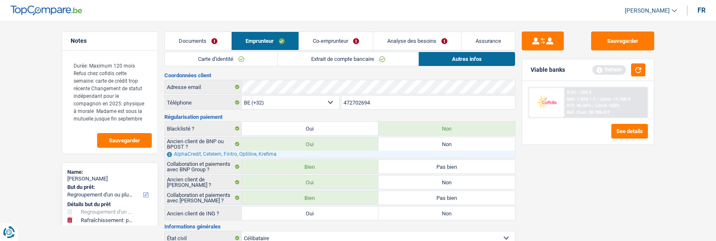
click at [346, 44] on link "Co-emprunteur" at bounding box center [336, 41] width 74 height 18
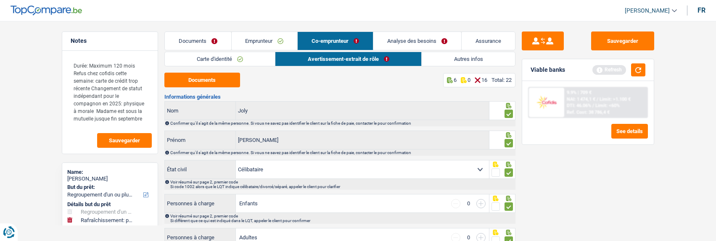
click at [281, 40] on link "Emprunteur" at bounding box center [265, 41] width 66 height 18
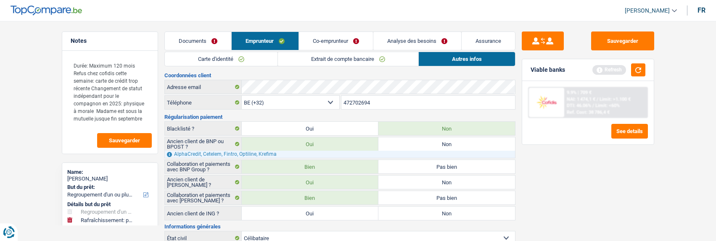
click at [321, 41] on link "Co-emprunteur" at bounding box center [336, 41] width 74 height 18
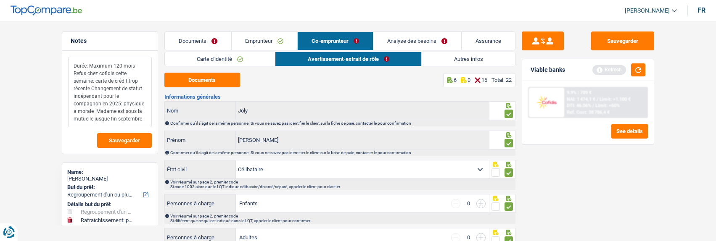
drag, startPoint x: 113, startPoint y: 95, endPoint x: 153, endPoint y: 105, distance: 41.2
click at [153, 105] on div "Durée: Maximum 120 mois Refus chez cofidis cette semaine: carte de crédit trop …" at bounding box center [109, 102] width 95 height 103
click at [138, 105] on textarea "Durée: Maximum 120 mois Refus chez cofidis cette semaine: carte de crédit trop …" at bounding box center [110, 92] width 84 height 71
drag, startPoint x: 74, startPoint y: 103, endPoint x: 140, endPoint y: 103, distance: 66.0
click at [140, 103] on textarea "Durée: Maximum 120 mois Refus chez cofidis cette semaine: carte de crédit trop …" at bounding box center [110, 92] width 84 height 71
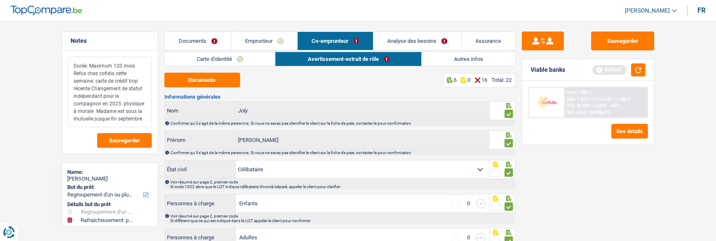
click at [139, 120] on textarea "Durée: Maximum 120 mois Refus chez cofidis cette semaine: carte de crédit trop …" at bounding box center [110, 92] width 84 height 71
click at [270, 36] on link "Emprunteur" at bounding box center [265, 41] width 66 height 18
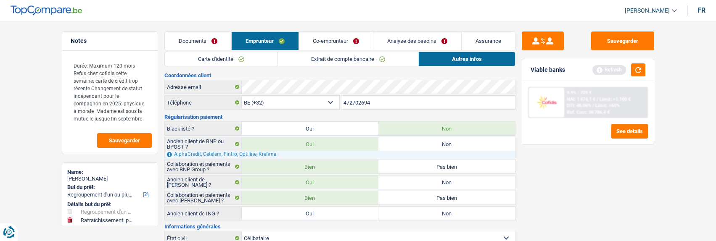
click at [248, 55] on link "Carte d'identité" at bounding box center [221, 59] width 113 height 14
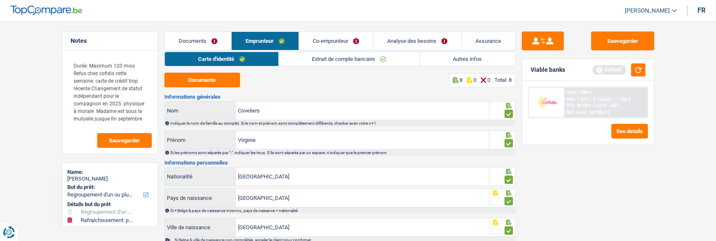
click at [329, 47] on link "Co-emprunteur" at bounding box center [336, 41] width 74 height 18
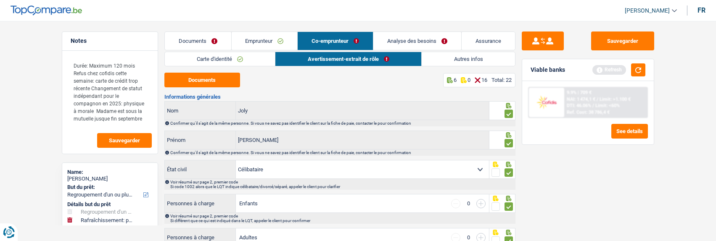
click at [280, 39] on link "Emprunteur" at bounding box center [265, 41] width 66 height 18
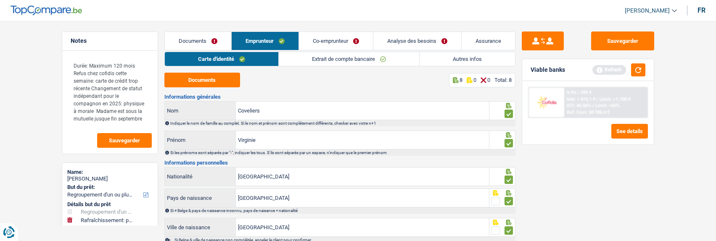
click at [313, 62] on link "Extrait de compte bancaire" at bounding box center [349, 59] width 140 height 14
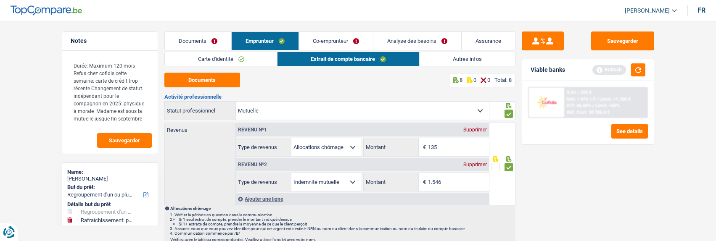
click at [204, 46] on link "Documents" at bounding box center [198, 41] width 66 height 18
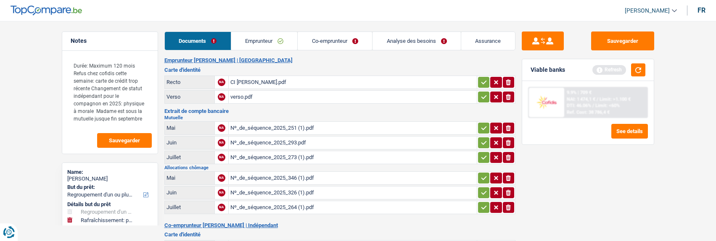
click at [348, 37] on link "Co-emprunteur" at bounding box center [335, 41] width 74 height 18
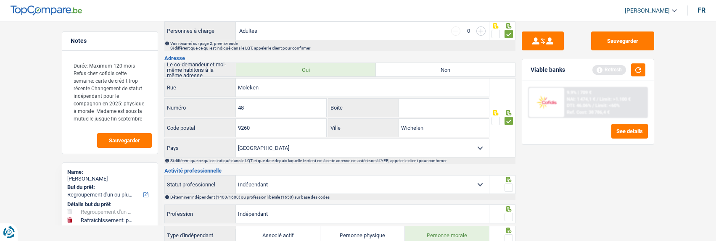
scroll to position [252, 0]
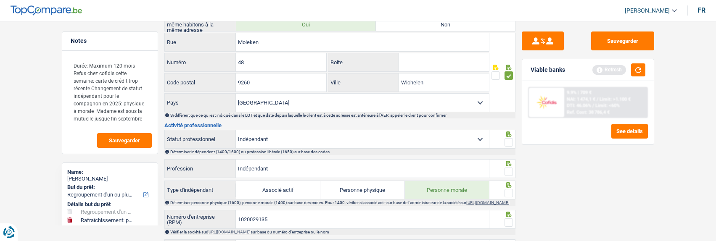
drag, startPoint x: 510, startPoint y: 142, endPoint x: 511, endPoint y: 146, distance: 4.3
click at [511, 142] on span at bounding box center [508, 142] width 8 height 8
click at [0, 0] on input "radio" at bounding box center [0, 0] width 0 height 0
click at [510, 168] on span at bounding box center [508, 172] width 8 height 8
click at [0, 0] on input "radio" at bounding box center [0, 0] width 0 height 0
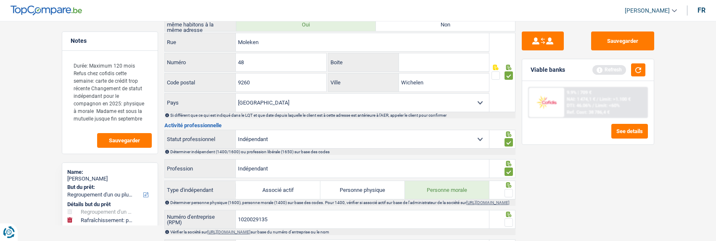
click at [510, 192] on span at bounding box center [508, 193] width 8 height 8
click at [0, 0] on input "radio" at bounding box center [0, 0] width 0 height 0
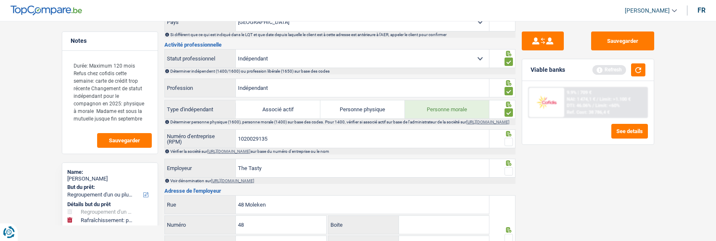
scroll to position [336, 0]
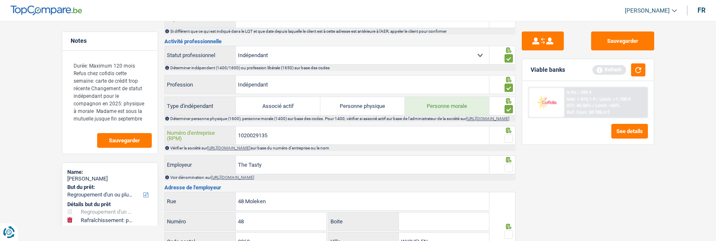
click at [289, 140] on input "1020029135" at bounding box center [362, 135] width 253 height 18
click at [511, 141] on span at bounding box center [508, 138] width 8 height 8
click at [0, 0] on input "radio" at bounding box center [0, 0] width 0 height 0
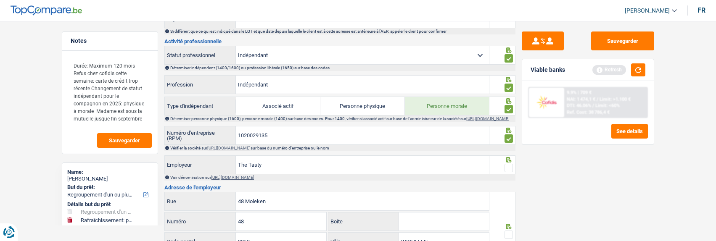
click at [508, 171] on span at bounding box center [508, 168] width 8 height 8
click at [0, 0] on input "radio" at bounding box center [0, 0] width 0 height 0
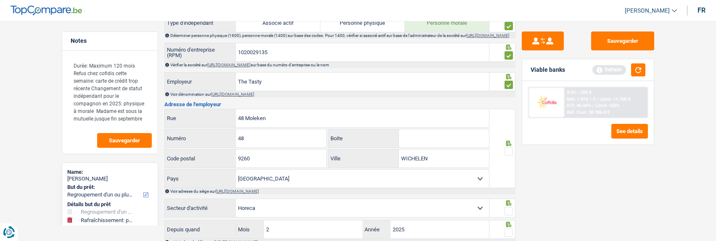
scroll to position [420, 0]
click at [246, 118] on input "48 Moleken" at bounding box center [362, 117] width 253 height 18
type input "Moleken"
click at [507, 153] on span at bounding box center [508, 151] width 8 height 8
click at [0, 0] on input "radio" at bounding box center [0, 0] width 0 height 0
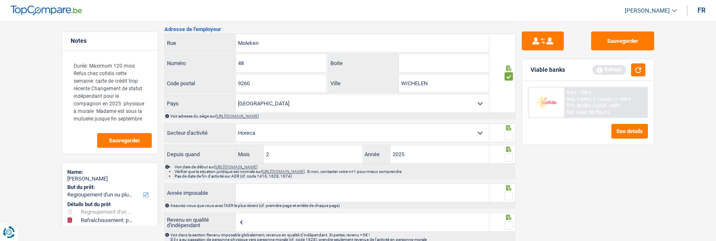
scroll to position [504, 0]
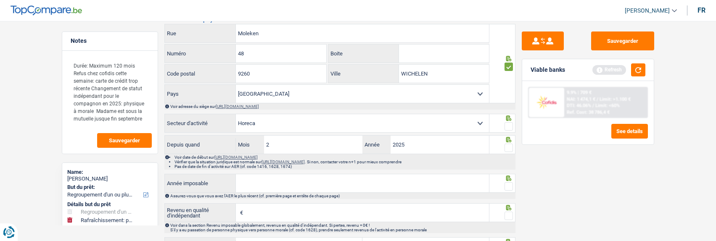
click at [507, 130] on span at bounding box center [508, 126] width 8 height 8
click at [0, 0] on input "radio" at bounding box center [0, 0] width 0 height 0
click at [507, 152] on span at bounding box center [508, 148] width 8 height 8
click at [0, 0] on input "radio" at bounding box center [0, 0] width 0 height 0
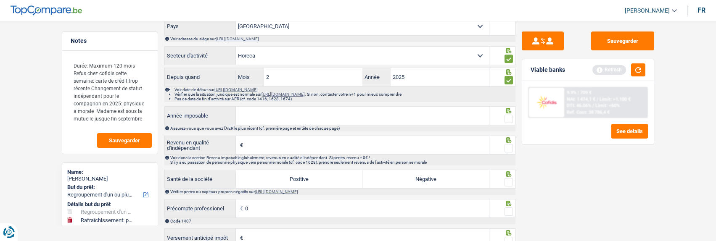
scroll to position [588, 0]
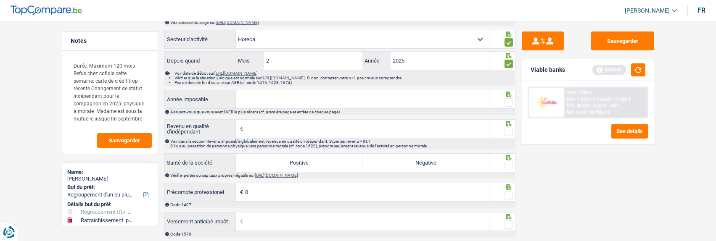
click at [282, 101] on input "Année imposable" at bounding box center [362, 99] width 253 height 18
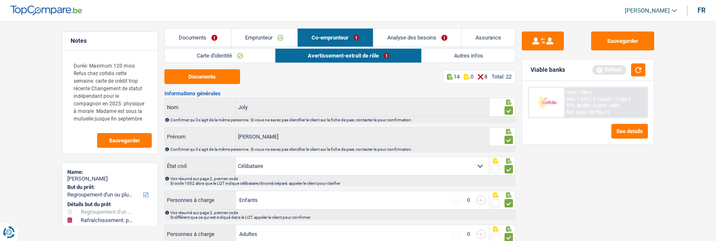
scroll to position [0, 0]
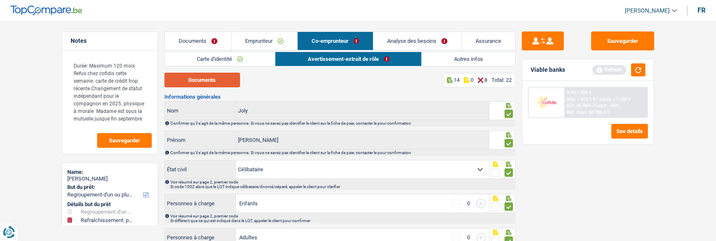
click at [219, 78] on button "Documents" at bounding box center [202, 80] width 76 height 15
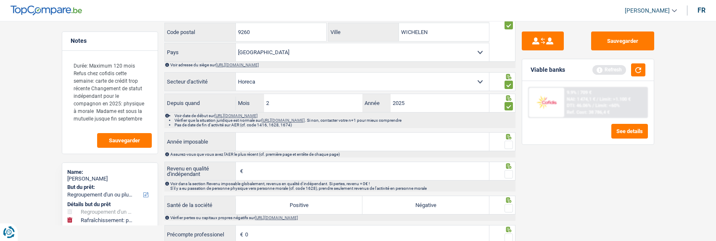
scroll to position [546, 0]
click at [269, 146] on input "Année imposable" at bounding box center [362, 141] width 253 height 18
type input "1"
click at [509, 147] on span at bounding box center [508, 144] width 8 height 8
click at [0, 0] on input "radio" at bounding box center [0, 0] width 0 height 0
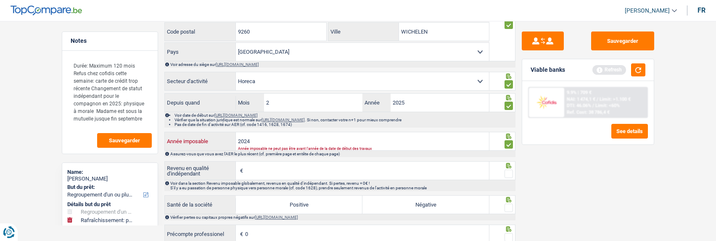
click at [255, 146] on input "2024" at bounding box center [362, 141] width 253 height 18
type input "2023"
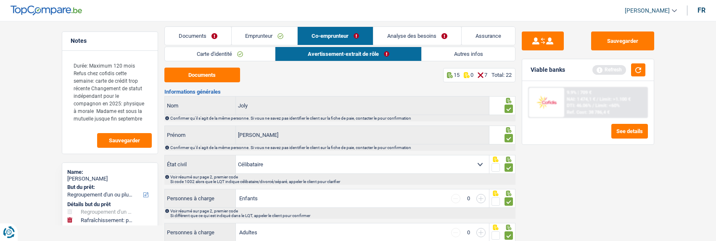
scroll to position [0, 0]
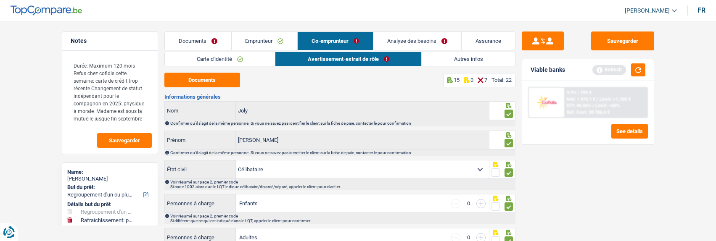
click at [430, 39] on link "Analyse des besoins" at bounding box center [417, 41] width 88 height 18
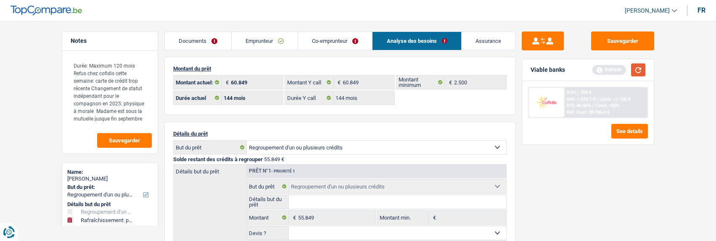
click at [641, 67] on button "button" at bounding box center [638, 69] width 14 height 13
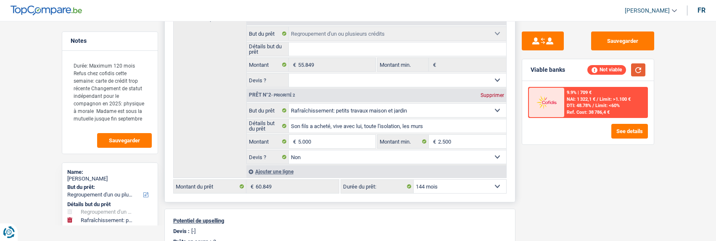
scroll to position [168, 0]
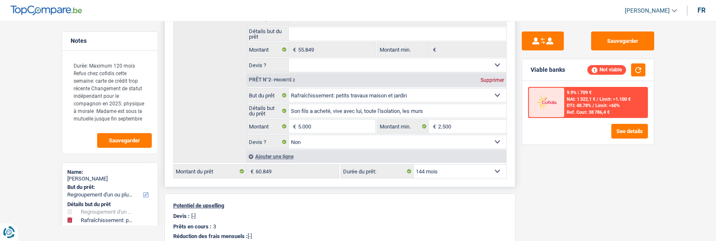
click at [445, 171] on select "12 mois 18 mois 24 mois 30 mois 36 mois 42 mois 48 mois 60 mois 72 mois 84 mois…" at bounding box center [459, 171] width 92 height 13
select select "120"
click at [413, 165] on select "12 mois 18 mois 24 mois 30 mois 36 mois 42 mois 48 mois 60 mois 72 mois 84 mois…" at bounding box center [459, 171] width 92 height 13
select select "120"
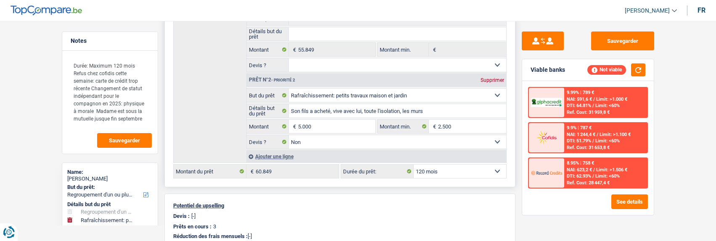
click at [425, 169] on select "12 mois 18 mois 24 mois 30 mois 36 mois 42 mois 48 mois 60 mois 72 mois 84 mois…" at bounding box center [459, 171] width 92 height 13
drag, startPoint x: 211, startPoint y: 72, endPoint x: 216, endPoint y: 74, distance: 6.1
click at [214, 73] on div "Détails but du prêt Prêt n°1 - Priorité 1 Confort maison: meubles, textile, pei…" at bounding box center [339, 79] width 333 height 167
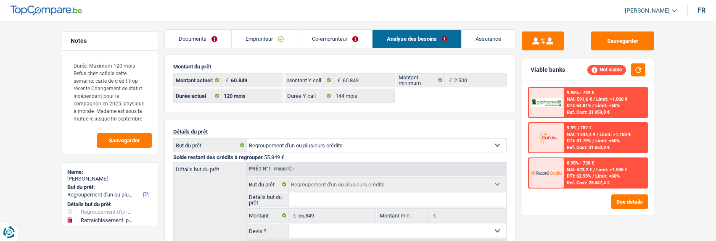
scroll to position [0, 0]
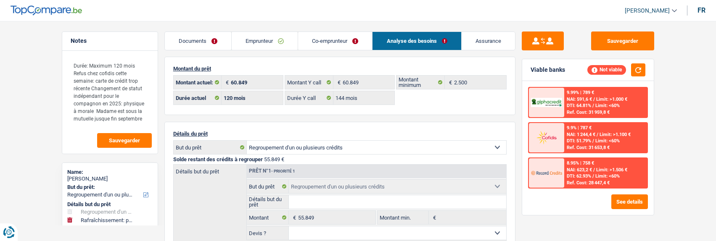
click at [262, 40] on link "Emprunteur" at bounding box center [265, 41] width 66 height 18
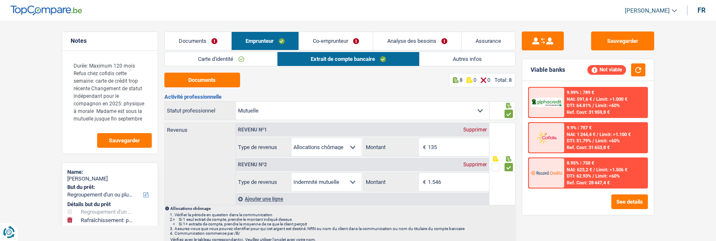
click at [328, 33] on link "Co-emprunteur" at bounding box center [336, 41] width 74 height 18
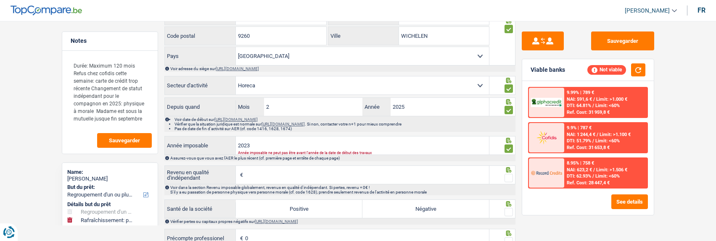
scroll to position [546, 0]
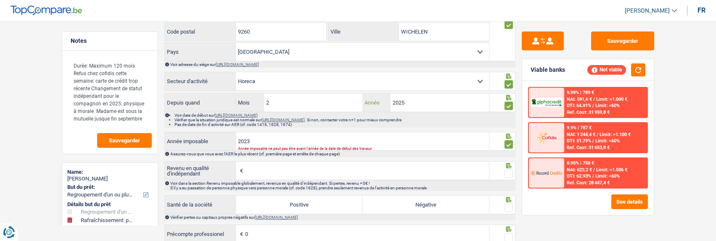
click at [417, 105] on input "2025" at bounding box center [439, 103] width 99 height 18
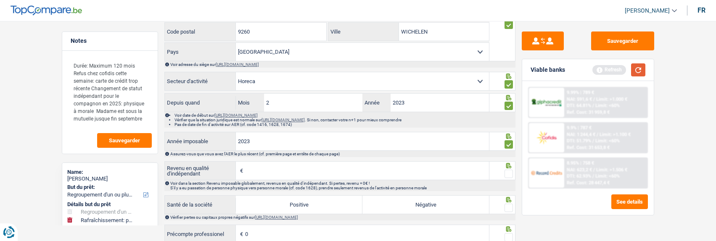
click at [635, 68] on button "button" at bounding box center [638, 69] width 14 height 13
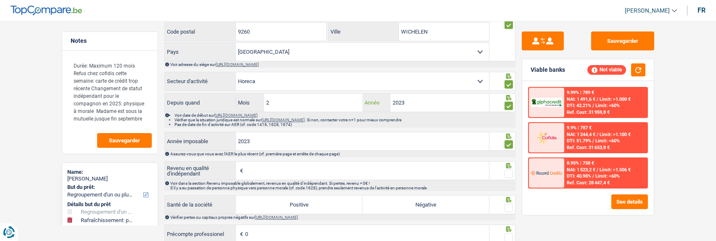
click at [449, 106] on input "2023" at bounding box center [439, 103] width 99 height 18
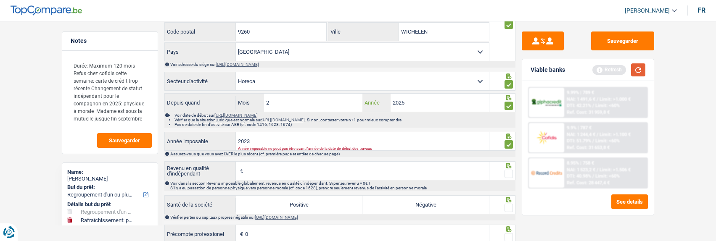
type input "2025"
click at [634, 69] on button "button" at bounding box center [638, 69] width 14 height 13
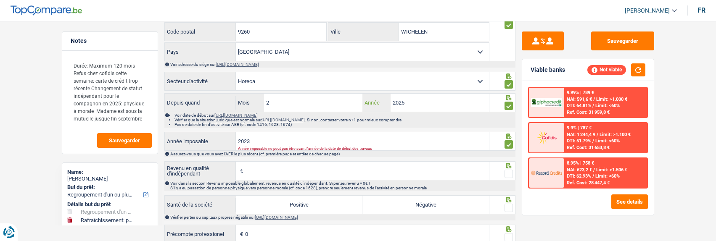
click at [437, 107] on input "2025" at bounding box center [439, 103] width 99 height 18
click at [529, 216] on div "Sauvegarder Viable banks Not viable 9.99% | 789 € NAI: 591,6 € / Limit: >1.000 …" at bounding box center [587, 129] width 145 height 194
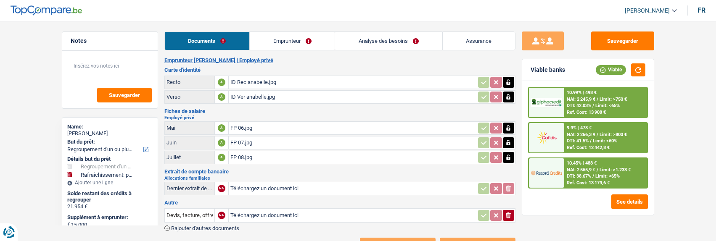
select select "refinancing"
select select "houseOrGarden"
select select "120"
select select "alphacredit"
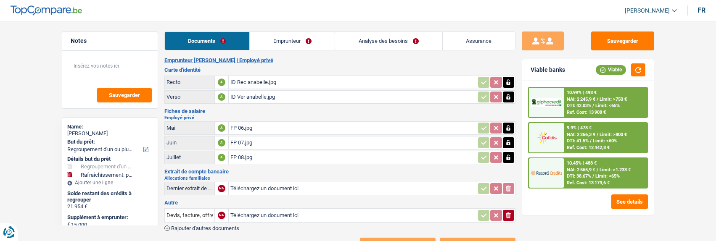
click at [276, 182] on input "Téléchargez un document ici" at bounding box center [352, 188] width 245 height 13
type input "C:\fakepath\combinepdf (3).pdf"
click at [508, 213] on icon "button" at bounding box center [508, 216] width 5 height 6
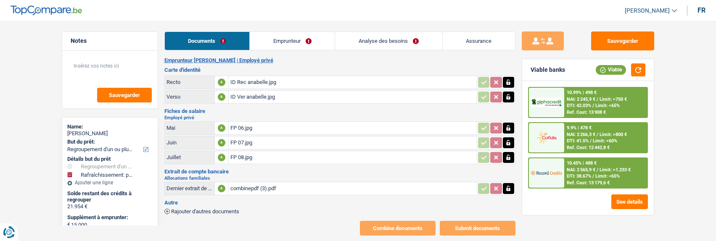
click at [298, 39] on link "Emprunteur" at bounding box center [292, 41] width 85 height 18
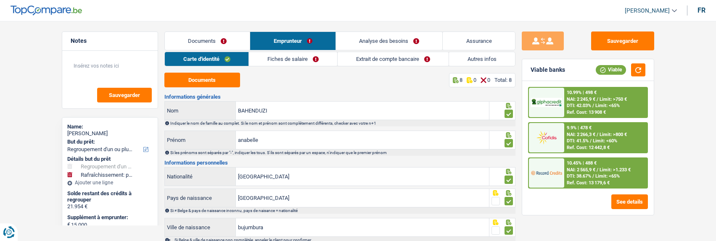
click at [366, 57] on link "Extrait de compte bancaire" at bounding box center [392, 59] width 111 height 14
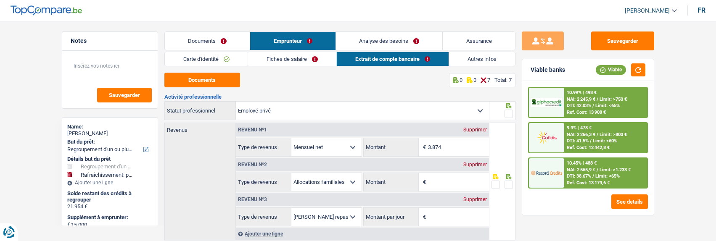
click at [293, 63] on link "Fiches de salaire" at bounding box center [292, 59] width 88 height 14
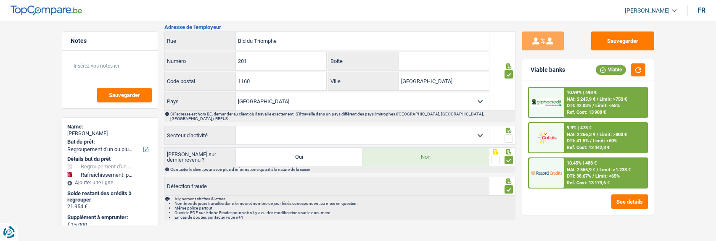
scroll to position [796, 0]
click at [454, 129] on select "Agriculture/Pêche Industrie Horeca Courier/Fitness/Taxi Construction Banques/As…" at bounding box center [362, 134] width 253 height 18
click at [452, 129] on select "Agriculture/Pêche Industrie Horeca Courier/Fitness/Taxi Construction Banques/As…" at bounding box center [362, 134] width 253 height 18
click at [399, 128] on select "Agriculture/Pêche Industrie Horeca Courier/Fitness/Taxi Construction Banques/As…" at bounding box center [362, 134] width 253 height 18
select select "stateUniversityEu"
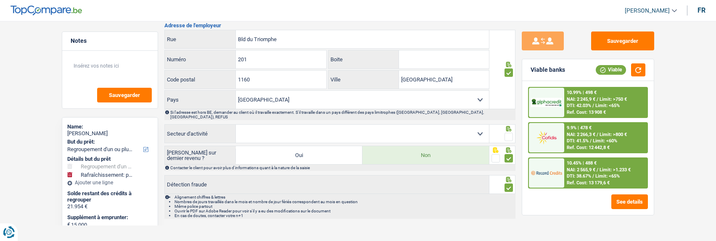
click at [236, 125] on select "Agriculture/Pêche Industrie Horeca Courier/Fitness/Taxi Construction Banques/As…" at bounding box center [362, 134] width 253 height 18
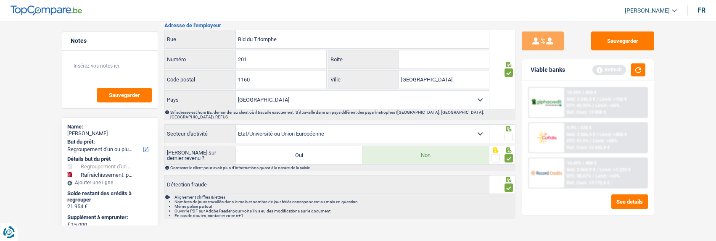
click at [507, 133] on span at bounding box center [508, 137] width 8 height 8
click at [0, 0] on input "radio" at bounding box center [0, 0] width 0 height 0
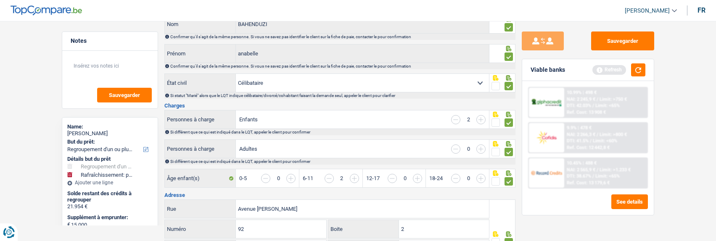
scroll to position [0, 0]
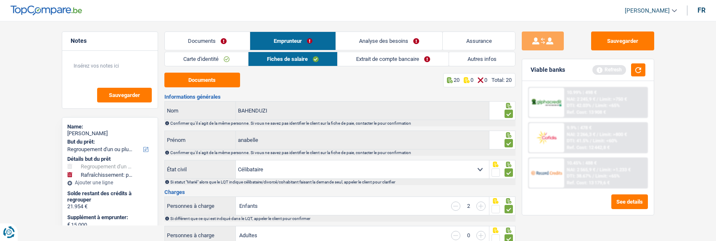
click at [388, 56] on link "Extrait de compte bancaire" at bounding box center [392, 59] width 111 height 14
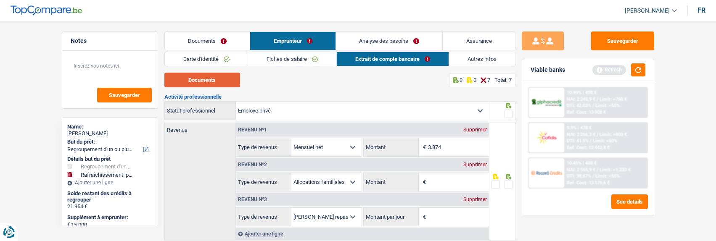
click at [224, 83] on button "Documents" at bounding box center [202, 80] width 76 height 15
click at [442, 185] on input "Montant" at bounding box center [458, 182] width 61 height 18
type input "348"
click at [510, 111] on span at bounding box center [508, 114] width 8 height 8
click at [0, 0] on input "radio" at bounding box center [0, 0] width 0 height 0
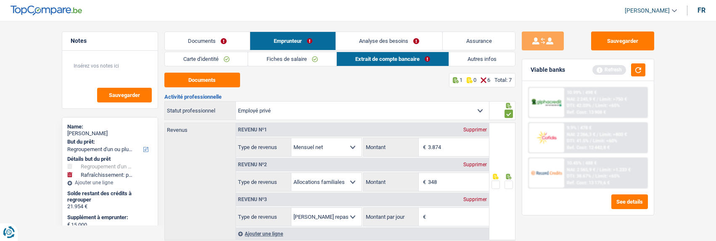
click at [504, 184] on span at bounding box center [508, 185] width 8 height 8
click at [0, 0] on input "radio" at bounding box center [0, 0] width 0 height 0
click at [298, 58] on link "Fiches de salaire" at bounding box center [292, 59] width 88 height 14
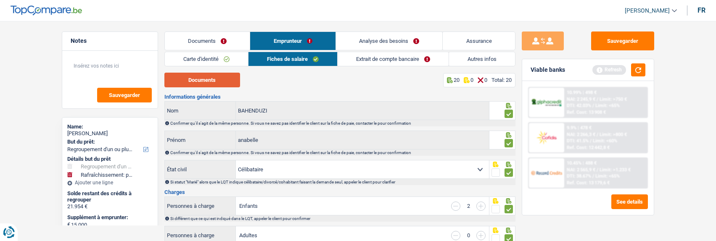
click at [229, 85] on button "Documents" at bounding box center [202, 80] width 76 height 15
click at [417, 61] on link "Extrait de compte bancaire" at bounding box center [392, 59] width 111 height 14
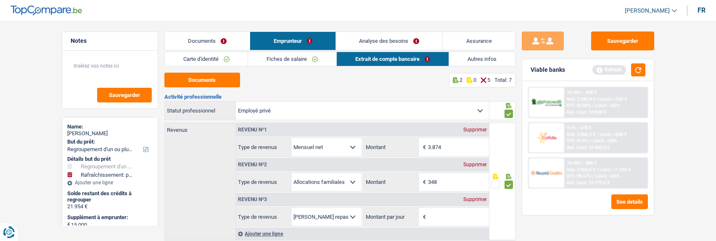
click at [476, 197] on div "Supprimer" at bounding box center [475, 199] width 28 height 5
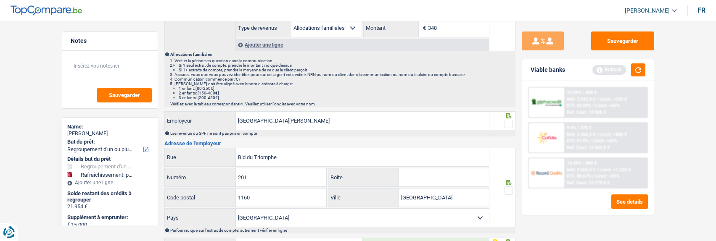
scroll to position [210, 0]
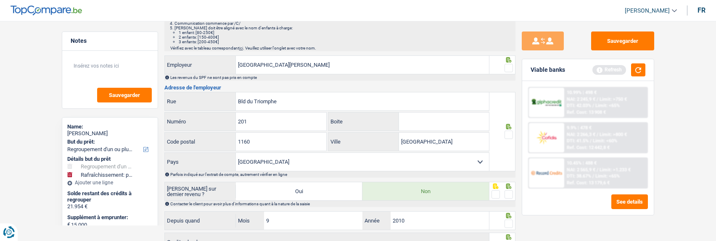
click at [513, 66] on div at bounding box center [502, 64] width 26 height 19
click at [510, 66] on span at bounding box center [508, 68] width 8 height 8
click at [0, 0] on input "radio" at bounding box center [0, 0] width 0 height 0
click at [507, 134] on span at bounding box center [508, 135] width 8 height 8
click at [0, 0] on input "radio" at bounding box center [0, 0] width 0 height 0
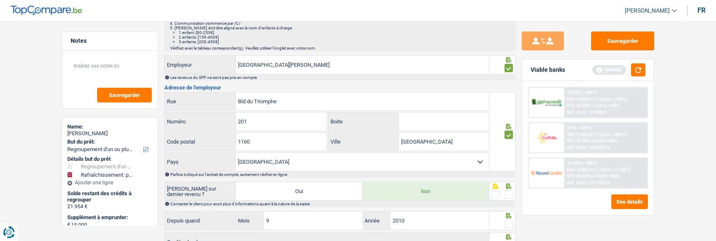
click at [507, 194] on span at bounding box center [508, 194] width 8 height 8
click at [0, 0] on input "radio" at bounding box center [0, 0] width 0 height 0
click at [509, 220] on span at bounding box center [508, 224] width 8 height 8
click at [0, 0] on input "radio" at bounding box center [0, 0] width 0 height 0
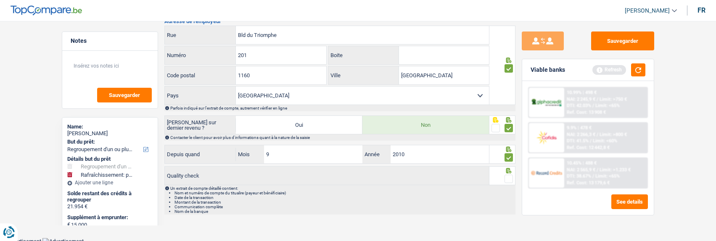
scroll to position [278, 0]
click at [510, 175] on span at bounding box center [508, 178] width 8 height 8
click at [0, 0] on input "radio" at bounding box center [0, 0] width 0 height 0
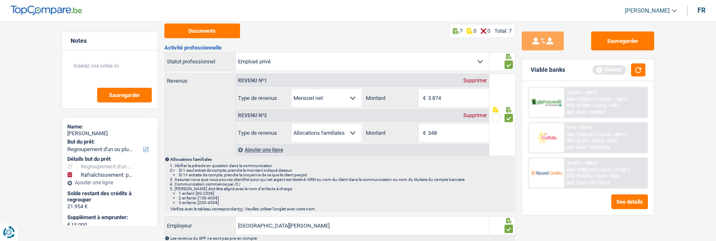
scroll to position [0, 0]
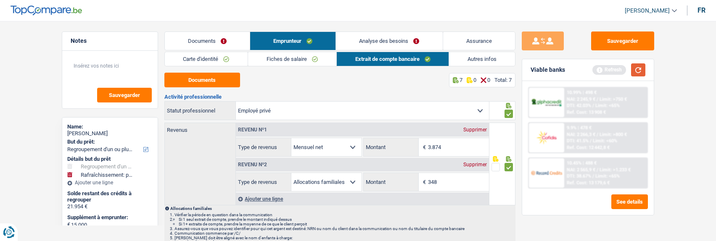
click at [640, 71] on button "button" at bounding box center [638, 69] width 14 height 13
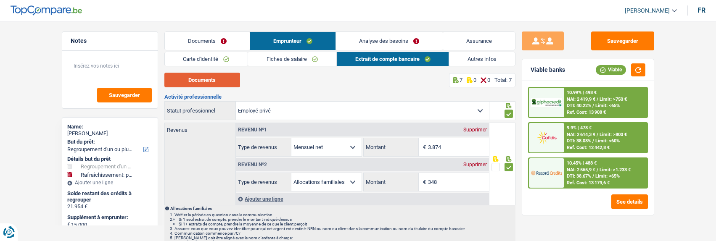
click at [221, 77] on button "Documents" at bounding box center [202, 80] width 76 height 15
click at [219, 46] on link "Documents" at bounding box center [207, 41] width 85 height 18
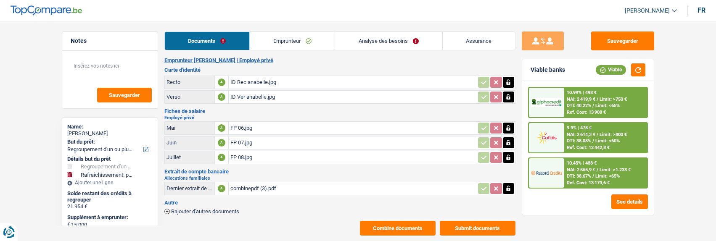
click at [463, 221] on button "Submit documents" at bounding box center [478, 228] width 76 height 15
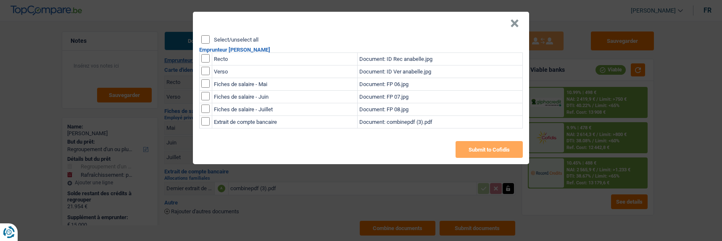
click at [205, 35] on input "Select/unselect all" at bounding box center [205, 39] width 8 height 8
checkbox input "true"
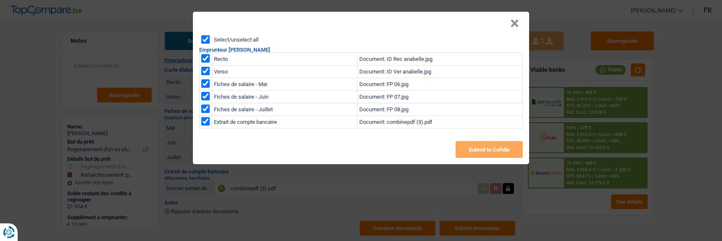
checkbox input "true"
click at [485, 147] on button "Submit to Cofidis" at bounding box center [488, 149] width 67 height 17
drag, startPoint x: 520, startPoint y: 21, endPoint x: 515, endPoint y: 26, distance: 6.6
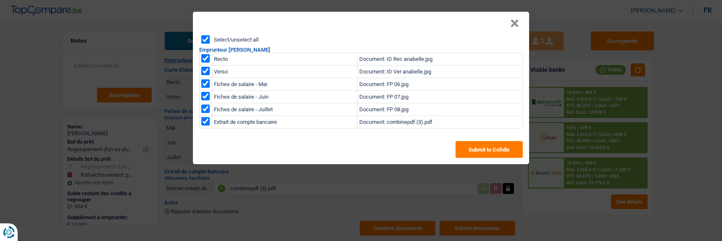
click at [519, 21] on button "×" at bounding box center [514, 23] width 9 height 8
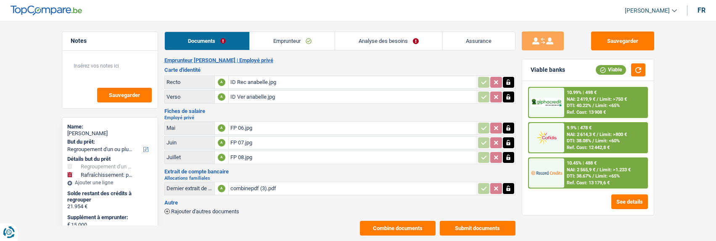
click at [401, 221] on button "Combine documents" at bounding box center [398, 228] width 76 height 15
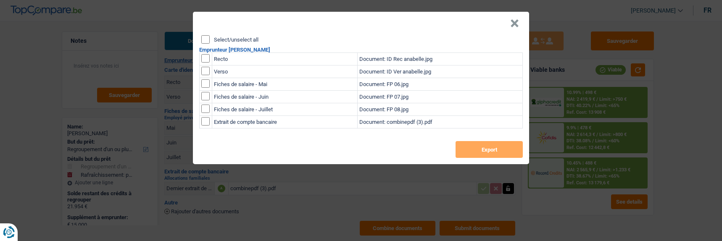
click at [208, 37] on input "Select/unselect all" at bounding box center [205, 39] width 8 height 8
checkbox input "true"
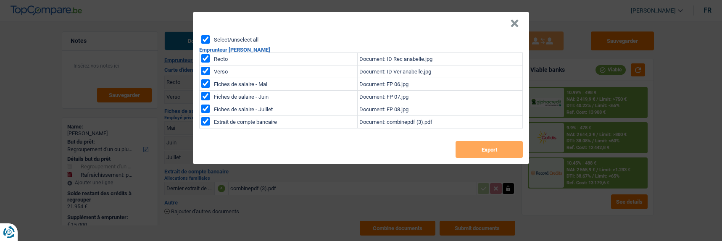
checkbox input "true"
click at [471, 145] on button "Export" at bounding box center [488, 149] width 67 height 17
click at [512, 22] on header "×" at bounding box center [361, 24] width 336 height 24
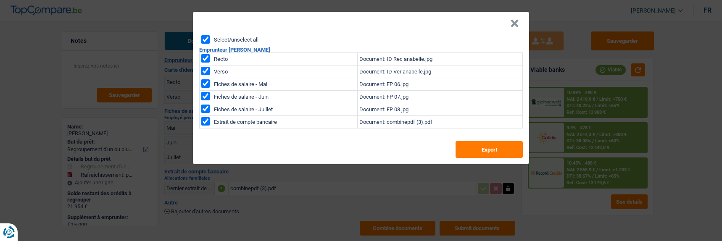
click at [518, 19] on button "×" at bounding box center [514, 23] width 9 height 8
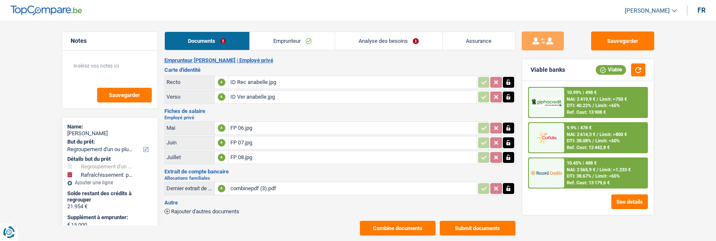
click at [292, 47] on link "Emprunteur" at bounding box center [292, 41] width 85 height 18
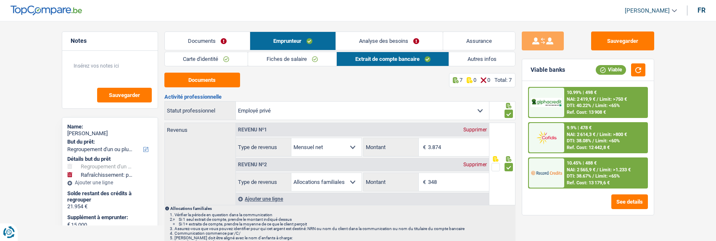
click at [225, 65] on link "Carte d'identité" at bounding box center [206, 59] width 83 height 14
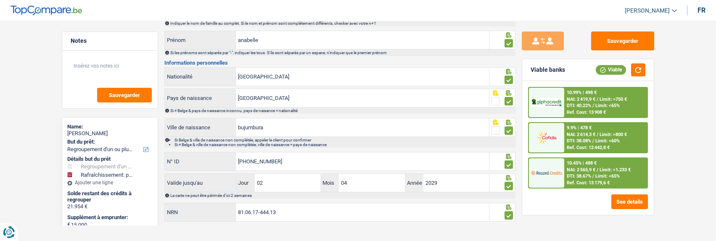
scroll to position [107, 0]
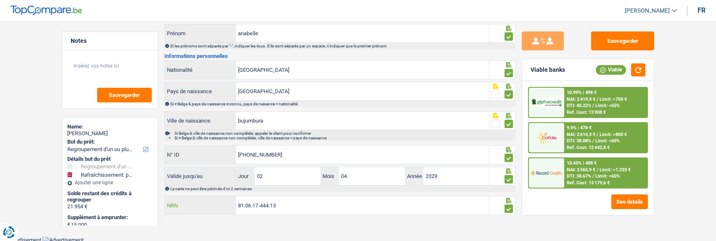
click at [303, 203] on input "81.06.17-444.13" at bounding box center [362, 206] width 253 height 18
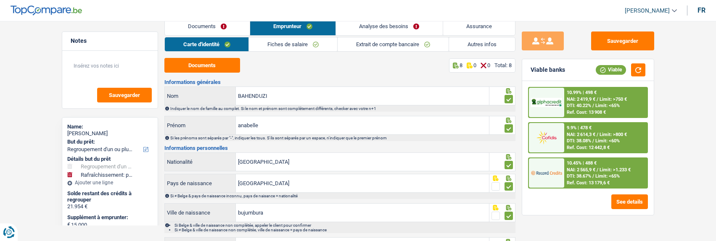
scroll to position [0, 0]
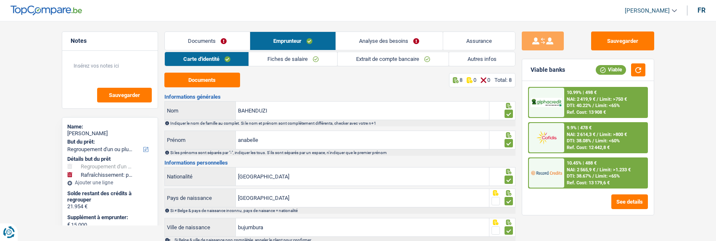
click at [579, 183] on div "Ref. Cost: 13 179,6 €" at bounding box center [587, 182] width 43 height 5
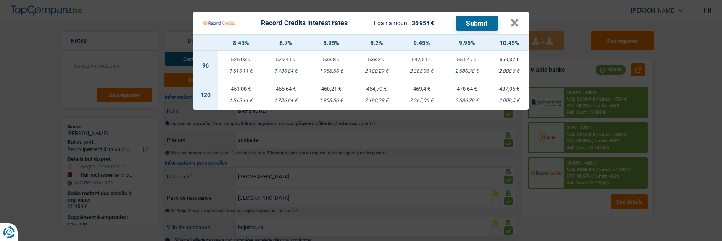
click at [284, 87] on td "455,64 € 1 736,84 €" at bounding box center [285, 94] width 45 height 29
select select "record credits"
type input "8,70"
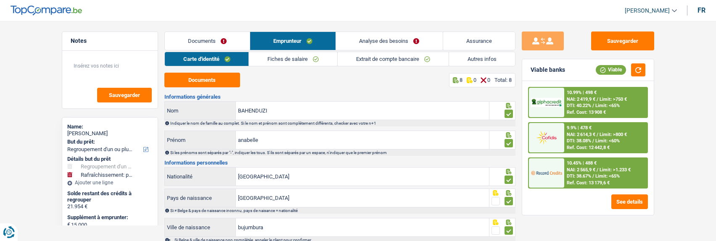
click at [601, 176] on span "Limit: <65%" at bounding box center [607, 176] width 24 height 5
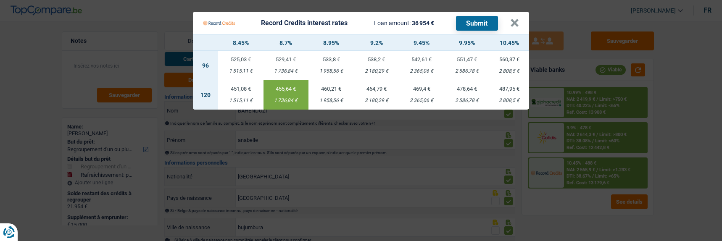
click at [474, 16] on button "Submit" at bounding box center [477, 23] width 42 height 15
click at [522, 21] on Credits___BV_modal_header_ "Record Credits interest rates Loan amount: 36 954 € Submit ×" at bounding box center [361, 23] width 336 height 23
click at [519, 19] on button "×" at bounding box center [514, 23] width 9 height 8
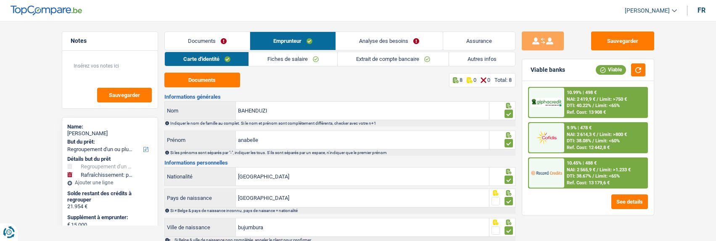
click at [587, 101] on div "10.99% | 498 € NAI: 2 419,9 € / Limit: >750 € DTI: 40.22% / Limit: <65% Ref. Co…" at bounding box center [605, 102] width 83 height 29
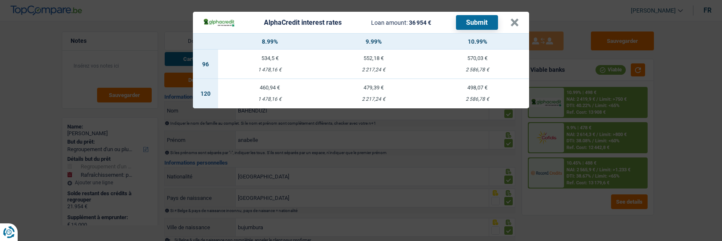
drag, startPoint x: 274, startPoint y: 87, endPoint x: 288, endPoint y: 83, distance: 14.1
click at [274, 87] on td "460,94 € 1 478,16 €" at bounding box center [270, 93] width 104 height 29
select select "alphacredit"
type input "8,99"
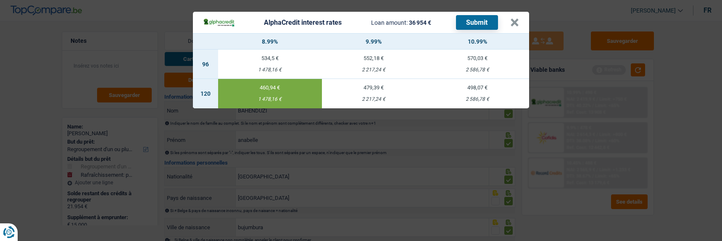
click at [477, 18] on button "Submit" at bounding box center [477, 22] width 42 height 15
click at [516, 18] on button "×" at bounding box center [514, 22] width 9 height 8
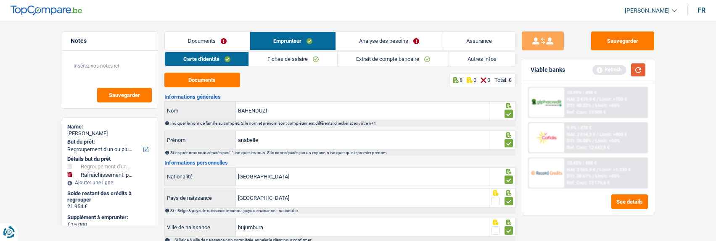
click at [642, 66] on button "button" at bounding box center [638, 69] width 14 height 13
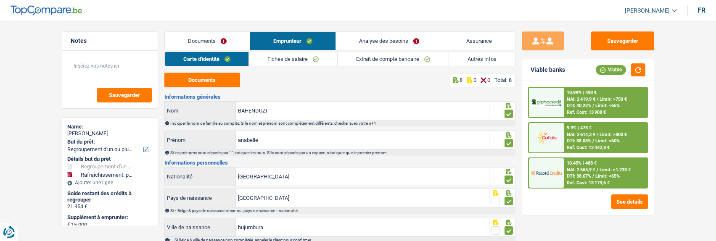
click at [232, 42] on link "Documents" at bounding box center [207, 41] width 85 height 18
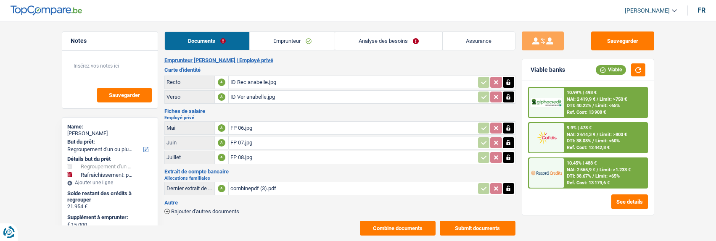
click at [401, 39] on link "Analyse des besoins" at bounding box center [388, 41] width 107 height 18
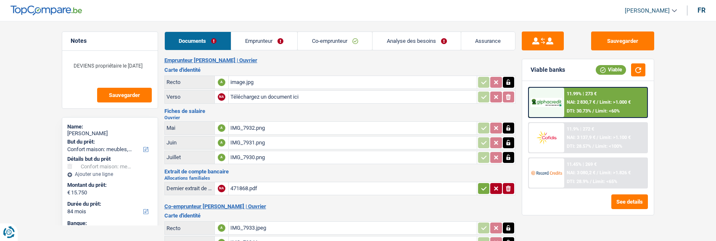
select select "household"
select select "84"
click at [254, 77] on div "image.jpg" at bounding box center [352, 82] width 245 height 13
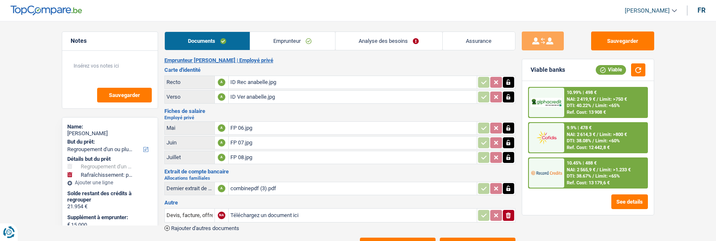
select select "refinancing"
select select "houseOrGarden"
select select "120"
select select "alphacredit"
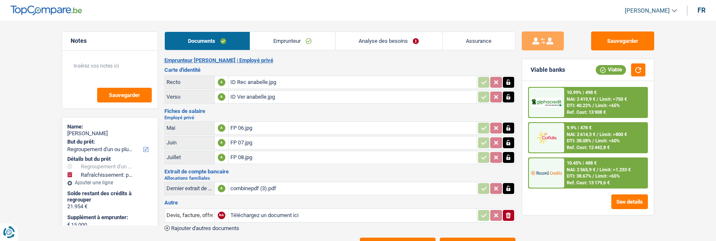
click at [414, 238] on button "Combine documents" at bounding box center [398, 245] width 76 height 15
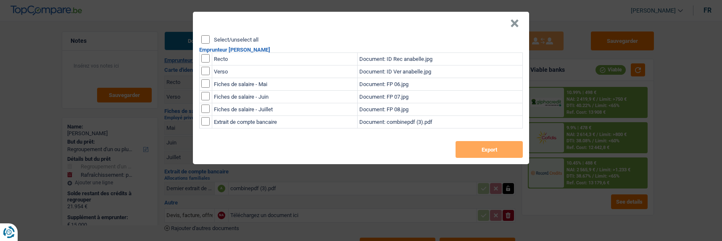
click at [204, 36] on input "Select/unselect all" at bounding box center [205, 39] width 8 height 8
checkbox input "true"
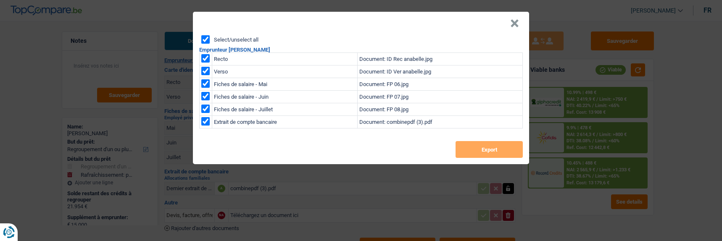
checkbox input "true"
click at [477, 147] on button "Export" at bounding box center [488, 149] width 67 height 17
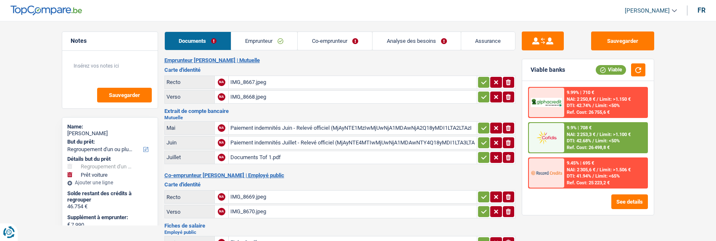
select select "refinancing"
select select "car"
select select "120"
click at [420, 45] on link "Analyse des besoins" at bounding box center [416, 41] width 88 height 18
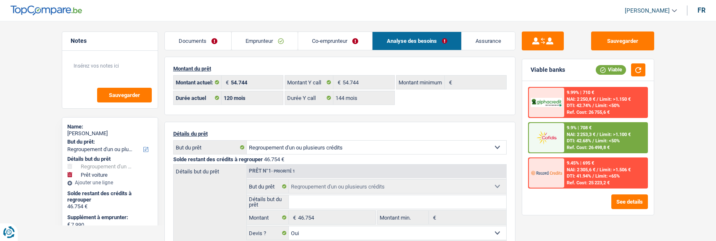
click at [278, 40] on link "Emprunteur" at bounding box center [265, 41] width 66 height 18
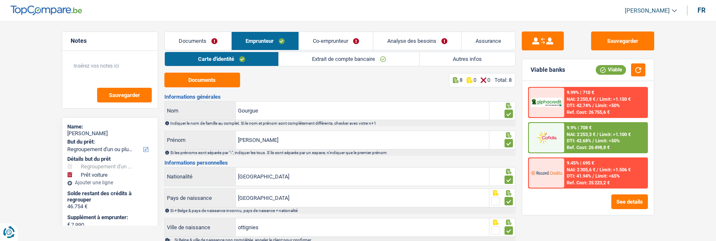
click at [480, 58] on link "Autres infos" at bounding box center [466, 59] width 95 height 14
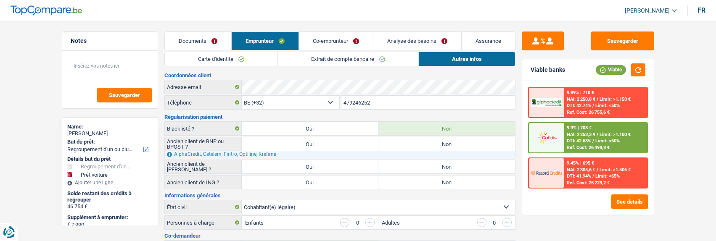
drag, startPoint x: 347, startPoint y: 42, endPoint x: 344, endPoint y: 47, distance: 6.6
click at [347, 43] on link "Co-emprunteur" at bounding box center [336, 41] width 74 height 18
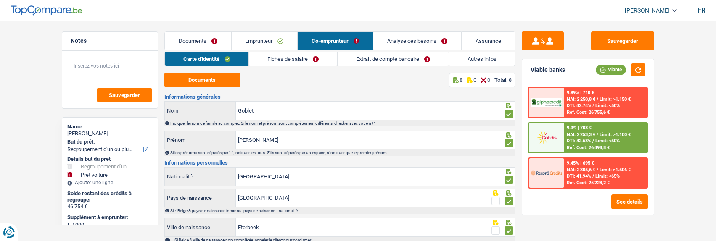
click at [304, 59] on link "Fiches de salaire" at bounding box center [293, 59] width 88 height 14
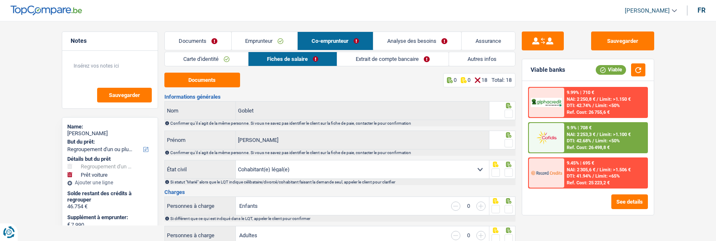
click at [274, 44] on link "Emprunteur" at bounding box center [265, 41] width 66 height 18
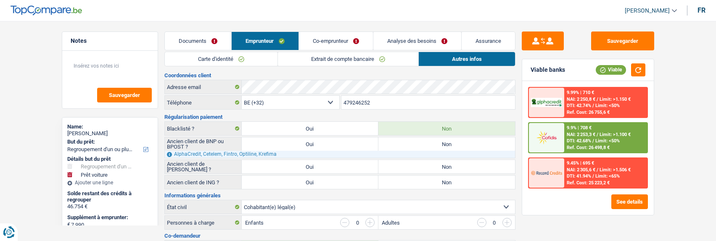
click at [320, 39] on link "Co-emprunteur" at bounding box center [336, 41] width 74 height 18
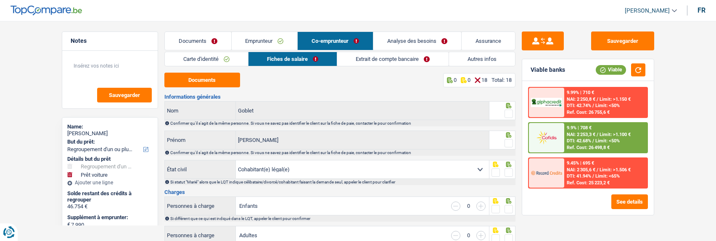
click at [360, 58] on link "Extrait de compte bancaire" at bounding box center [392, 59] width 111 height 14
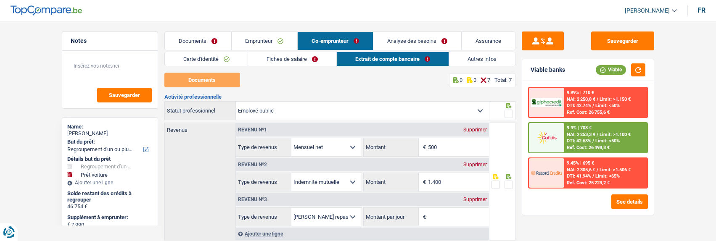
click at [306, 62] on link "Fiches de salaire" at bounding box center [292, 59] width 88 height 14
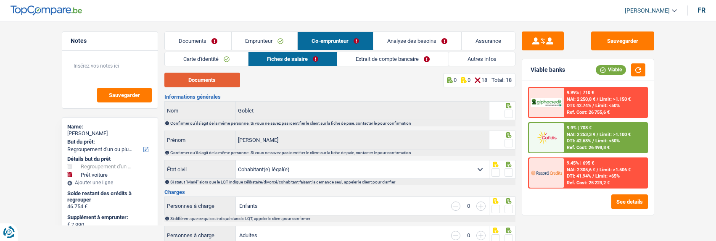
click at [211, 80] on button "Documents" at bounding box center [202, 80] width 76 height 15
click at [387, 61] on link "Extrait de compte bancaire" at bounding box center [392, 59] width 111 height 14
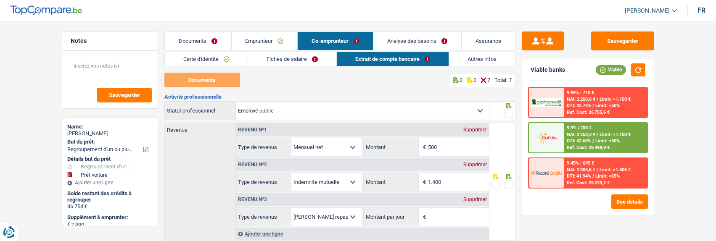
click at [267, 44] on link "Emprunteur" at bounding box center [265, 41] width 66 height 18
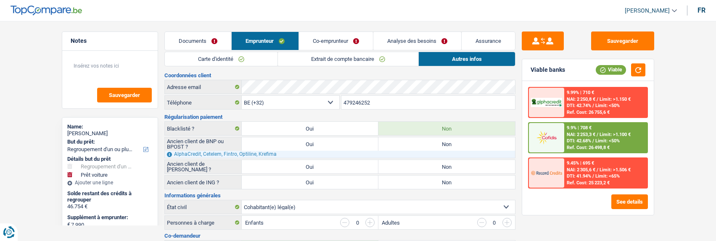
click at [362, 61] on link "Extrait de compte bancaire" at bounding box center [348, 59] width 140 height 14
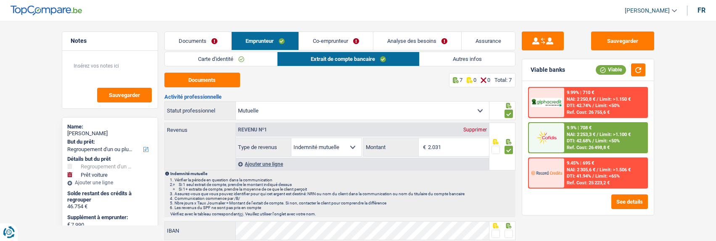
click at [456, 61] on link "Autres infos" at bounding box center [466, 59] width 95 height 14
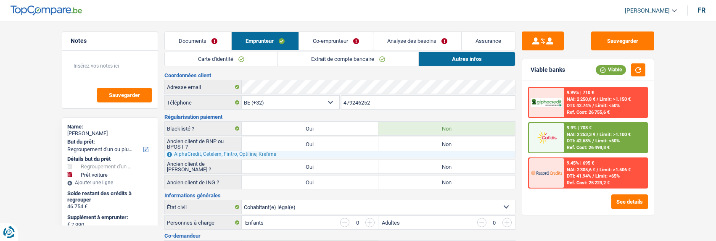
click at [345, 34] on link "Co-emprunteur" at bounding box center [336, 41] width 74 height 18
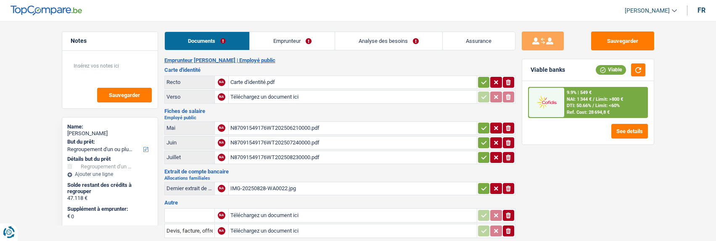
select select "refinancing"
select select "144"
click at [253, 76] on div "Carte d'identité.pdf" at bounding box center [352, 82] width 245 height 13
click at [303, 44] on link "Emprunteur" at bounding box center [292, 41] width 85 height 18
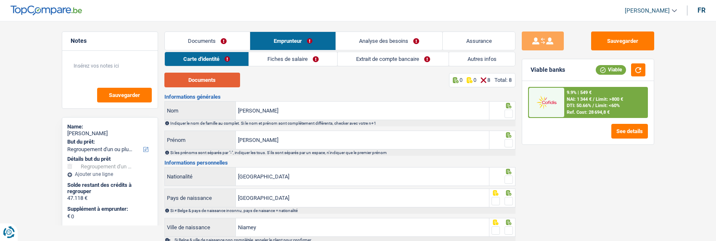
click at [204, 81] on button "Documents" at bounding box center [202, 80] width 76 height 15
drag, startPoint x: 507, startPoint y: 111, endPoint x: 507, endPoint y: 120, distance: 8.4
click at [507, 113] on span at bounding box center [508, 114] width 8 height 8
click at [0, 0] on input "radio" at bounding box center [0, 0] width 0 height 0
click at [507, 138] on div at bounding box center [508, 143] width 8 height 11
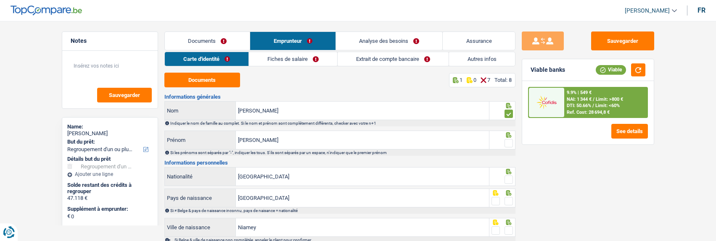
click at [506, 142] on span at bounding box center [508, 143] width 8 height 8
click at [0, 0] on input "radio" at bounding box center [0, 0] width 0 height 0
click at [507, 177] on span at bounding box center [508, 180] width 8 height 8
click at [0, 0] on input "radio" at bounding box center [0, 0] width 0 height 0
click at [510, 200] on span at bounding box center [508, 201] width 8 height 8
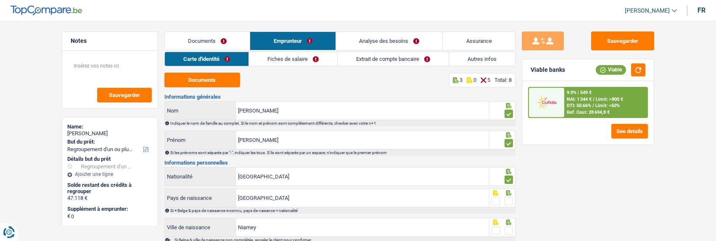
click at [0, 0] on input "radio" at bounding box center [0, 0] width 0 height 0
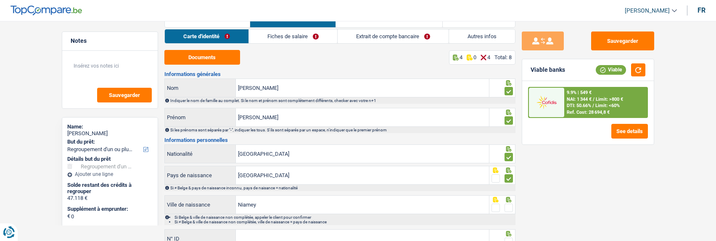
scroll to position [84, 0]
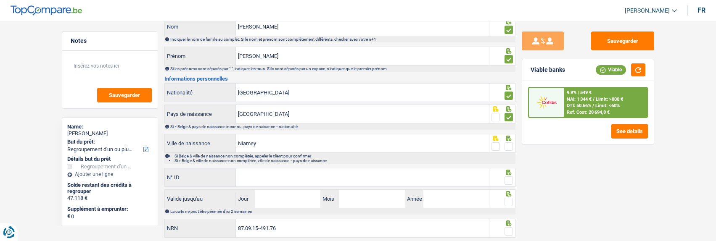
click at [506, 148] on span at bounding box center [508, 146] width 8 height 8
click at [0, 0] on input "radio" at bounding box center [0, 0] width 0 height 0
click at [386, 176] on input "N° ID" at bounding box center [362, 178] width 253 height 18
click at [257, 174] on input "N° ID" at bounding box center [362, 178] width 253 height 18
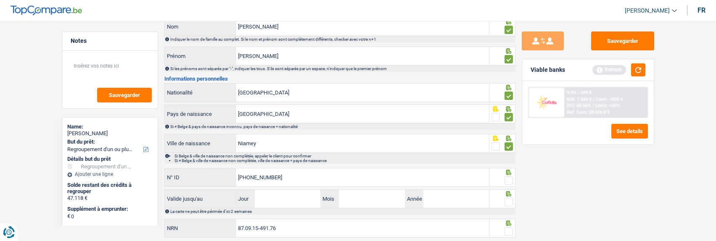
type input "595-1778178-89"
click at [505, 177] on span at bounding box center [508, 180] width 8 height 8
click at [0, 0] on input "radio" at bounding box center [0, 0] width 0 height 0
click at [302, 200] on input "Jour" at bounding box center [288, 199] width 66 height 18
type input "10"
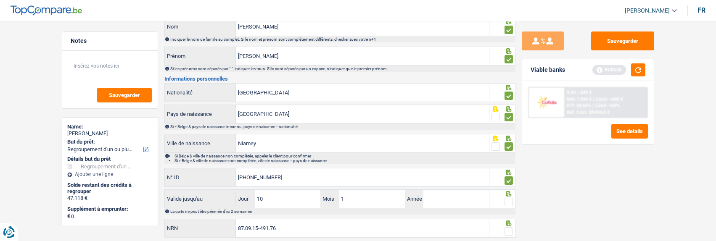
type input "10"
type input "2033"
click at [511, 202] on span at bounding box center [508, 202] width 8 height 8
click at [0, 0] on input "radio" at bounding box center [0, 0] width 0 height 0
click at [512, 231] on span at bounding box center [508, 231] width 8 height 8
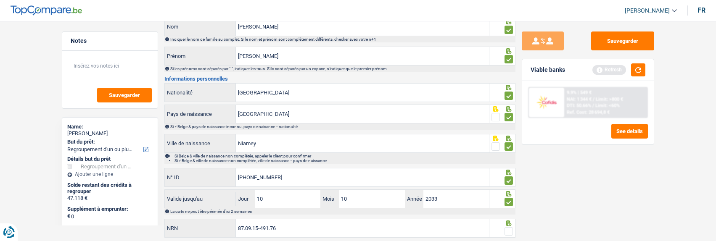
click at [0, 0] on input "radio" at bounding box center [0, 0] width 0 height 0
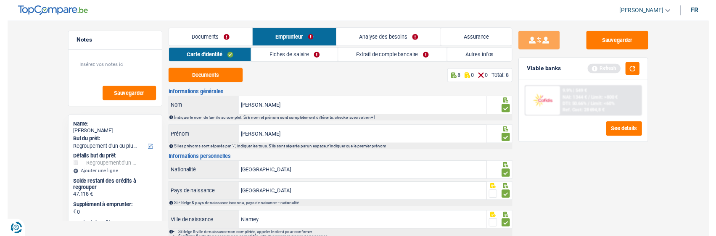
scroll to position [0, 0]
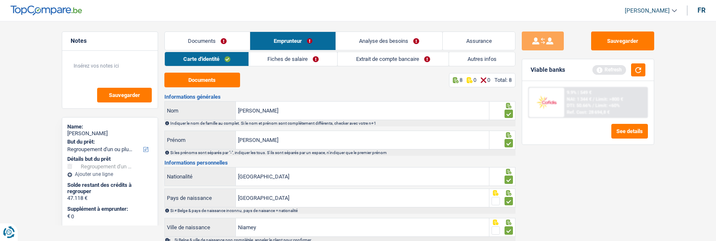
click at [295, 61] on link "Fiches de salaire" at bounding box center [293, 59] width 88 height 14
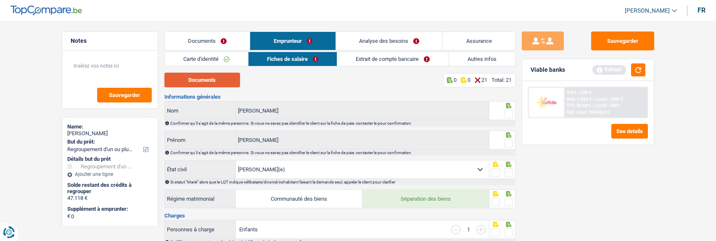
click at [220, 79] on button "Documents" at bounding box center [202, 80] width 76 height 15
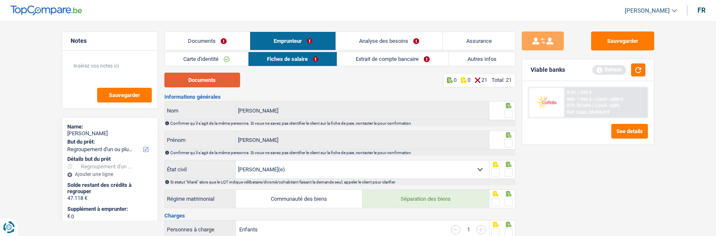
click at [224, 76] on button "Documents" at bounding box center [202, 80] width 76 height 15
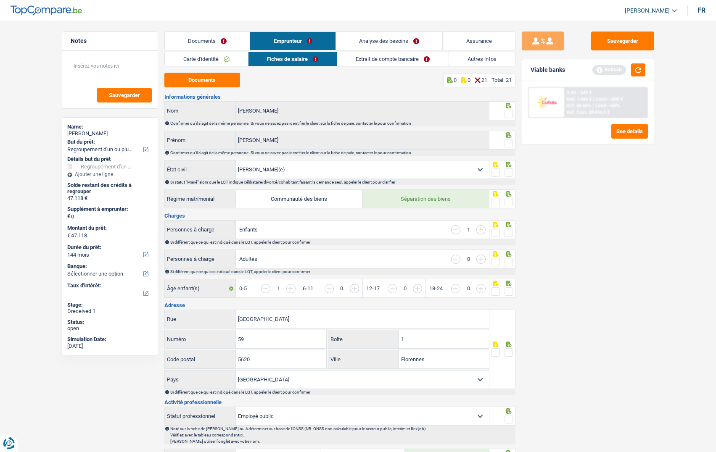
click at [227, 41] on link "Documents" at bounding box center [207, 41] width 85 height 18
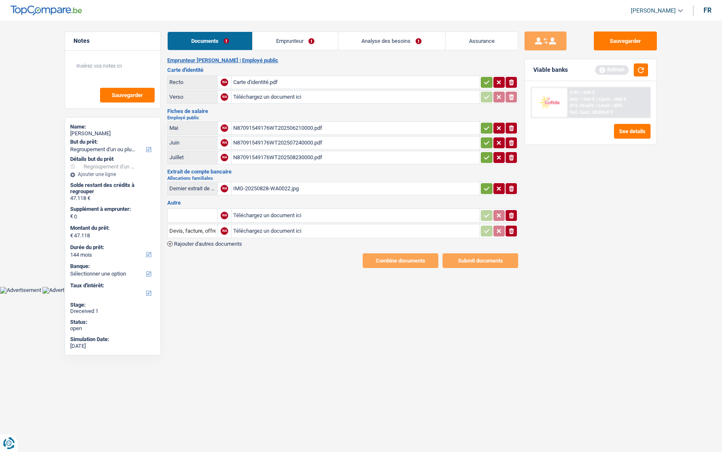
click at [268, 152] on div "N87091549176WT202508230000.pdf" at bounding box center [355, 157] width 245 height 13
click at [259, 138] on div "N87091549176WT202507240000.pdf" at bounding box center [355, 143] width 245 height 13
click at [277, 155] on div "N87091549176WT202508230000.pdf" at bounding box center [355, 157] width 245 height 13
click at [254, 122] on div "N87091549176WT202506210000.pdf" at bounding box center [355, 128] width 245 height 13
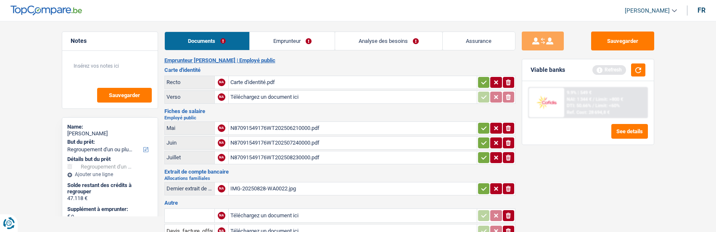
click at [295, 46] on link "Emprunteur" at bounding box center [292, 41] width 85 height 18
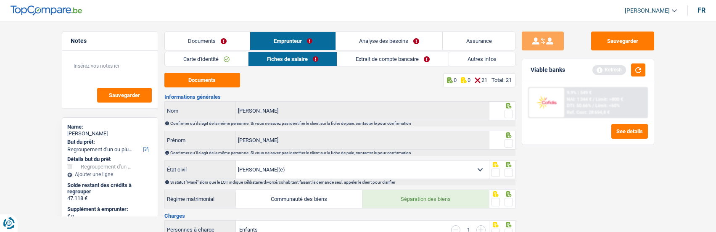
click at [506, 113] on span at bounding box center [508, 114] width 8 height 8
click at [0, 0] on input "radio" at bounding box center [0, 0] width 0 height 0
click at [512, 141] on span at bounding box center [508, 143] width 8 height 8
click at [0, 0] on input "radio" at bounding box center [0, 0] width 0 height 0
click at [618, 40] on button "Sauvegarder" at bounding box center [622, 41] width 63 height 19
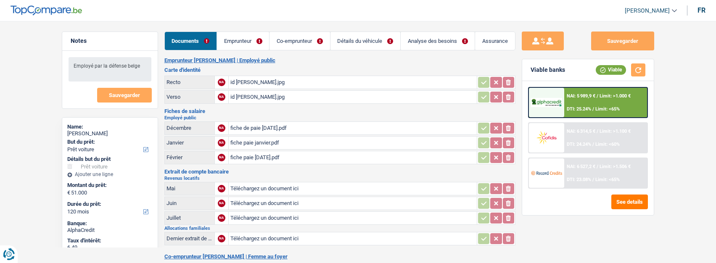
select select "car"
select select "120"
click at [271, 153] on div "fiche paie [DATE].pdf" at bounding box center [352, 157] width 245 height 13
click at [253, 138] on div "fiche paie janvier.pdf" at bounding box center [352, 143] width 245 height 13
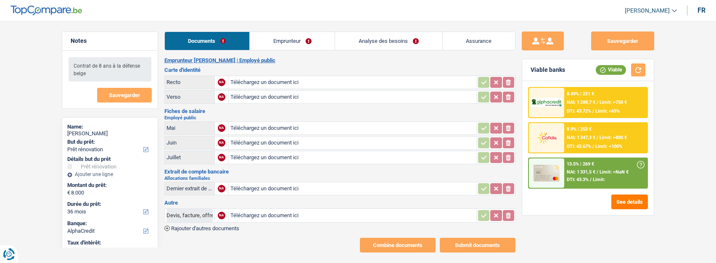
select select "renovation"
select select "36"
select select "alphacredit"
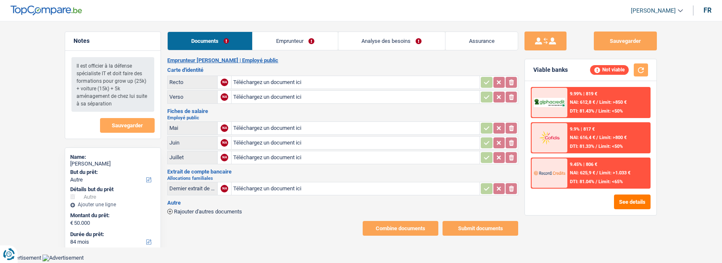
select select "other"
select select "84"
select select "alphacredit"
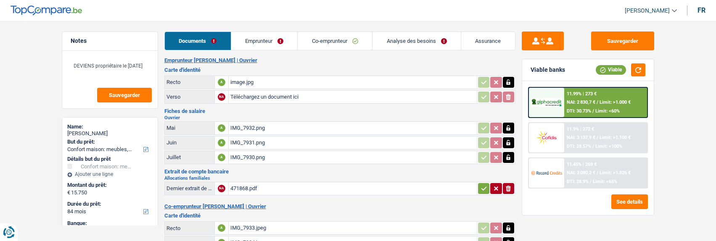
select select "household"
select select "84"
type input "C:\fakepath\IMG_7940.jpeg"
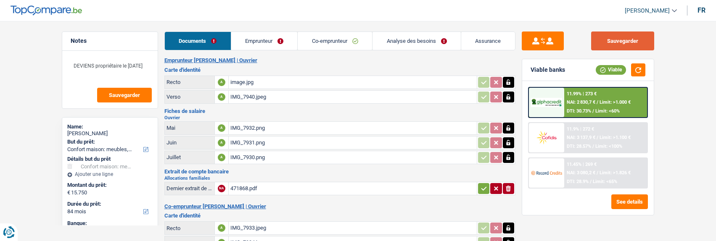
click at [618, 46] on button "Sauvegarder" at bounding box center [622, 41] width 63 height 19
click at [283, 45] on link "Emprunteur" at bounding box center [264, 41] width 66 height 18
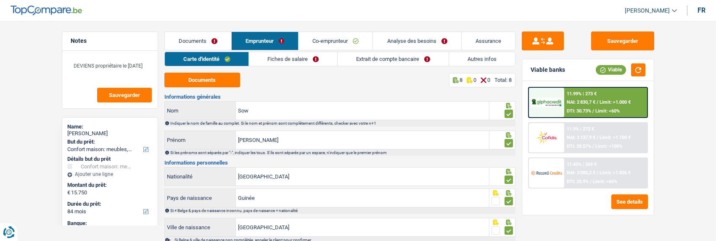
click at [388, 63] on link "Extrait de compte bancaire" at bounding box center [392, 59] width 111 height 14
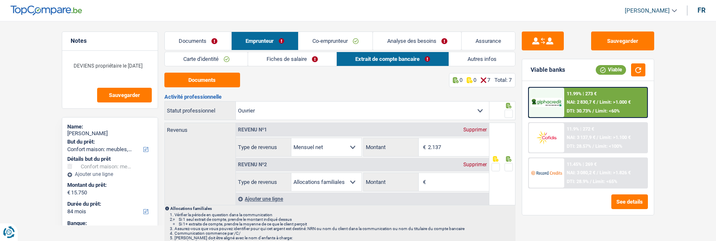
click at [474, 164] on div "Supprimer" at bounding box center [475, 164] width 28 height 5
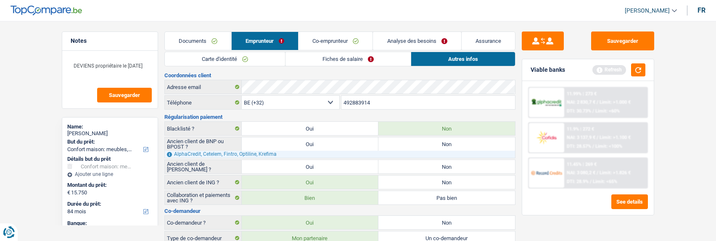
click at [345, 43] on link "Co-emprunteur" at bounding box center [335, 41] width 74 height 18
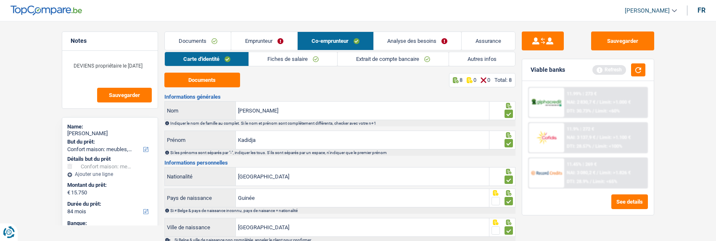
click at [304, 62] on link "Fiches de salaire" at bounding box center [293, 59] width 88 height 14
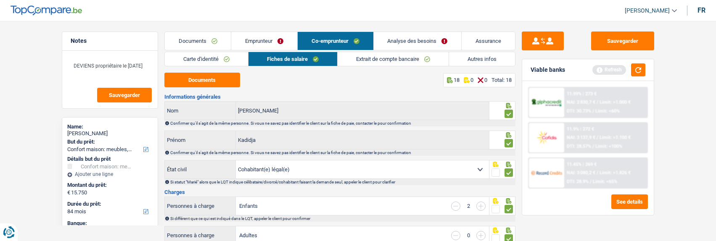
click at [394, 55] on link "Extrait de compte bancaire" at bounding box center [392, 59] width 111 height 14
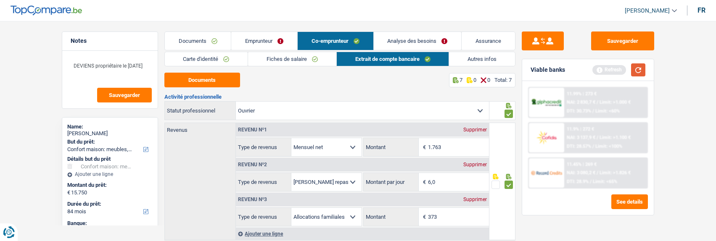
drag, startPoint x: 636, startPoint y: 67, endPoint x: 412, endPoint y: 40, distance: 225.2
click at [635, 65] on button "button" at bounding box center [638, 69] width 14 height 13
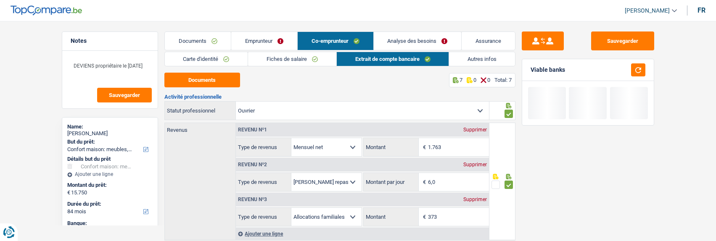
click at [218, 43] on link "Documents" at bounding box center [198, 41] width 66 height 18
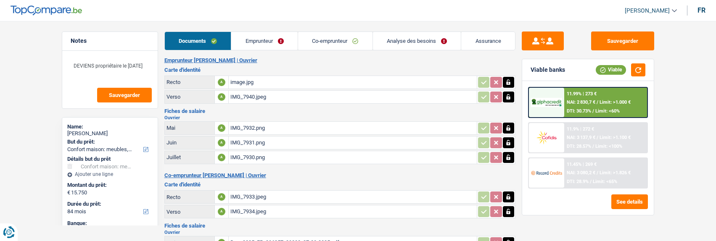
click at [398, 38] on link "Analyse des besoins" at bounding box center [417, 41] width 88 height 18
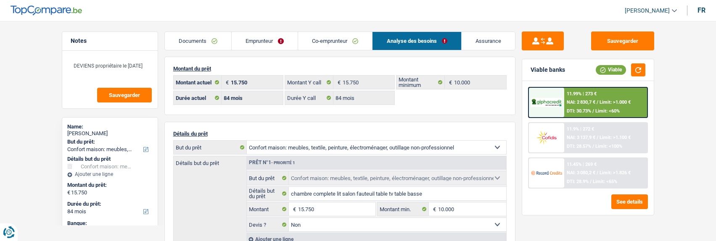
click at [262, 37] on link "Emprunteur" at bounding box center [265, 41] width 66 height 18
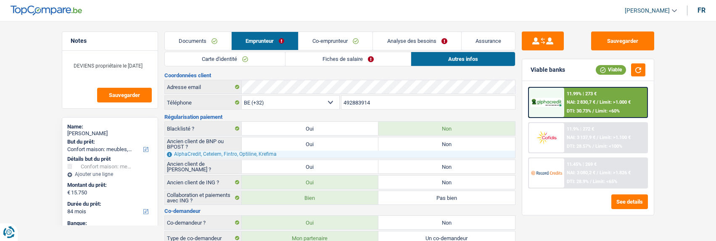
click at [371, 59] on link "Fiches de salaire" at bounding box center [347, 59] width 125 height 14
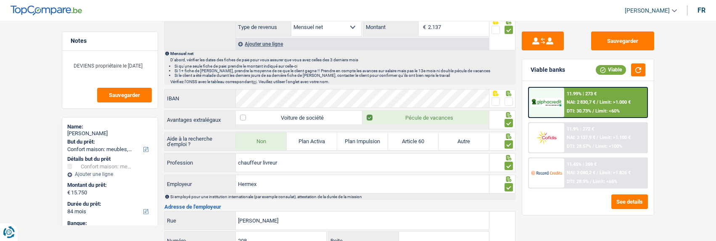
scroll to position [504, 0]
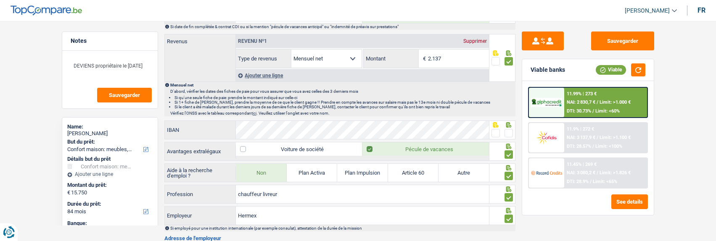
click at [508, 129] on span at bounding box center [508, 133] width 8 height 8
click at [0, 0] on input "radio" at bounding box center [0, 0] width 0 height 0
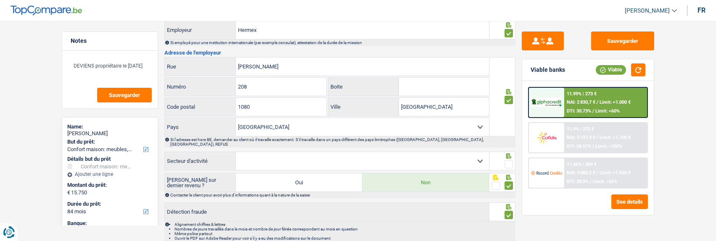
scroll to position [675, 0]
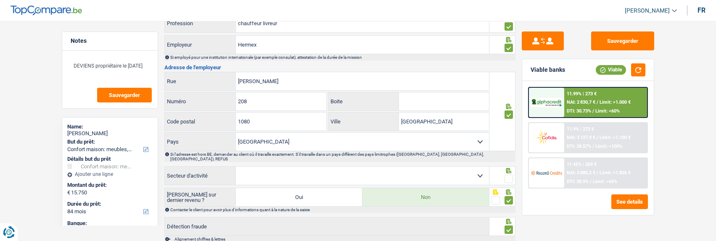
click at [478, 171] on select "Agriculture/Pêche Industrie Horeca Courier/Fitness/Taxi Construction Banques/As…" at bounding box center [362, 176] width 253 height 18
click at [381, 169] on select "Agriculture/Pêche Industrie Horeca Courier/Fitness/Taxi Construction Banques/As…" at bounding box center [362, 176] width 253 height 18
select select "bigCompanies"
click at [236, 167] on select "Agriculture/Pêche Industrie Horeca Courier/Fitness/Taxi Construction Banques/As…" at bounding box center [362, 176] width 253 height 18
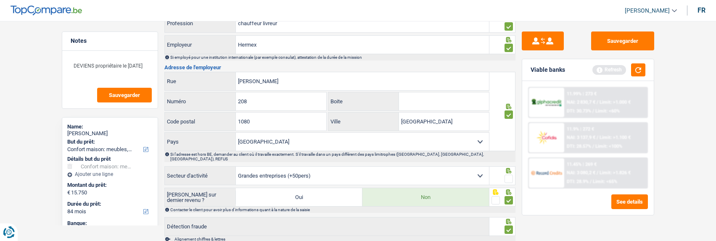
click at [505, 175] on span at bounding box center [508, 179] width 8 height 8
click at [0, 0] on input "radio" at bounding box center [0, 0] width 0 height 0
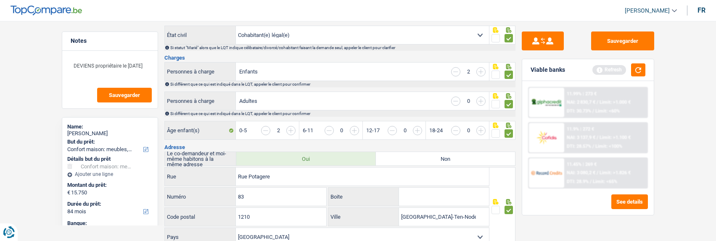
scroll to position [0, 0]
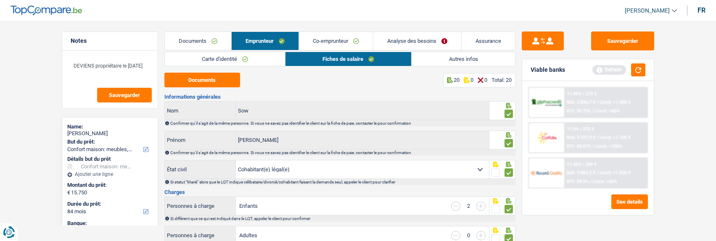
click at [207, 42] on link "Documents" at bounding box center [198, 41] width 66 height 18
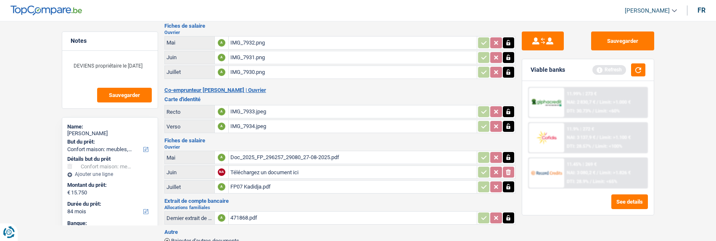
scroll to position [124, 0]
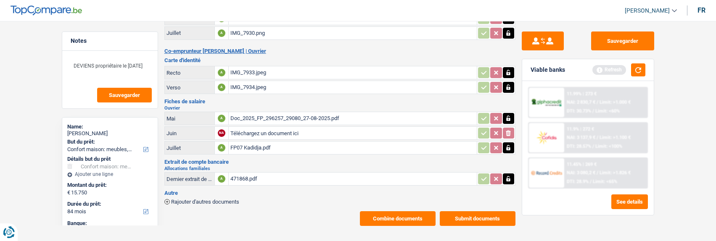
click at [406, 211] on button "Combine documents" at bounding box center [398, 218] width 76 height 15
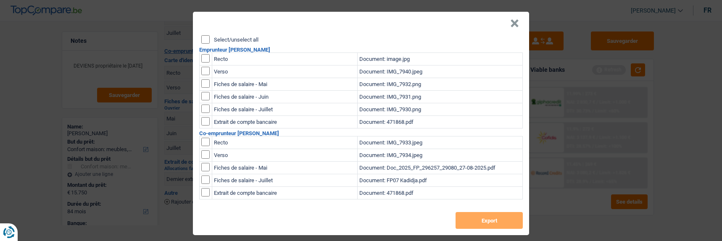
click at [206, 40] on input "Select/unselect all" at bounding box center [205, 39] width 8 height 8
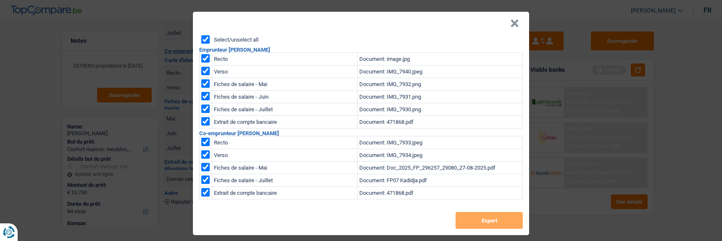
checkbox input "true"
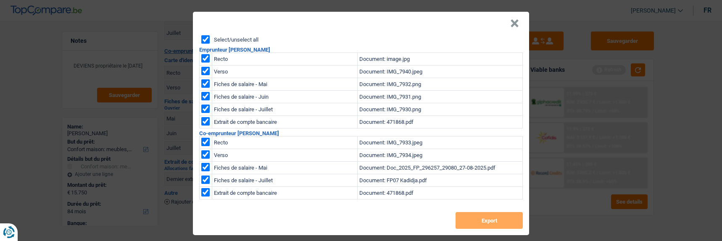
checkbox input "true"
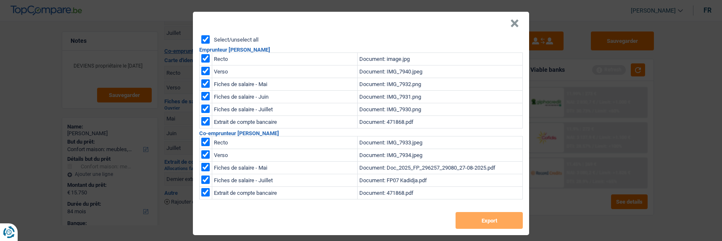
checkbox input "true"
click at [484, 217] on button "Export" at bounding box center [488, 220] width 67 height 17
click at [512, 22] on button "×" at bounding box center [514, 23] width 9 height 8
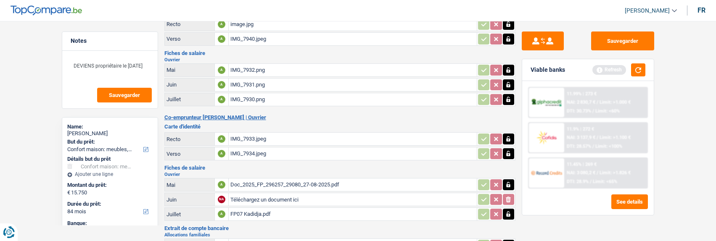
scroll to position [0, 0]
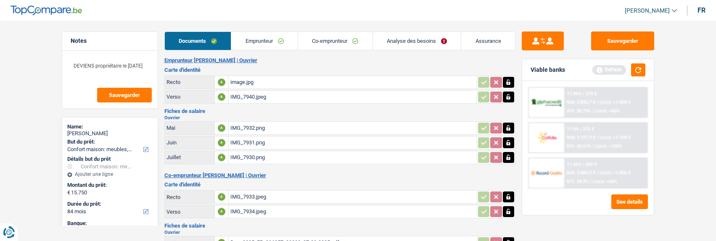
click at [263, 44] on link "Emprunteur" at bounding box center [264, 41] width 66 height 18
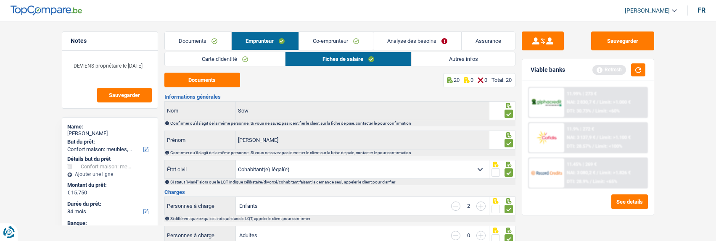
click at [244, 62] on link "Carte d'identité" at bounding box center [225, 59] width 120 height 14
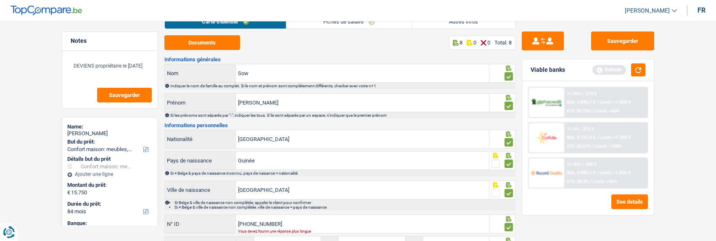
scroll to position [107, 0]
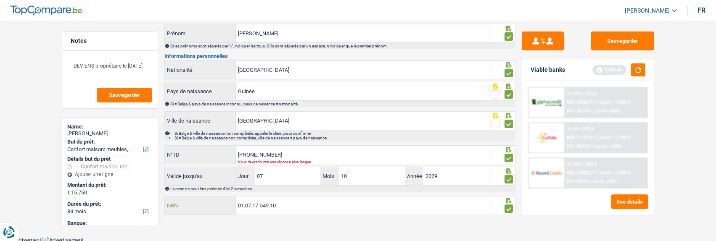
click at [302, 208] on input "01.07.17-549.10" at bounding box center [362, 206] width 253 height 18
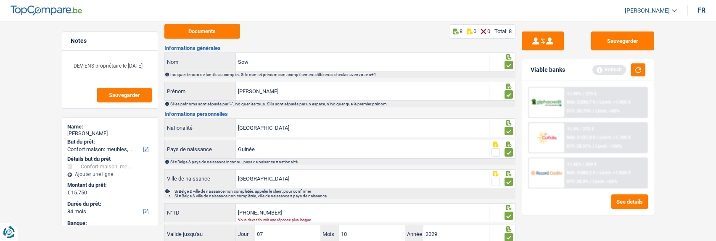
scroll to position [0, 0]
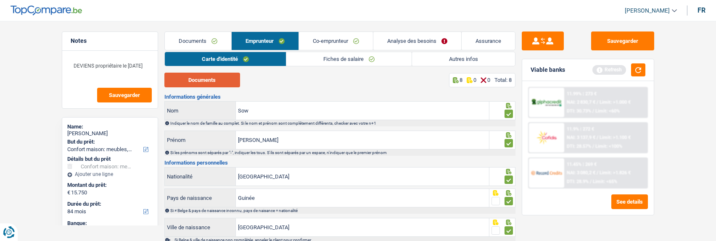
click at [225, 83] on button "Documents" at bounding box center [202, 80] width 76 height 15
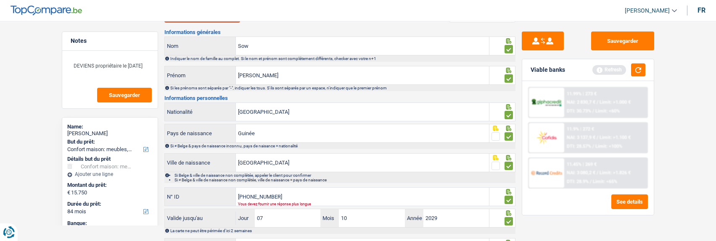
scroll to position [84, 0]
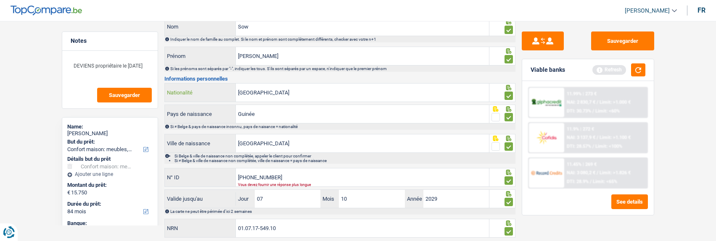
click at [388, 92] on input "[GEOGRAPHIC_DATA]" at bounding box center [362, 93] width 253 height 18
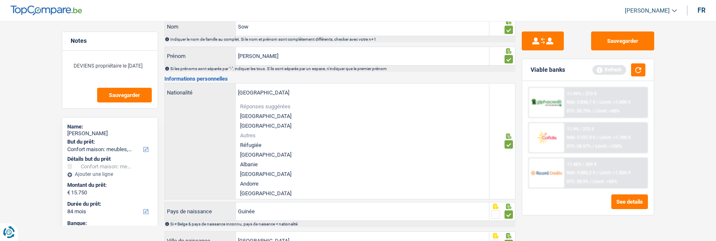
click at [355, 71] on div "Informations générales Sow Nom Indiquer le nom de famille au complet. Si le nom…" at bounding box center [339, 173] width 351 height 326
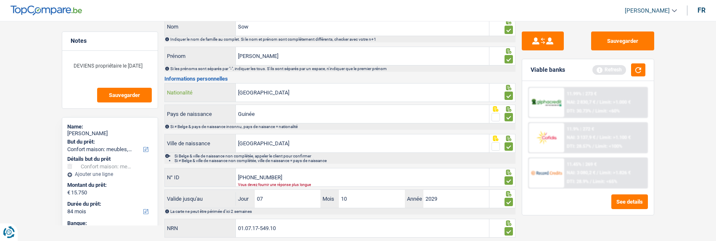
click at [412, 94] on input "[GEOGRAPHIC_DATA]" at bounding box center [362, 93] width 253 height 18
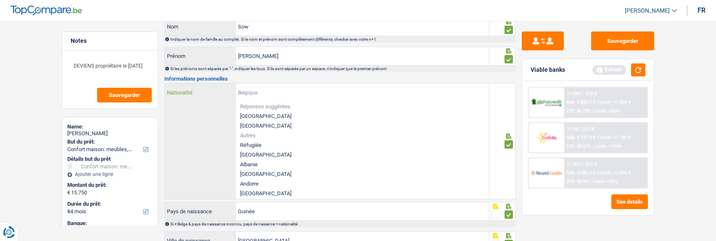
type input "B-5962214-96"
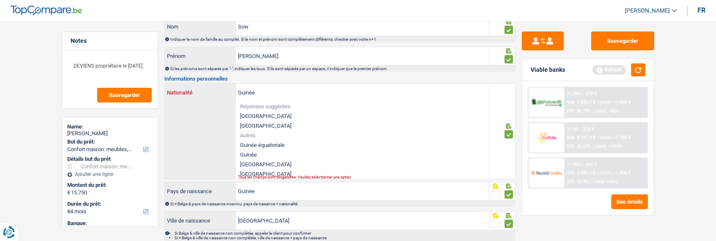
type input "Guinée"
click at [291, 154] on li "Guinée" at bounding box center [362, 155] width 253 height 10
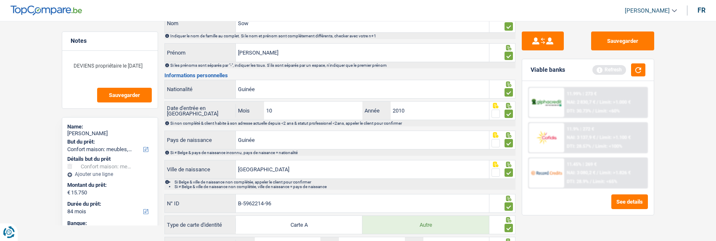
scroll to position [0, 0]
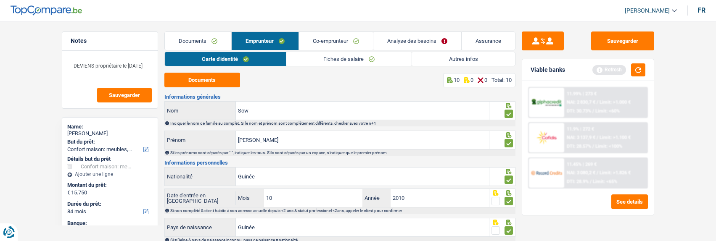
click at [199, 39] on link "Documents" at bounding box center [198, 41] width 66 height 18
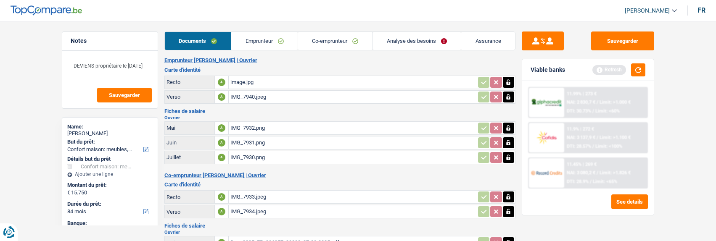
click at [259, 45] on link "Emprunteur" at bounding box center [264, 41] width 66 height 18
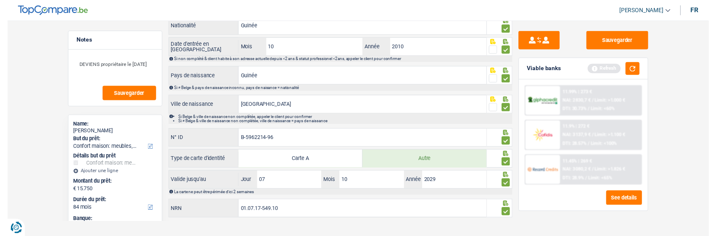
scroll to position [158, 0]
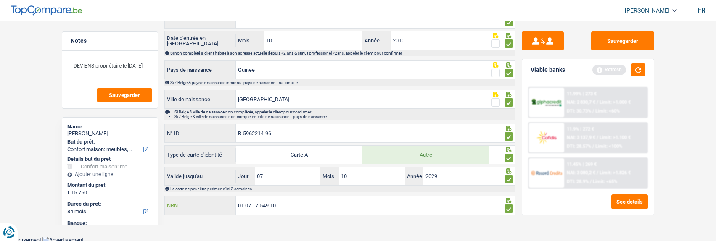
click at [293, 198] on input "01.07.17-549.10" at bounding box center [362, 206] width 253 height 18
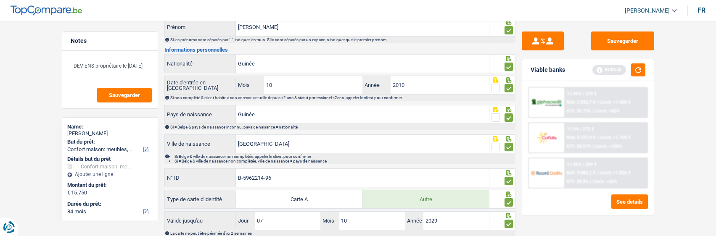
scroll to position [0, 0]
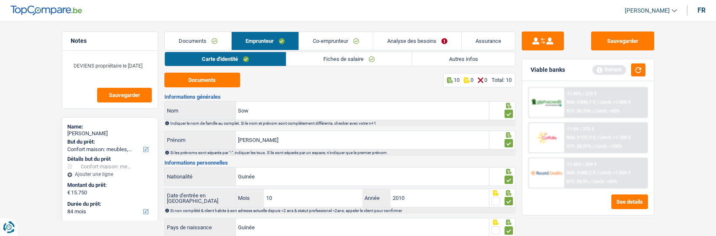
click at [447, 61] on link "Autres infos" at bounding box center [463, 59] width 103 height 14
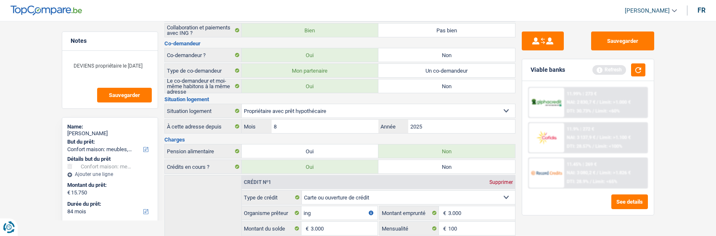
scroll to position [126, 0]
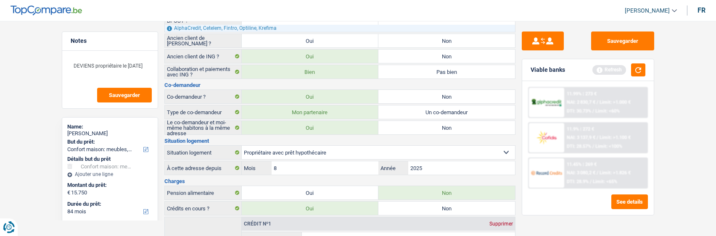
click at [369, 152] on select "Locataire Propriétaire avec prêt hypothécaire Propriétaire sans prêt hypothécai…" at bounding box center [378, 152] width 273 height 13
select select "rents"
click at [242, 146] on select "Locataire Propriétaire avec prêt hypothécaire Propriétaire sans prêt hypothécai…" at bounding box center [378, 152] width 273 height 13
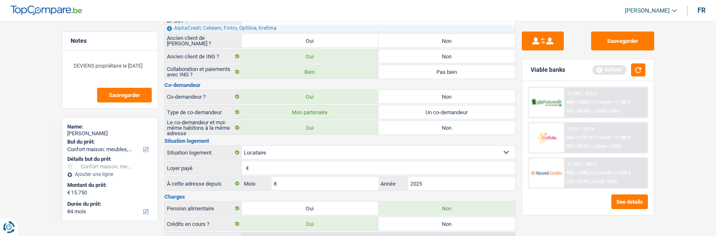
click at [321, 164] on input "Loyer payé" at bounding box center [383, 167] width 264 height 13
type input "900"
click at [383, 147] on select "Locataire Propriétaire avec prêt hypothécaire Propriétaire sans prêt hypothécai…" at bounding box center [378, 152] width 273 height 13
select select "ownerWithMortgage"
click at [242, 146] on select "Locataire Propriétaire avec prêt hypothécaire Propriétaire sans prêt hypothécai…" at bounding box center [378, 152] width 273 height 13
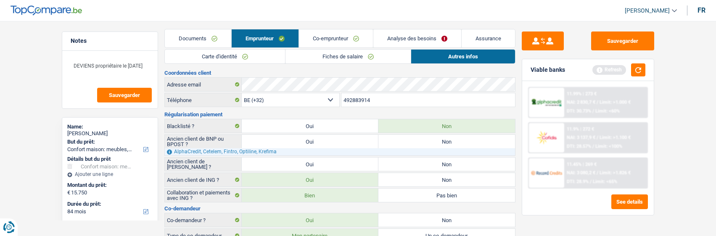
scroll to position [0, 0]
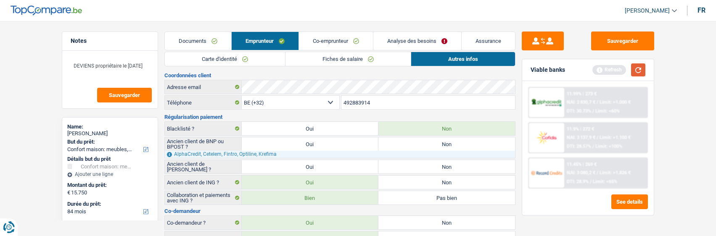
click at [637, 67] on button "button" at bounding box center [638, 69] width 14 height 13
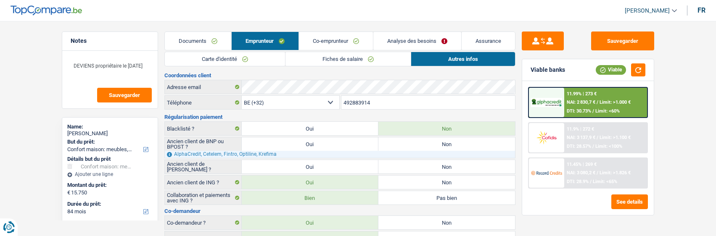
click at [589, 172] on span "NAI: 3 080,2 €" at bounding box center [580, 172] width 29 height 5
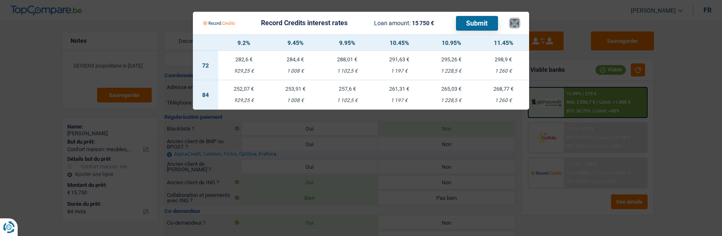
click at [512, 19] on button "×" at bounding box center [514, 23] width 9 height 8
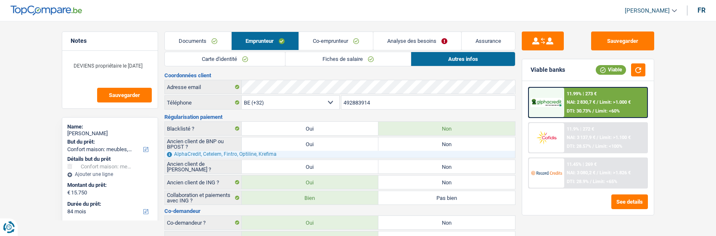
click at [582, 170] on div "11.45% | 269 € NAI: 3 080,2 € / Limit: >1.826 € DTI: 28.9% / Limit: <65%" at bounding box center [605, 172] width 83 height 29
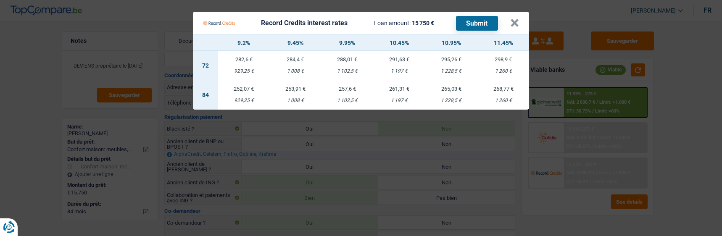
click at [298, 86] on div "253,91 €" at bounding box center [294, 88] width 51 height 5
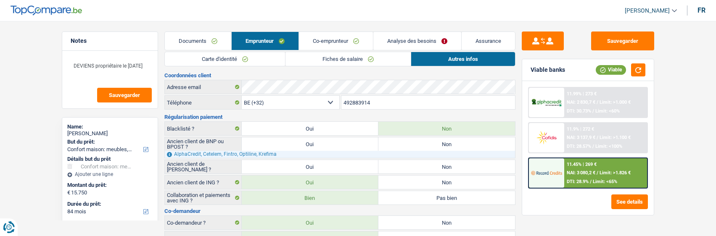
click at [577, 180] on span "DTI: 28.9%" at bounding box center [577, 181] width 22 height 5
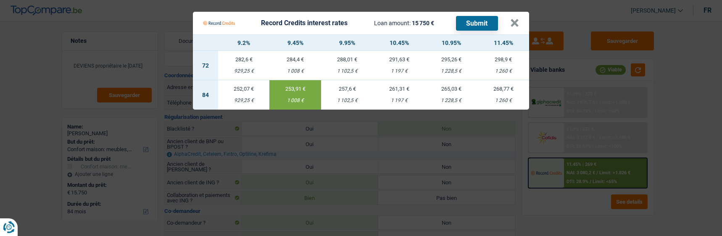
click at [483, 20] on button "Submit" at bounding box center [477, 23] width 42 height 15
click at [518, 19] on button "×" at bounding box center [514, 23] width 9 height 8
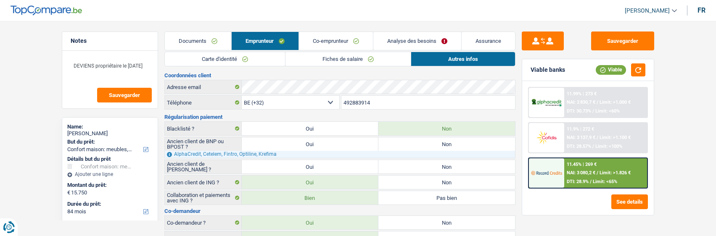
click at [421, 44] on link "Analyse des besoins" at bounding box center [417, 41] width 88 height 18
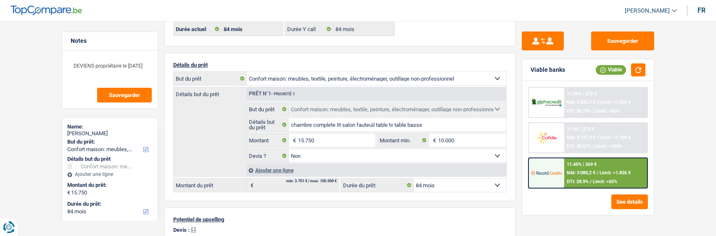
scroll to position [84, 0]
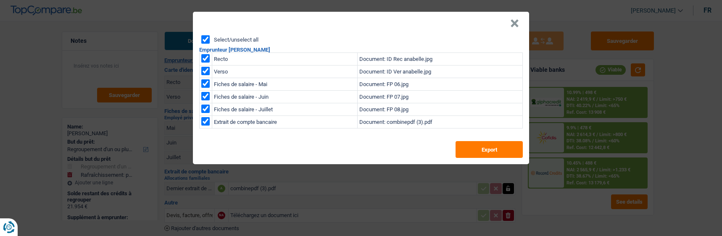
select select "refinancing"
select select "houseOrGarden"
select select "120"
select select "alphacredit"
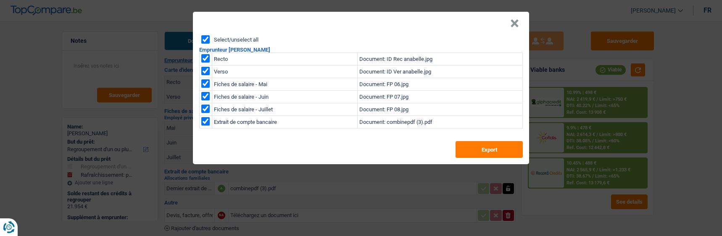
click at [519, 19] on button "×" at bounding box center [514, 23] width 9 height 8
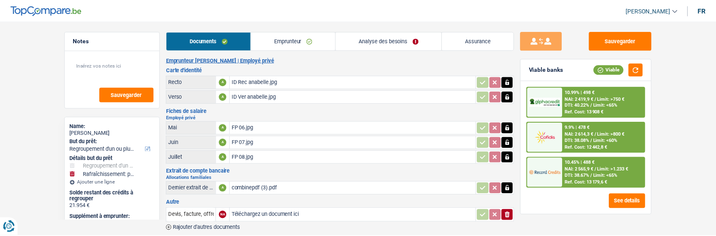
scroll to position [10, 0]
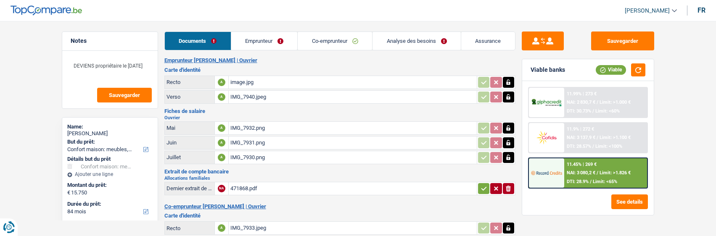
select select "household"
select select "84"
click at [247, 77] on div "image.jpg" at bounding box center [352, 82] width 245 height 13
click at [584, 130] on div "11.9% | 272 €" at bounding box center [579, 128] width 27 height 5
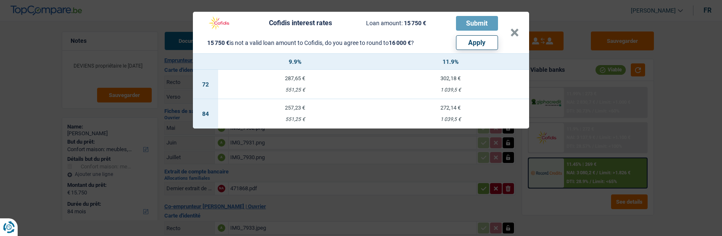
click at [479, 41] on button "Apply" at bounding box center [477, 42] width 42 height 15
type input "16.000"
select select "other"
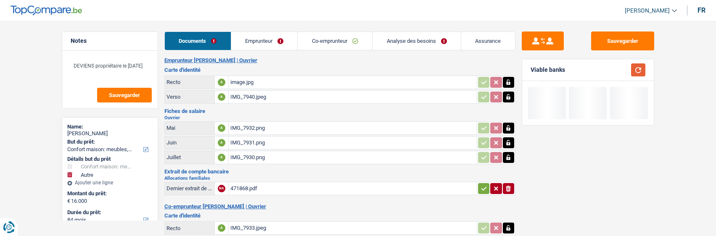
click at [636, 71] on button "button" at bounding box center [638, 69] width 14 height 13
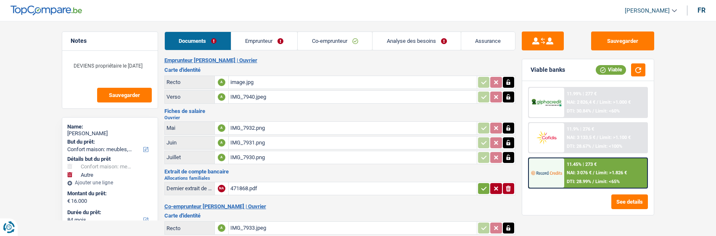
click at [589, 138] on span "NAI: 3 133,5 €" at bounding box center [580, 137] width 29 height 5
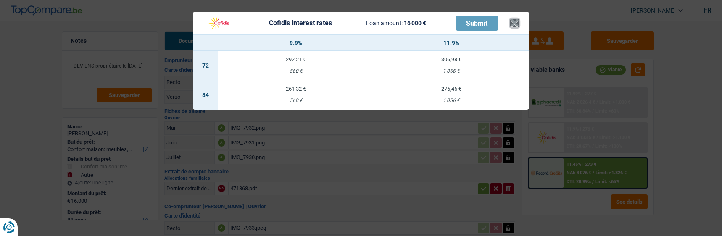
click at [515, 20] on button "×" at bounding box center [514, 23] width 9 height 8
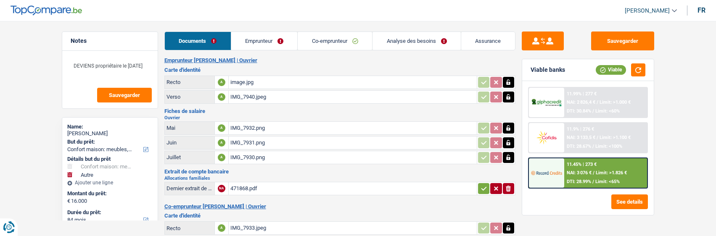
click at [584, 169] on div "11.45% | 273 € NAI: 3 076 € / Limit: >1.826 € DTI: 28.99% / Limit: <65%" at bounding box center [605, 172] width 83 height 29
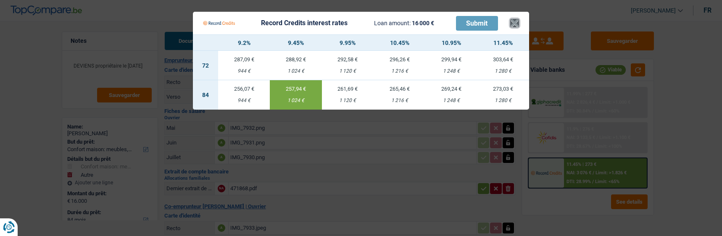
click at [514, 21] on button "×" at bounding box center [514, 23] width 9 height 8
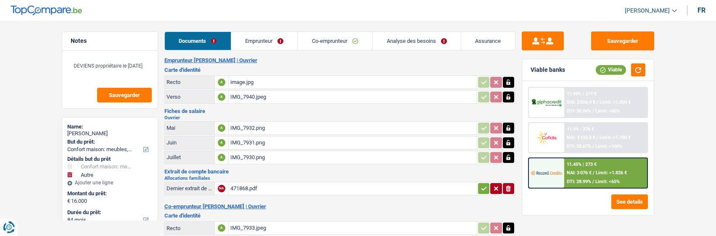
click at [416, 46] on link "Analyse des besoins" at bounding box center [416, 41] width 88 height 18
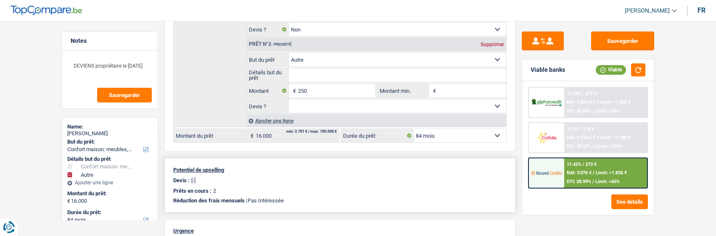
scroll to position [210, 0]
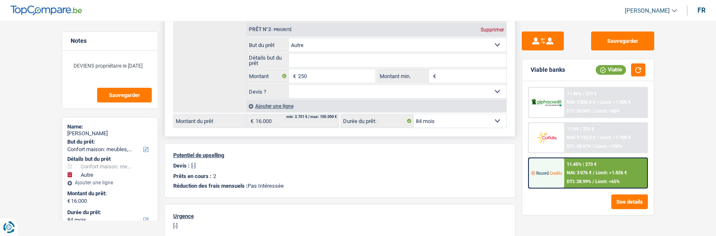
click at [492, 30] on div "Supprimer" at bounding box center [492, 29] width 28 height 5
type input "15.750"
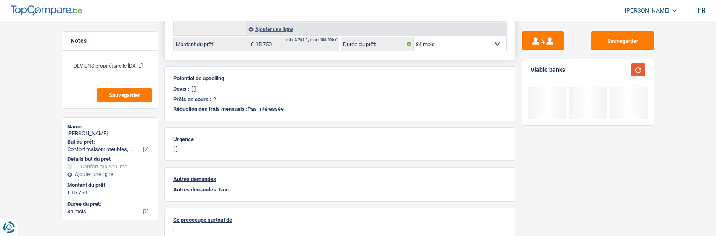
click at [634, 71] on button "button" at bounding box center [638, 69] width 14 height 13
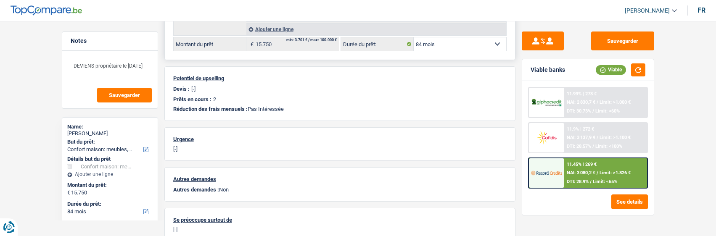
click at [599, 173] on span "Limit: >1.826 €" at bounding box center [614, 172] width 31 height 5
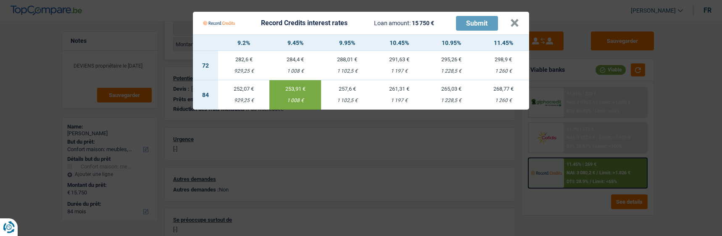
click at [510, 18] on div "Record Credits interest rates Loan amount: 15 750 € Submit" at bounding box center [356, 23] width 307 height 16
click at [514, 19] on button "×" at bounding box center [514, 23] width 9 height 8
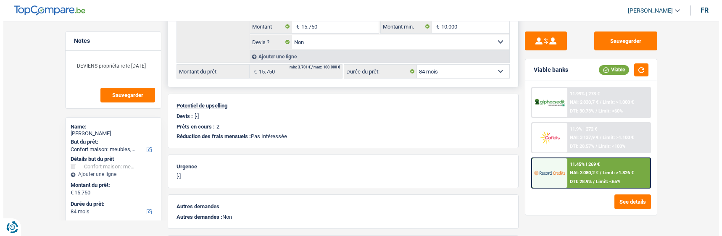
scroll to position [168, 0]
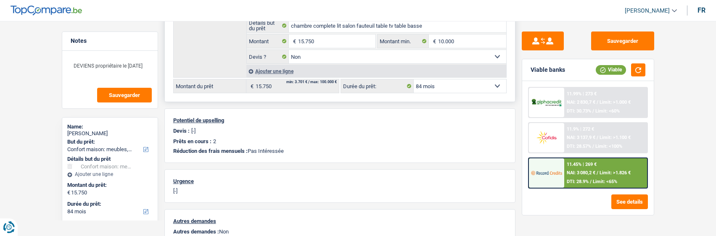
click at [611, 132] on div "11.9% | 272 € NAI: 3 137,9 € / Limit: >1.100 € DTI: 28.57% / Limit: <100%" at bounding box center [605, 137] width 83 height 29
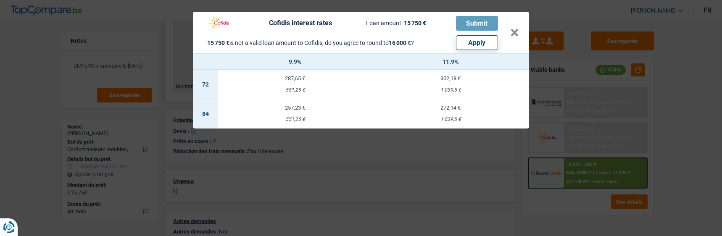
click at [475, 44] on button "Apply" at bounding box center [477, 42] width 42 height 15
type input "16.000"
select select "other"
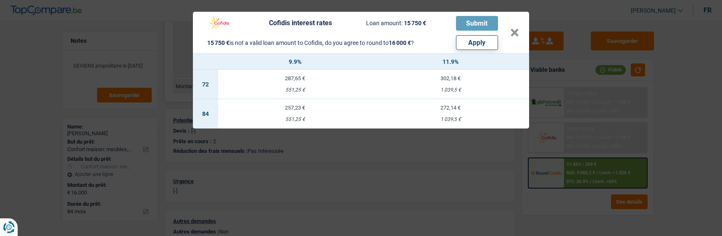
select select "other"
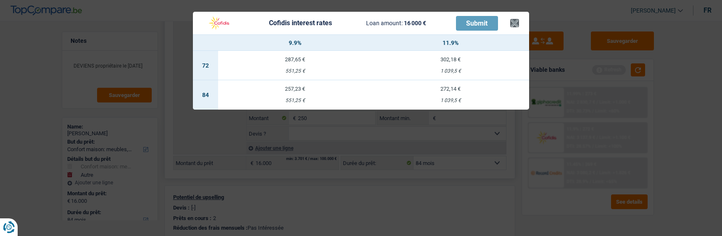
click at [518, 35] on th "11.9%" at bounding box center [450, 43] width 157 height 16
click at [516, 21] on button "×" at bounding box center [514, 23] width 9 height 8
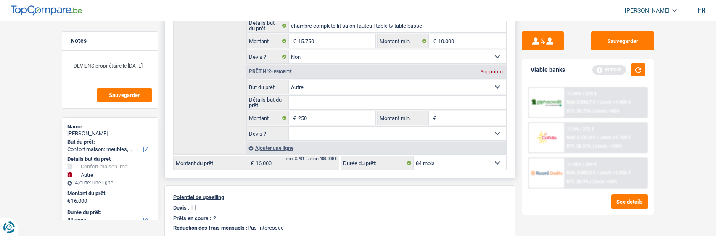
click at [592, 134] on div "11.9% | 272 € NAI: 3 137,9 € / Limit: >1.100 € DTI: 28.57% / Limit: <100%" at bounding box center [605, 137] width 83 height 29
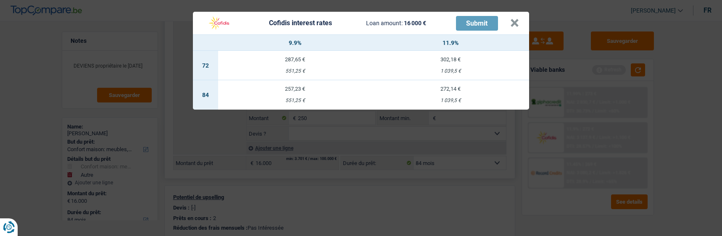
click at [293, 91] on td "257,23 € 551,25 €" at bounding box center [295, 94] width 154 height 29
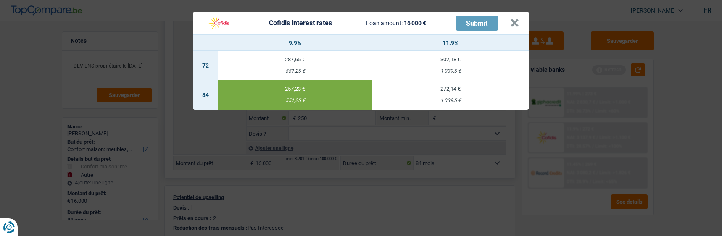
click at [522, 24] on header "Cofidis interest rates Loan amount: 16 000 € Submit ×" at bounding box center [361, 23] width 336 height 23
click at [519, 19] on button "×" at bounding box center [514, 23] width 9 height 8
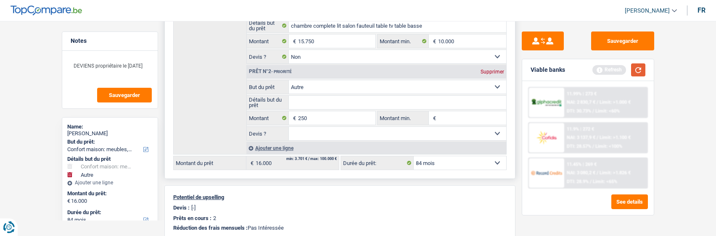
click at [640, 67] on button "button" at bounding box center [638, 69] width 14 height 13
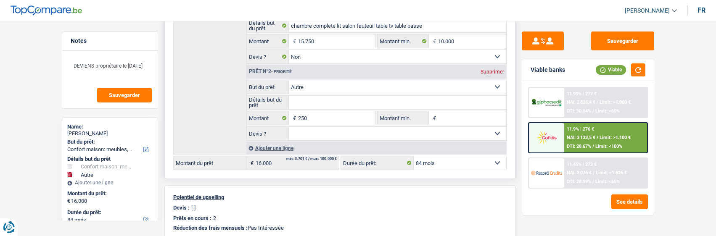
click at [600, 138] on span "Limit: >1.100 €" at bounding box center [614, 137] width 31 height 5
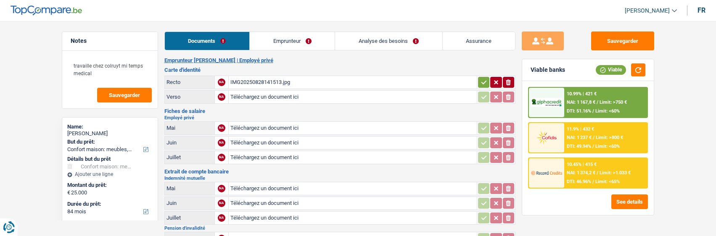
select select "household"
select select "84"
select select "alphacredit"
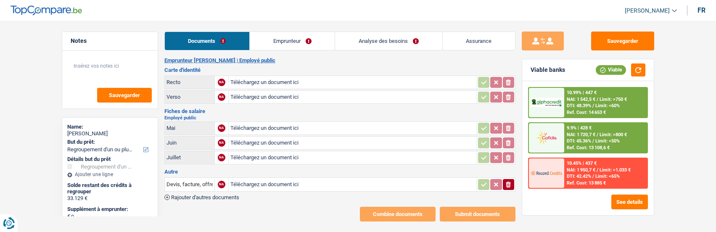
select select "refinancing"
select select "120"
type input "C:\fakepath\FP06 [PERSON_NAME].jpeg"
type input "C:\fakepath\FP07 [PERSON_NAME].jpeg"
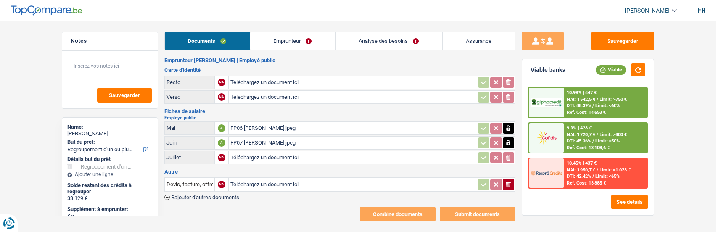
type input "C:\fakepath\FP08 [PERSON_NAME].jpeg"
type input "C:\fakepath\ID rec [PERSON_NAME].jpeg"
type input "C:\fakepath\ID ver [PERSON_NAME].jpeg"
click at [287, 40] on link "Emprunteur" at bounding box center [292, 41] width 85 height 18
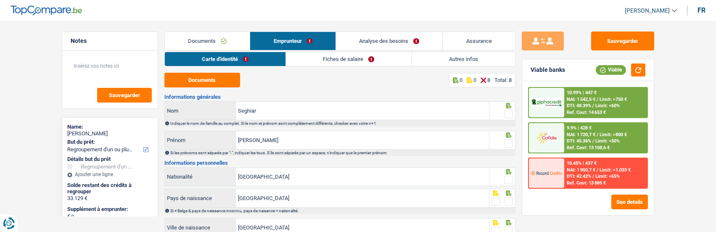
click at [342, 62] on link "Fiches de salaire" at bounding box center [348, 59] width 125 height 14
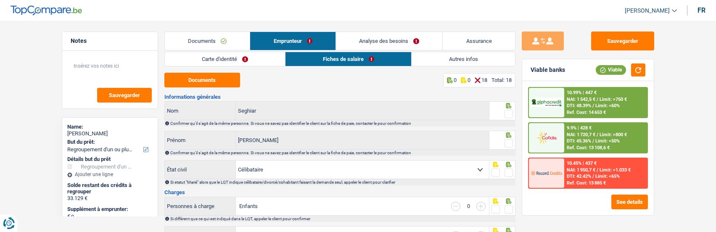
click at [205, 41] on link "Documents" at bounding box center [207, 41] width 85 height 18
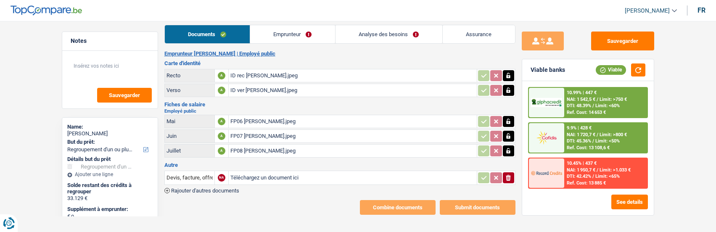
scroll to position [9, 0]
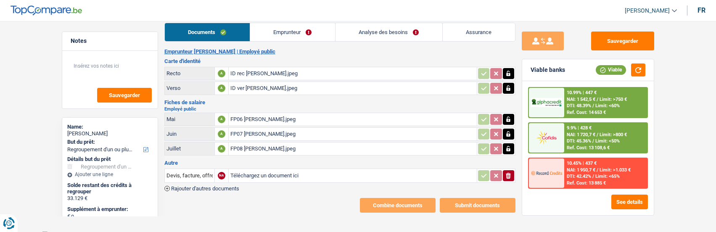
click at [254, 117] on div "FP06 [PERSON_NAME].jpeg" at bounding box center [352, 119] width 245 height 13
click at [290, 29] on link "Emprunteur" at bounding box center [292, 32] width 85 height 18
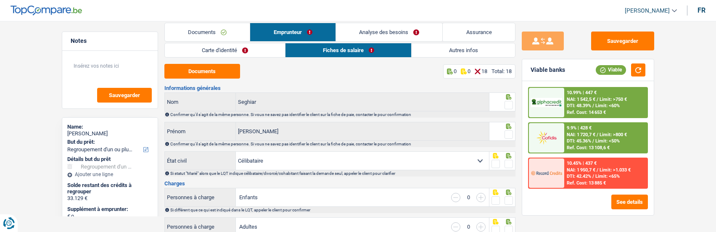
click at [509, 103] on span at bounding box center [508, 105] width 8 height 8
click at [0, 0] on input "radio" at bounding box center [0, 0] width 0 height 0
click at [508, 132] on span at bounding box center [508, 134] width 8 height 8
click at [0, 0] on input "radio" at bounding box center [0, 0] width 0 height 0
click at [508, 160] on span at bounding box center [508, 164] width 8 height 8
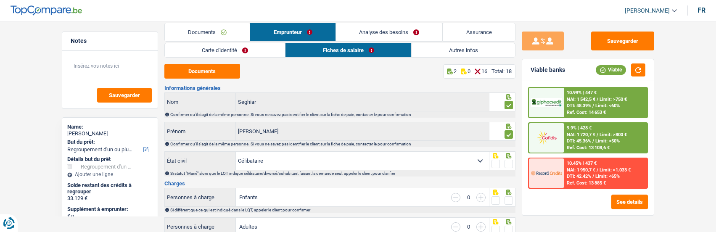
click at [0, 0] on input "radio" at bounding box center [0, 0] width 0 height 0
click at [511, 198] on span at bounding box center [508, 200] width 8 height 8
click at [0, 0] on input "radio" at bounding box center [0, 0] width 0 height 0
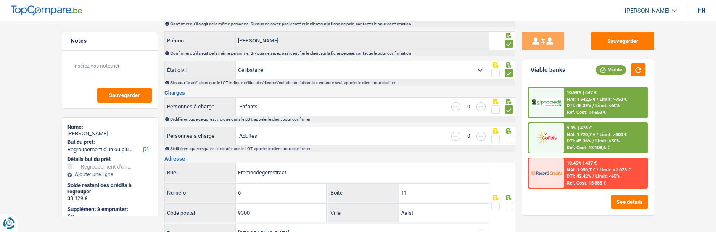
scroll to position [135, 0]
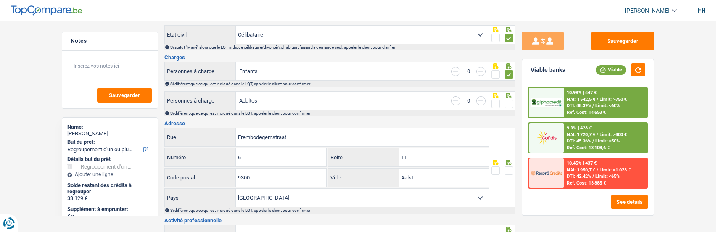
click at [506, 101] on span at bounding box center [508, 104] width 8 height 8
click at [0, 0] on input "radio" at bounding box center [0, 0] width 0 height 0
click at [477, 72] on input "button" at bounding box center [480, 71] width 9 height 9
select select "familyAllowances"
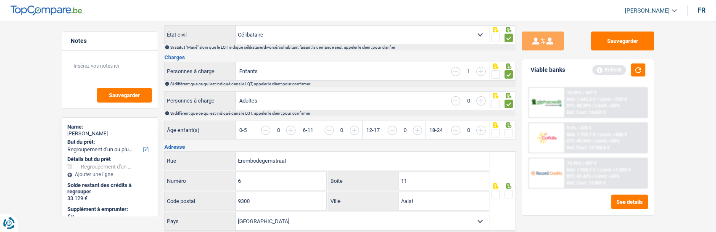
click at [455, 68] on input "button" at bounding box center [455, 71] width 9 height 9
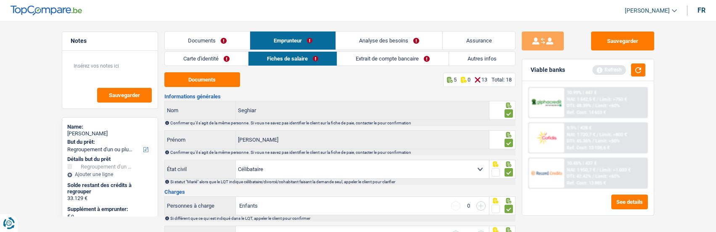
scroll to position [0, 0]
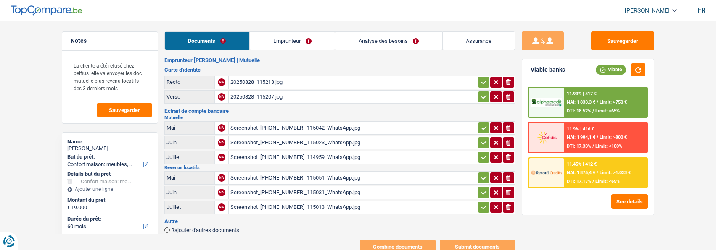
select select "household"
select select "60"
select select "alphacredit"
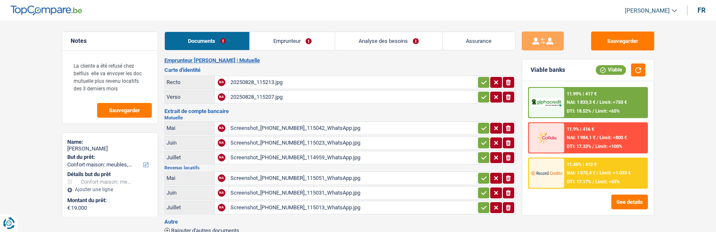
click at [298, 44] on link "Emprunteur" at bounding box center [292, 41] width 85 height 18
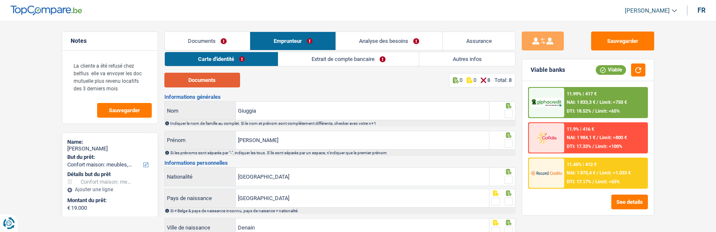
click at [212, 82] on button "Documents" at bounding box center [202, 80] width 76 height 15
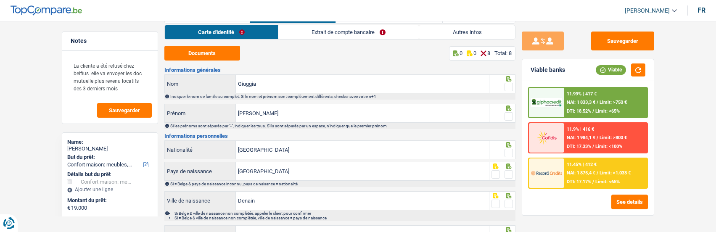
scroll to position [42, 0]
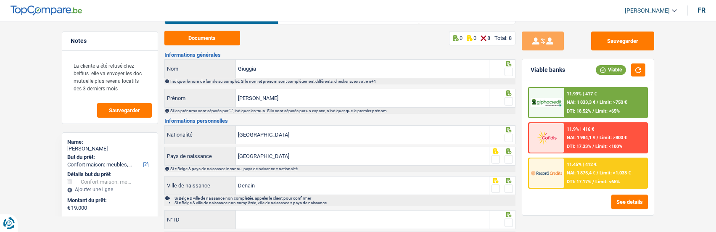
click at [509, 70] on span at bounding box center [508, 72] width 8 height 8
click at [0, 0] on input "radio" at bounding box center [0, 0] width 0 height 0
click at [512, 99] on span at bounding box center [508, 101] width 8 height 8
click at [0, 0] on input "radio" at bounding box center [0, 0] width 0 height 0
click at [507, 135] on span at bounding box center [508, 138] width 8 height 8
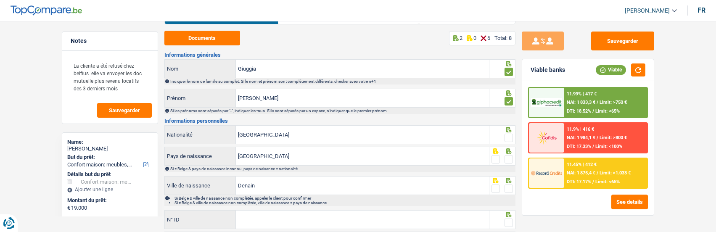
click at [0, 0] on input "radio" at bounding box center [0, 0] width 0 height 0
click at [507, 158] on span at bounding box center [508, 159] width 8 height 8
click at [0, 0] on input "radio" at bounding box center [0, 0] width 0 height 0
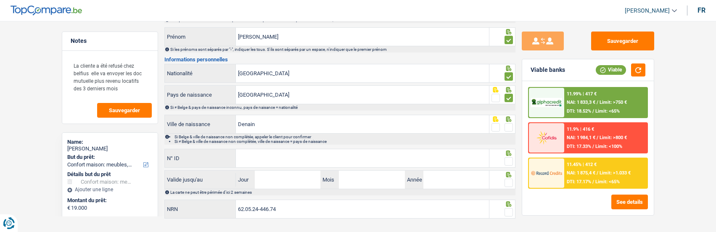
scroll to position [116, 0]
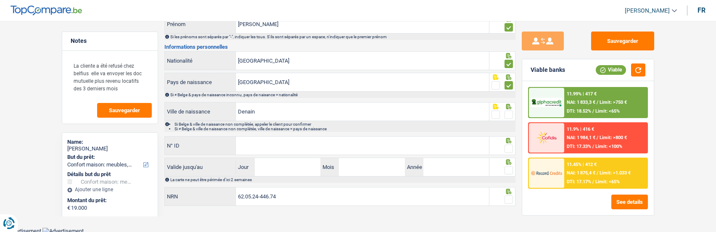
click at [507, 112] on span at bounding box center [508, 115] width 8 height 8
click at [0, 0] on input "radio" at bounding box center [0, 0] width 0 height 0
click at [427, 147] on input "N° ID" at bounding box center [362, 146] width 253 height 18
click at [342, 149] on input "N° ID" at bounding box center [362, 146] width 253 height 18
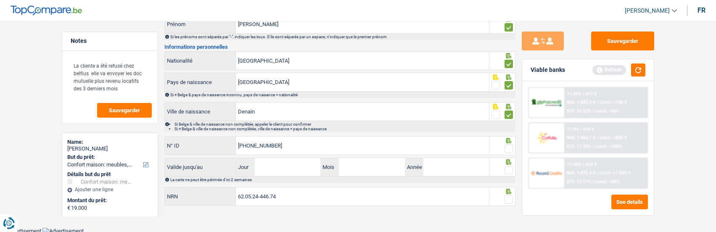
type input "[PHONE_NUMBER]"
click at [511, 147] on span at bounding box center [508, 149] width 8 height 8
click at [0, 0] on input "radio" at bounding box center [0, 0] width 0 height 0
click at [296, 166] on input "Jour" at bounding box center [288, 167] width 66 height 18
type input "16"
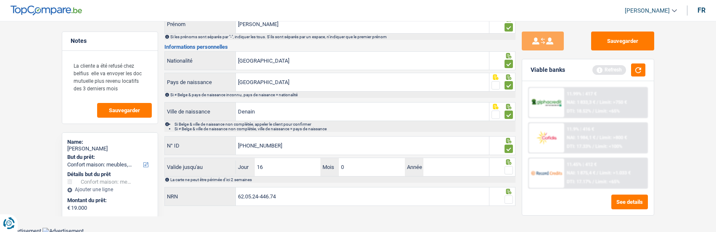
type input "03"
type input "2026"
click at [506, 168] on span at bounding box center [508, 170] width 8 height 8
click at [0, 0] on input "radio" at bounding box center [0, 0] width 0 height 0
click at [510, 196] on span at bounding box center [508, 199] width 8 height 8
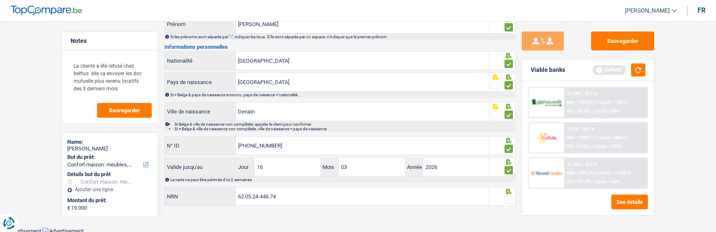
click at [0, 0] on input "radio" at bounding box center [0, 0] width 0 height 0
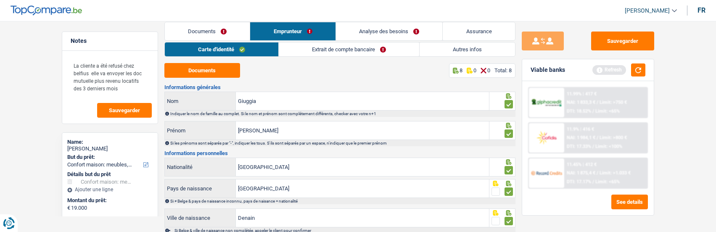
scroll to position [0, 0]
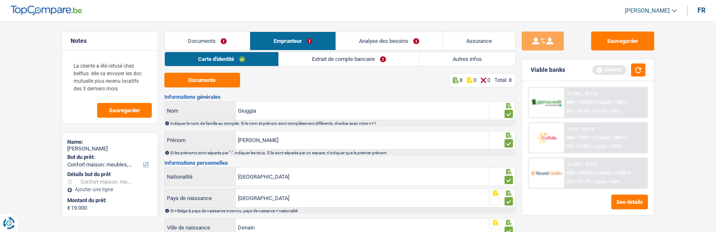
click at [320, 58] on link "Extrait de compte bancaire" at bounding box center [349, 59] width 140 height 14
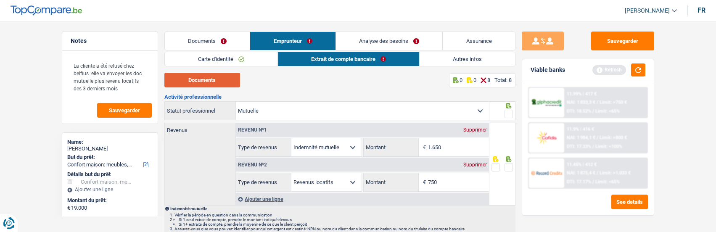
click at [204, 81] on button "Documents" at bounding box center [202, 80] width 76 height 15
click at [508, 112] on span at bounding box center [508, 114] width 8 height 8
click at [0, 0] on input "radio" at bounding box center [0, 0] width 0 height 0
click at [467, 149] on input "1.650" at bounding box center [458, 147] width 61 height 18
type input "1.659"
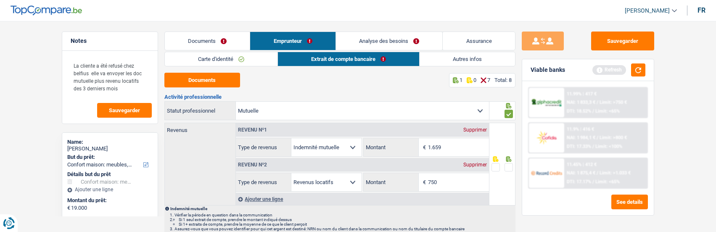
click at [505, 167] on span at bounding box center [508, 167] width 8 height 8
click at [0, 0] on input "radio" at bounding box center [0, 0] width 0 height 0
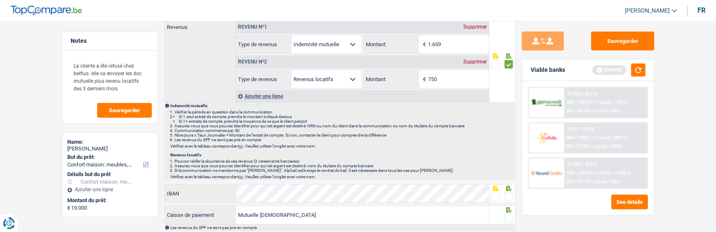
scroll to position [126, 0]
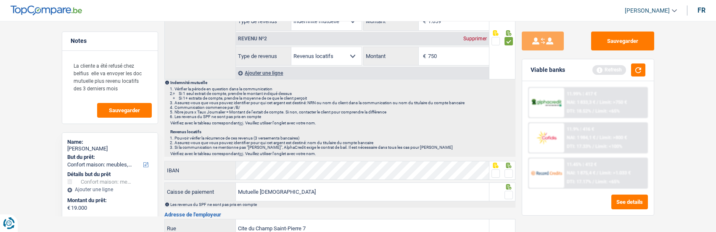
click at [496, 171] on span at bounding box center [495, 173] width 8 height 8
click at [0, 0] on input "radio" at bounding box center [0, 0] width 0 height 0
click at [508, 191] on span at bounding box center [508, 195] width 8 height 8
click at [0, 0] on input "radio" at bounding box center [0, 0] width 0 height 0
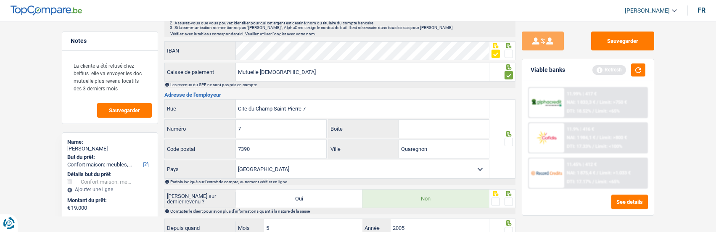
scroll to position [252, 0]
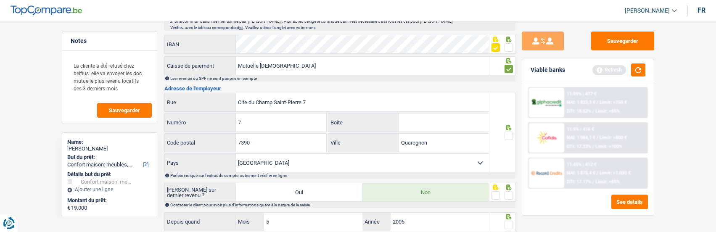
click at [510, 132] on span at bounding box center [508, 136] width 8 height 8
click at [0, 0] on input "radio" at bounding box center [0, 0] width 0 height 0
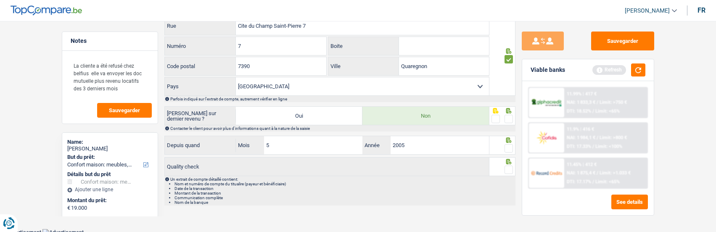
scroll to position [330, 0]
click at [506, 116] on span at bounding box center [508, 117] width 8 height 8
click at [0, 0] on input "radio" at bounding box center [0, 0] width 0 height 0
click at [508, 145] on span at bounding box center [508, 147] width 8 height 8
click at [0, 0] on input "radio" at bounding box center [0, 0] width 0 height 0
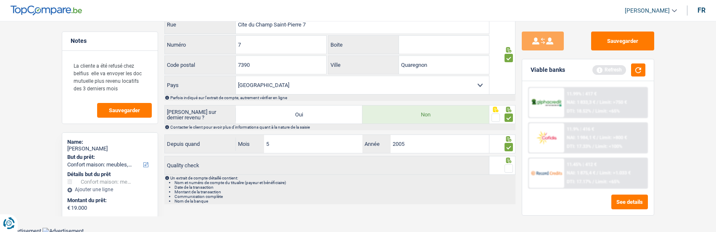
click at [510, 167] on span at bounding box center [508, 168] width 8 height 8
click at [0, 0] on input "radio" at bounding box center [0, 0] width 0 height 0
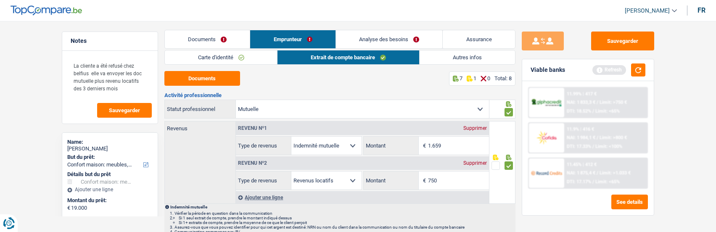
scroll to position [0, 0]
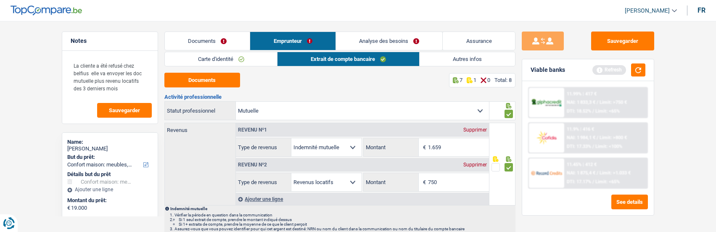
click at [460, 58] on link "Autres infos" at bounding box center [466, 59] width 95 height 14
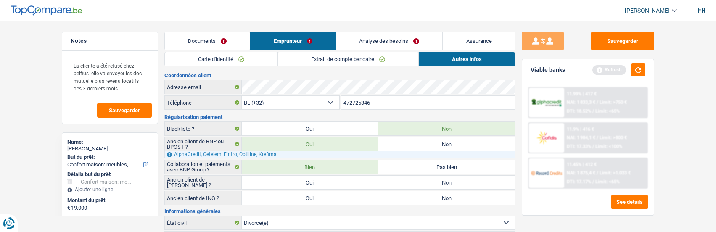
click at [339, 55] on link "Extrait de compte bancaire" at bounding box center [348, 59] width 140 height 14
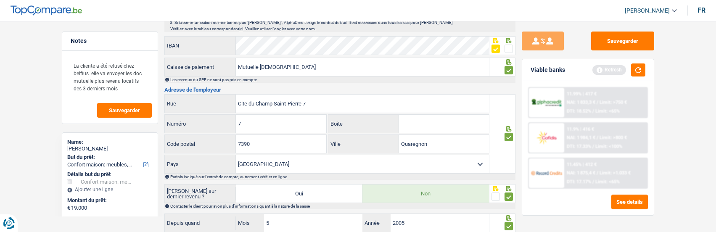
scroll to position [252, 0]
click at [326, 105] on input "Cite du Champ Saint-Pierre 7" at bounding box center [362, 102] width 253 height 18
paste input "Rue de Monsville 43 7390 Quaregnon"
type input "Rue de Monsville 43 7390 Quaregnon"
drag, startPoint x: 290, startPoint y: 121, endPoint x: 217, endPoint y: 120, distance: 73.5
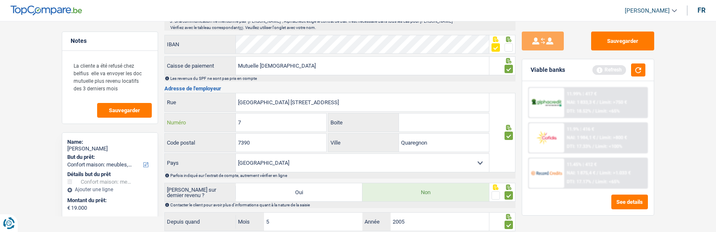
click at [217, 120] on div "7 Numéro" at bounding box center [246, 122] width 162 height 18
type input "43"
drag, startPoint x: 337, startPoint y: 96, endPoint x: 279, endPoint y: 103, distance: 58.8
click at [279, 103] on input "Rue de Monsville 43 7390 Quaregnon" at bounding box center [362, 102] width 253 height 18
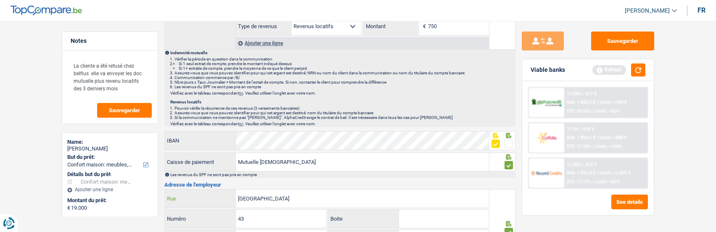
scroll to position [0, 0]
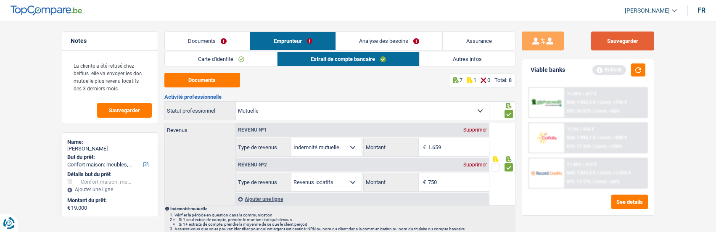
type input "Rue de Monsville"
click at [611, 40] on button "Sauvegarder" at bounding box center [622, 41] width 63 height 19
click at [466, 60] on link "Autres infos" at bounding box center [466, 59] width 95 height 14
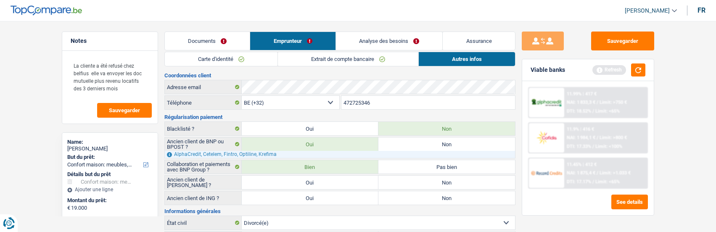
click at [397, 39] on link "Analyse des besoins" at bounding box center [389, 41] width 107 height 18
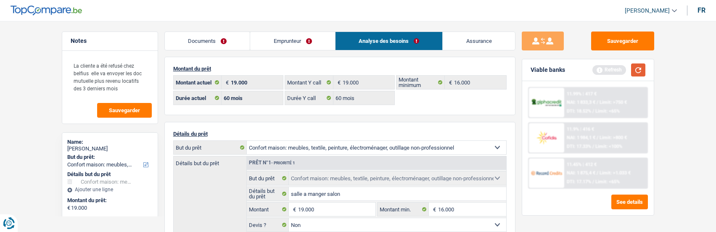
click at [635, 69] on button "button" at bounding box center [638, 69] width 14 height 13
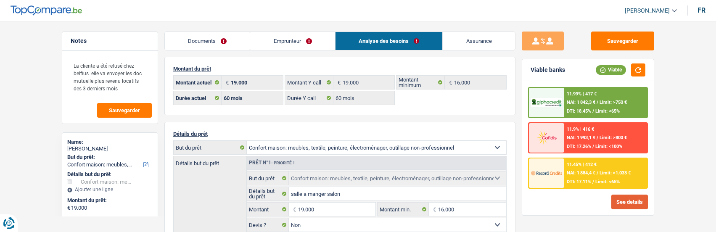
click at [632, 199] on button "See details" at bounding box center [629, 202] width 37 height 15
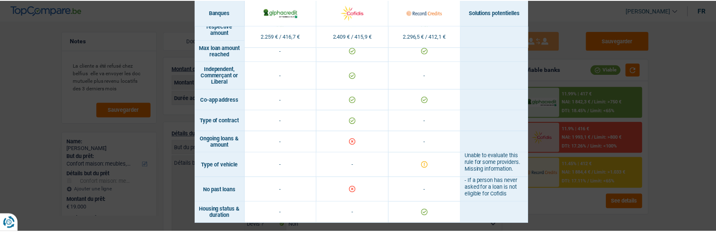
scroll to position [557, 0]
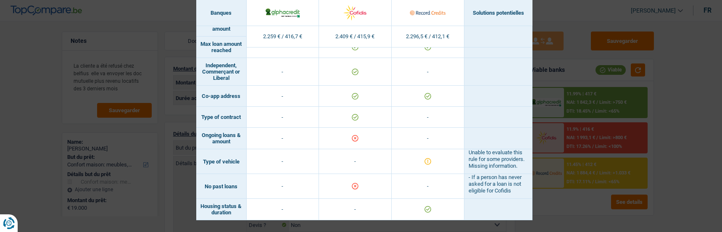
click at [650, 94] on div "Banks conditions × Banques Solutions potentielles Revenus / Charges 2.259 € / 4…" at bounding box center [361, 116] width 722 height 232
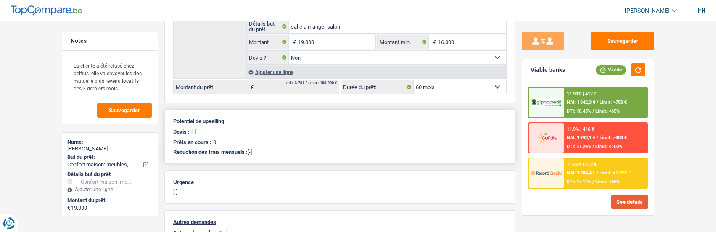
scroll to position [0, 0]
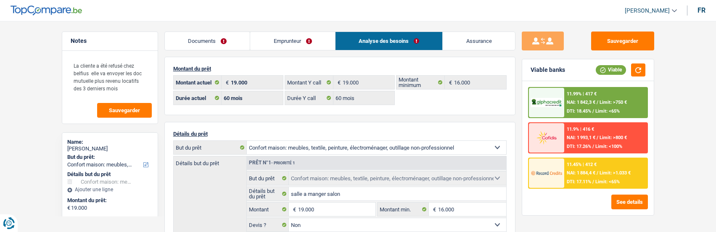
click at [300, 34] on link "Emprunteur" at bounding box center [292, 41] width 85 height 18
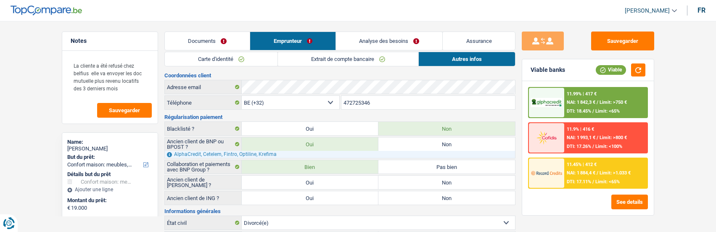
click at [588, 106] on div "11.99% | 417 € NAI: 1 842,3 € / Limit: >750 € DTI: 18.45% / Limit: <65%" at bounding box center [605, 102] width 83 height 29
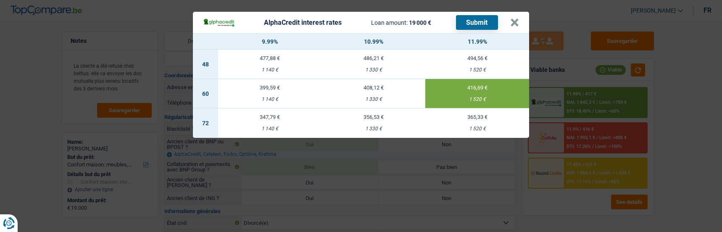
click at [262, 89] on td "399,59 € 1 140 €" at bounding box center [270, 93] width 104 height 29
type input "9,99"
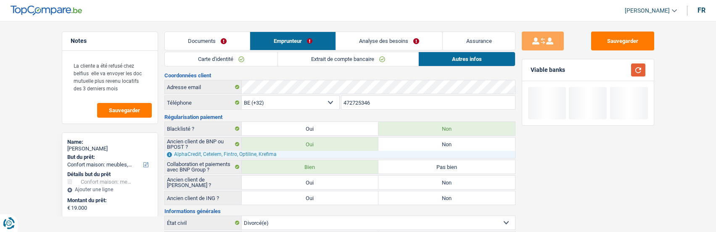
click at [636, 69] on button "button" at bounding box center [638, 69] width 14 height 13
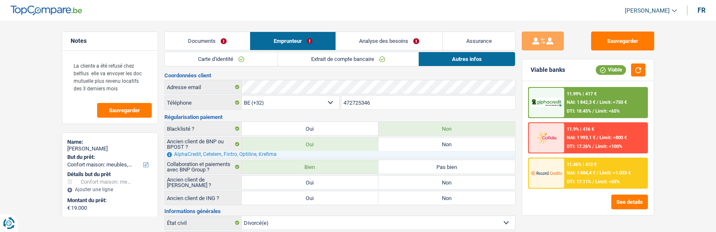
click at [604, 101] on span "Limit: >750 €" at bounding box center [612, 102] width 27 height 5
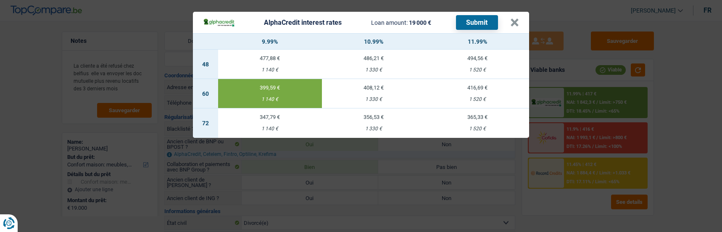
click at [471, 21] on button "Submit" at bounding box center [477, 22] width 42 height 15
click at [516, 18] on button "×" at bounding box center [514, 22] width 9 height 8
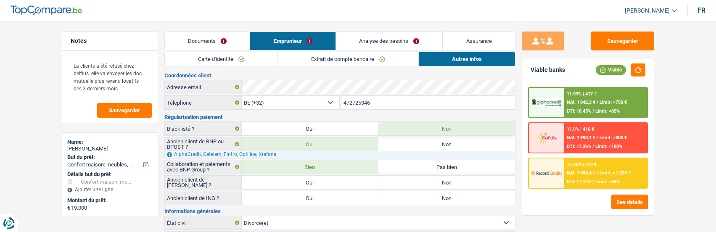
click at [600, 166] on div "11.45% | 412 € NAI: 1 884,4 € / Limit: >1.033 € DTI: 17.11% / Limit: <65%" at bounding box center [605, 172] width 83 height 29
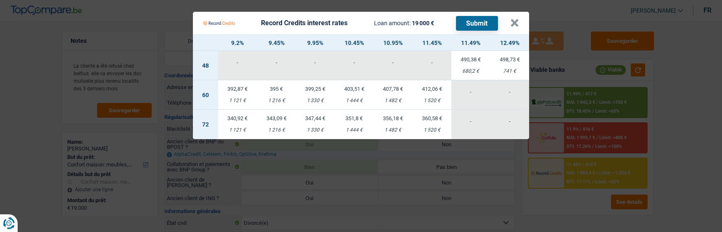
click at [240, 90] on td "392,87 € 1 121 €" at bounding box center [237, 94] width 39 height 29
select select "record credits"
type input "9,20"
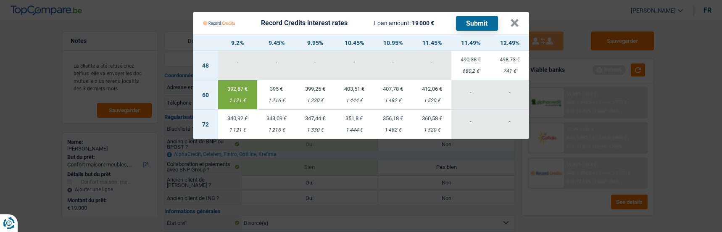
click at [474, 21] on button "Submit" at bounding box center [477, 23] width 42 height 15
click at [519, 19] on button "×" at bounding box center [514, 23] width 9 height 8
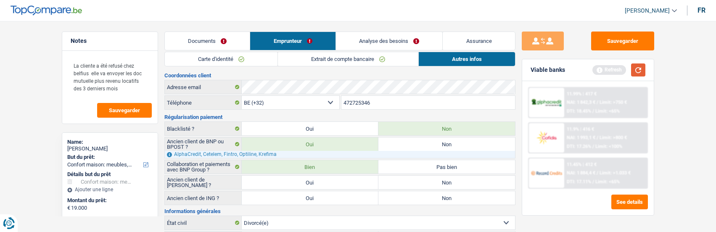
click at [636, 68] on button "button" at bounding box center [638, 69] width 14 height 13
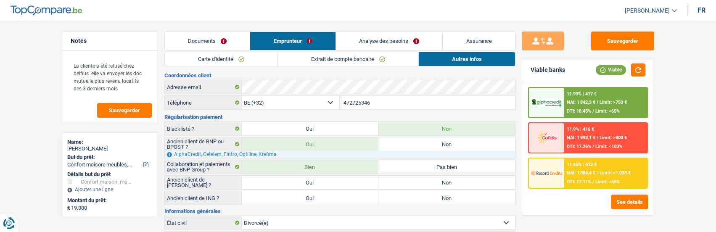
click at [577, 137] on span "NAI: 1 993,1 €" at bounding box center [580, 137] width 29 height 5
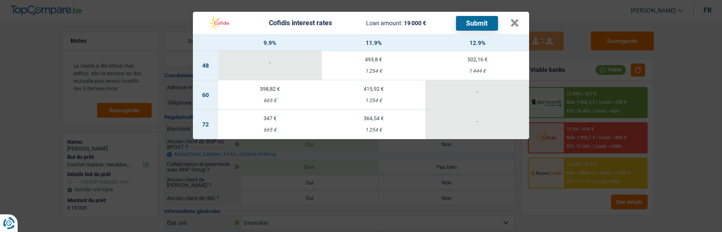
click at [274, 98] on div "665 €" at bounding box center [270, 100] width 104 height 5
select select "cofidis"
type input "9,90"
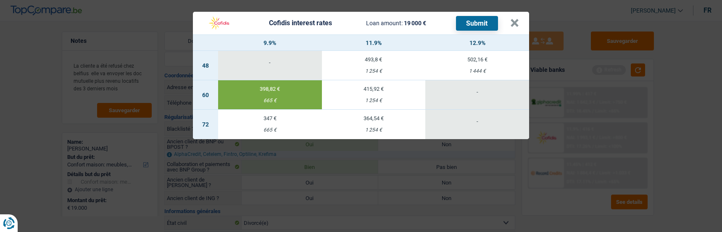
click at [474, 18] on button "Submit" at bounding box center [477, 23] width 42 height 15
click at [516, 19] on button "×" at bounding box center [514, 23] width 9 height 8
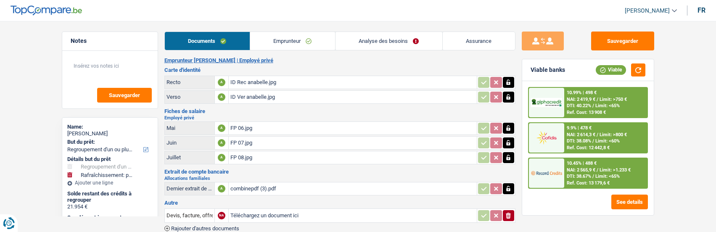
select select "refinancing"
select select "houseOrGarden"
select select "120"
select select "alphacredit"
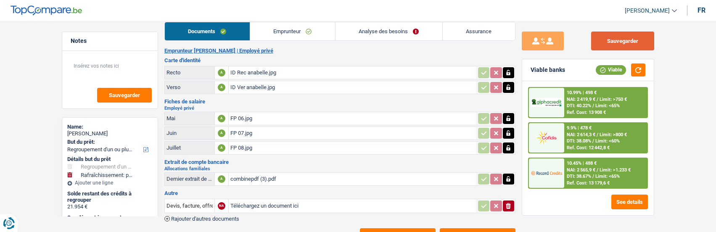
click at [600, 41] on button "Sauvegarder" at bounding box center [622, 41] width 63 height 19
